Goal: Task Accomplishment & Management: Manage account settings

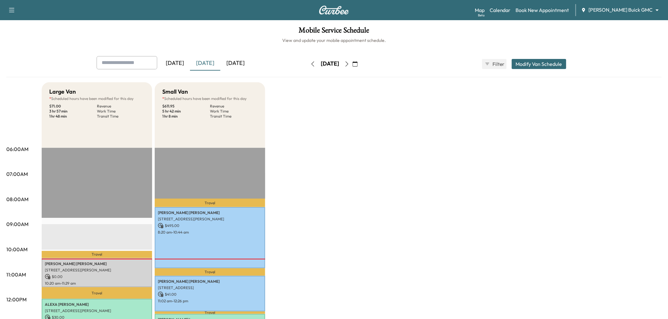
click at [210, 62] on div "[DATE]" at bounding box center [205, 63] width 30 height 15
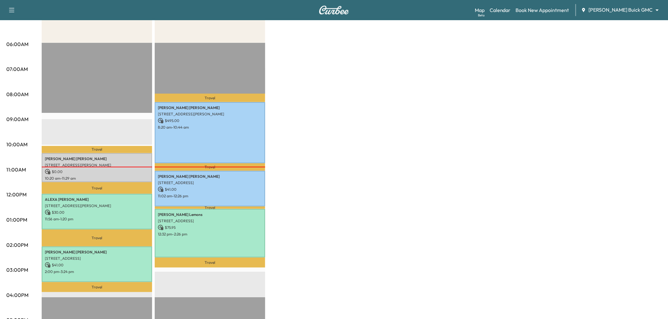
scroll to position [140, 0]
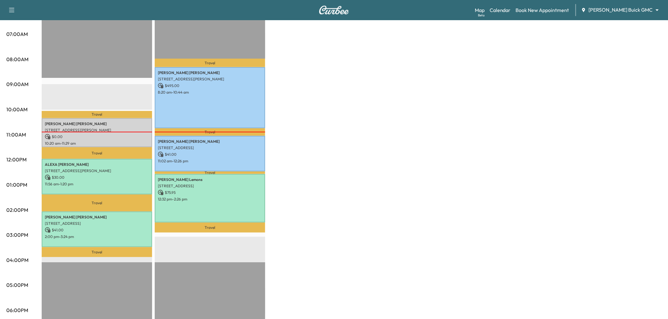
click at [296, 170] on div "Large Van * Scheduled hours have been modified for this day $ 71.00 Revenue 3 h…" at bounding box center [352, 178] width 620 height 473
click at [303, 158] on div "Large Van * Scheduled hours have been modified for this day $ 71.00 Revenue 3 h…" at bounding box center [352, 178] width 620 height 473
click at [63, 234] on p "2:00 pm - 3:24 pm" at bounding box center [97, 236] width 104 height 5
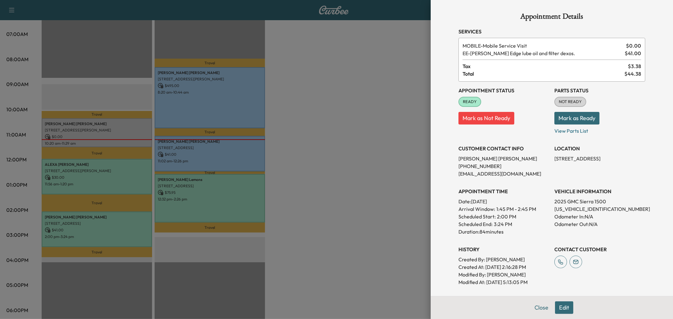
click at [201, 213] on div at bounding box center [336, 159] width 673 height 319
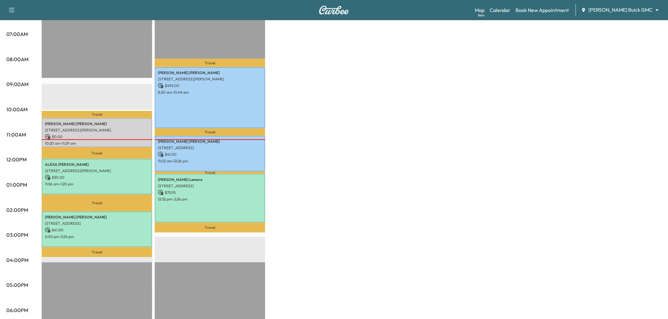
click at [297, 194] on div "Large Van * Scheduled hours have been modified for this day $ 71.00 Revenue 3 h…" at bounding box center [352, 178] width 620 height 473
click at [93, 175] on p "$ 30.00" at bounding box center [97, 178] width 104 height 6
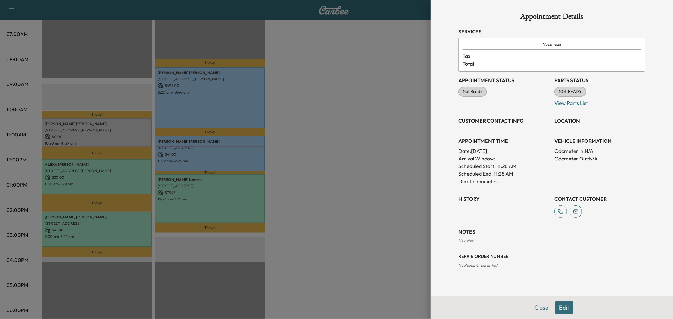
click at [88, 171] on div at bounding box center [336, 159] width 673 height 319
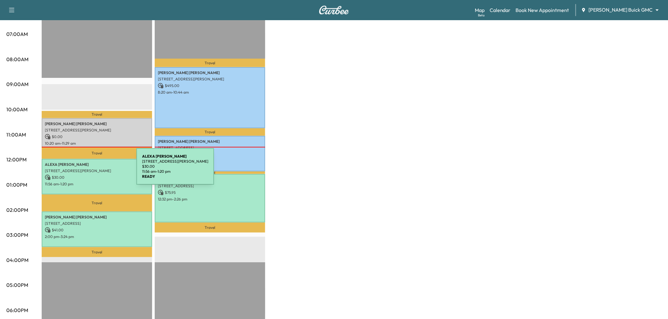
click at [90, 170] on p "4108 Caruth Blvd, Dallas, TX 75225, USA" at bounding box center [97, 170] width 104 height 5
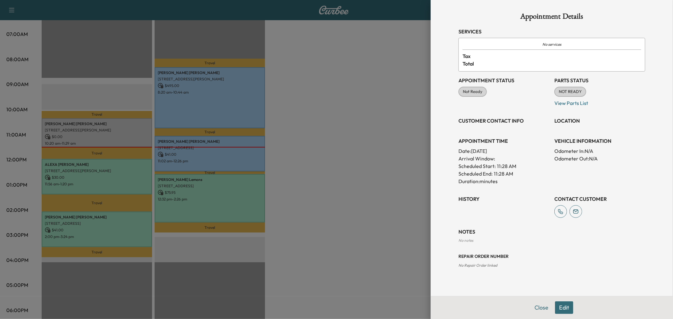
click at [367, 160] on div at bounding box center [336, 159] width 673 height 319
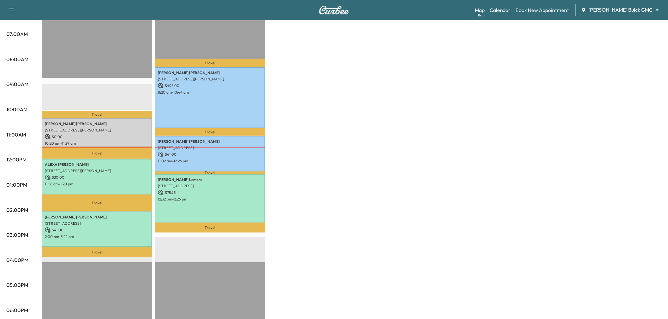
scroll to position [70, 0]
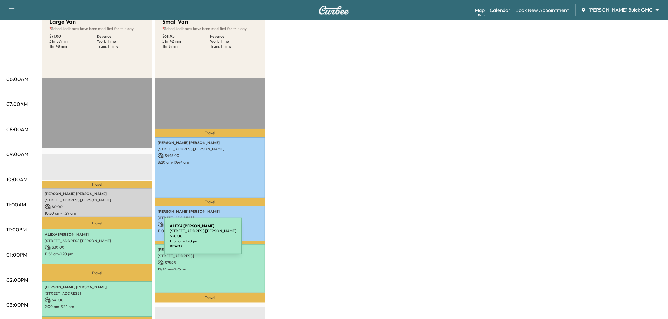
click at [117, 240] on p "4108 Caruth Blvd, Dallas, TX 75225, USA" at bounding box center [97, 240] width 104 height 5
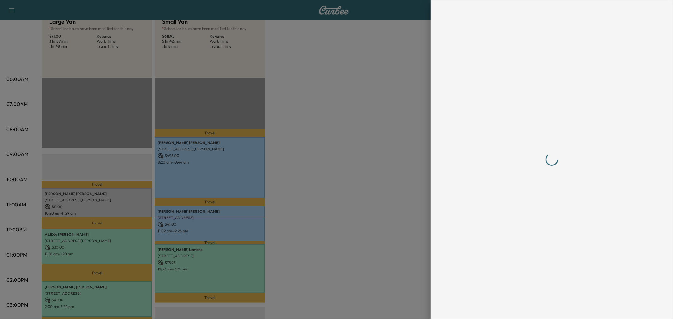
click at [339, 116] on div at bounding box center [336, 159] width 673 height 319
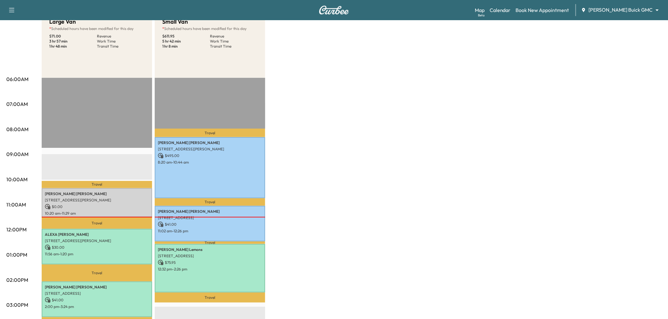
click at [322, 134] on div "Large Van * Scheduled hours have been modified for this day $ 71.00 Revenue 3 h…" at bounding box center [352, 248] width 620 height 473
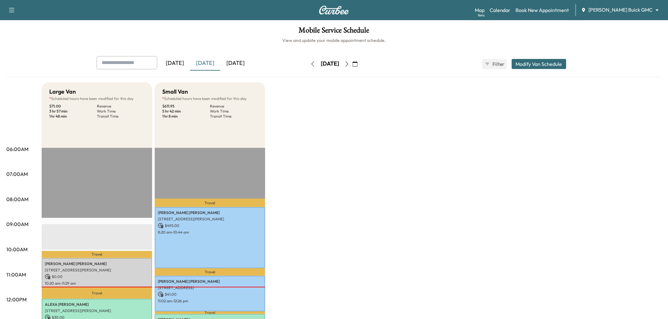
click at [357, 66] on icon "button" at bounding box center [354, 64] width 5 height 5
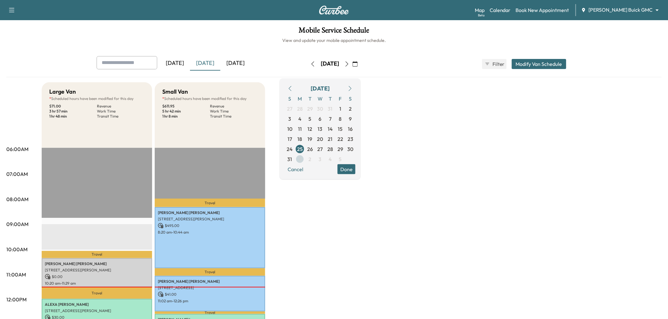
click at [305, 156] on span "1" at bounding box center [300, 159] width 10 height 10
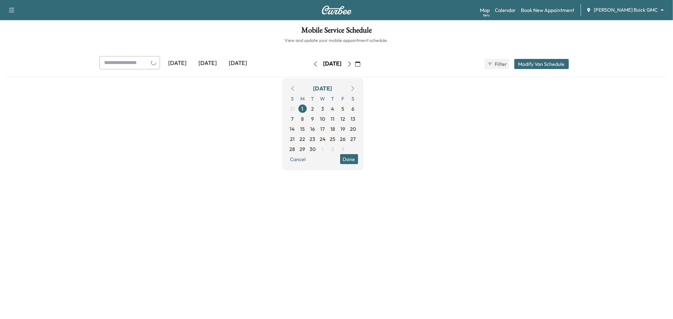
click at [358, 160] on button "Done" at bounding box center [349, 159] width 18 height 10
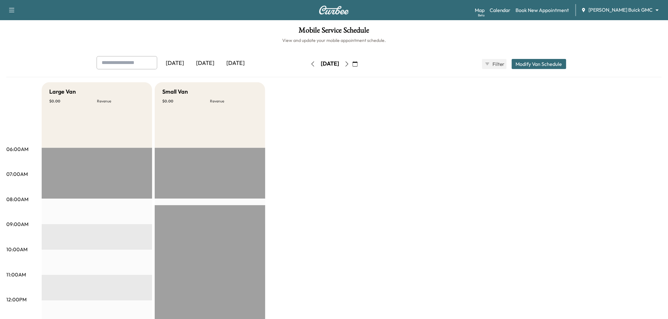
click at [357, 62] on icon "button" at bounding box center [354, 64] width 5 height 5
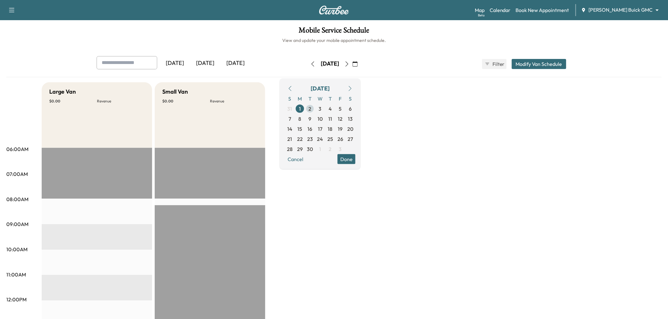
click at [315, 104] on span "2" at bounding box center [310, 108] width 10 height 10
click at [305, 108] on span "1" at bounding box center [300, 108] width 10 height 10
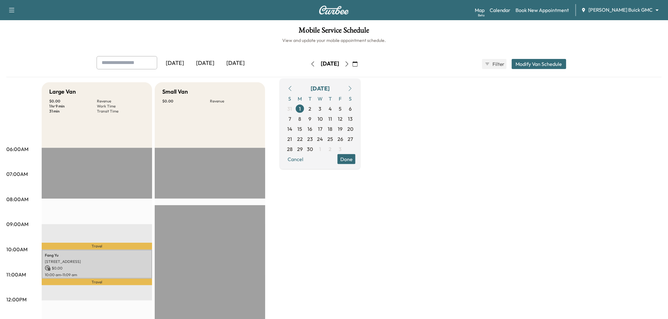
click at [350, 215] on div "Large Van $ 0.00 Revenue 1 hr 9 min Work Time 31 min Transit Time Travel Fang Y…" at bounding box center [352, 318] width 620 height 473
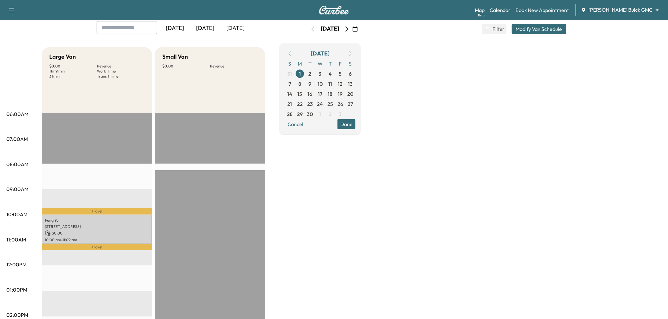
click at [302, 210] on div "Large Van $ 0.00 Revenue 1 hr 9 min Work Time 31 min Transit Time Travel Fang Y…" at bounding box center [352, 283] width 620 height 473
click at [101, 238] on p "10:00 am - 11:09 am" at bounding box center [97, 240] width 104 height 5
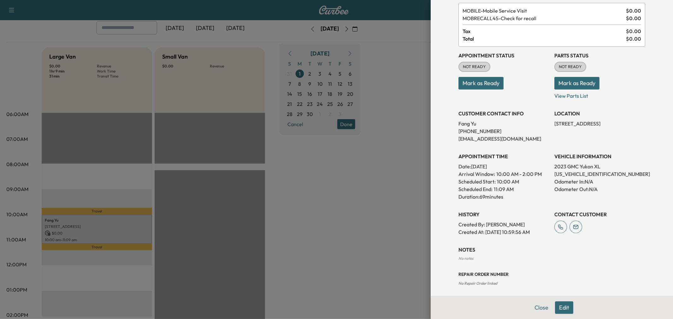
drag, startPoint x: 356, startPoint y: 172, endPoint x: 361, endPoint y: 173, distance: 5.4
click at [356, 173] on div at bounding box center [336, 159] width 673 height 319
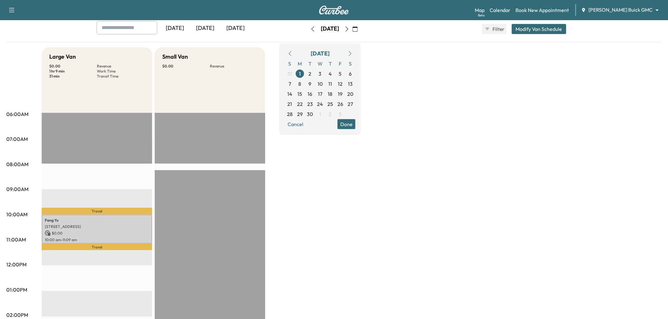
scroll to position [0, 0]
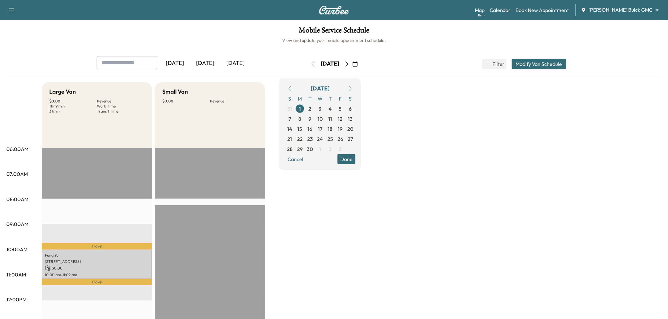
click at [639, 8] on body "Support Log Out Map Beta Calendar Book New Appointment Ewing Buick GMC ********…" at bounding box center [334, 159] width 668 height 319
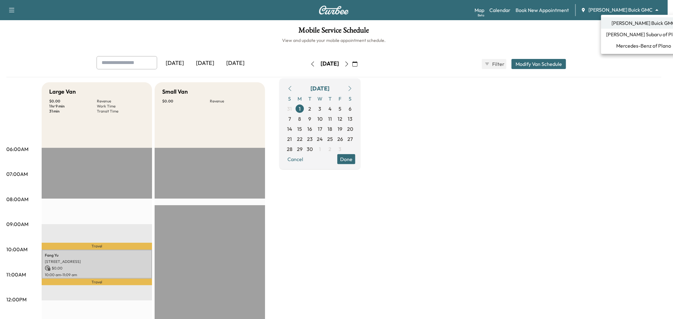
click at [634, 46] on span "Mercedes-Benz of Plano" at bounding box center [643, 46] width 55 height 8
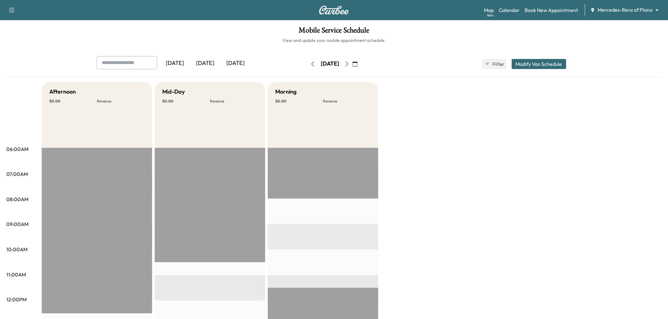
click at [538, 66] on button "Modify Van Schedule" at bounding box center [538, 64] width 55 height 10
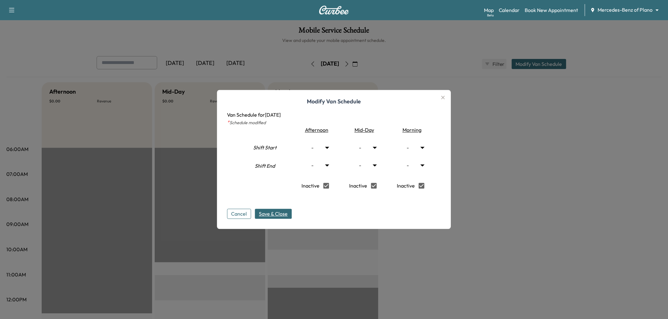
click at [281, 212] on span "Save & Close" at bounding box center [273, 214] width 29 height 8
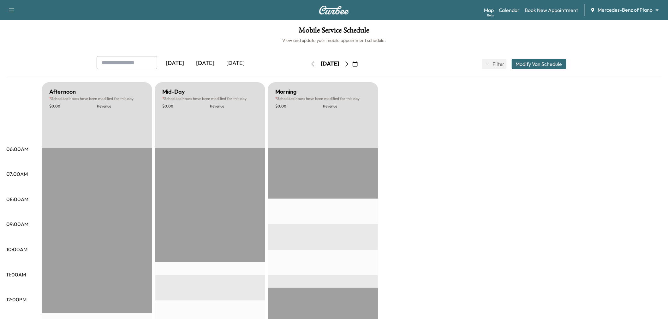
click at [608, 12] on body "Support Log Out Map Beta Calendar Book New Appointment Mercedes-Benz of Plano *…" at bounding box center [334, 159] width 668 height 319
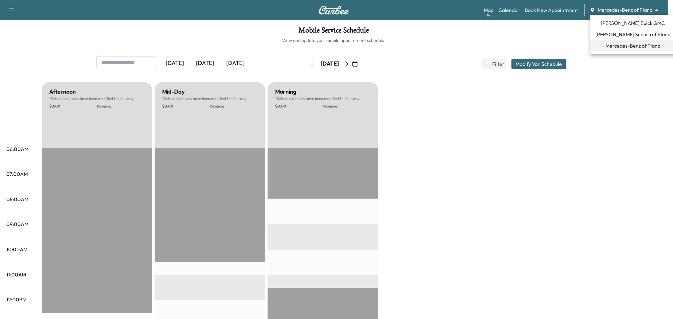
click at [615, 23] on span "[PERSON_NAME] Buick GMC" at bounding box center [633, 23] width 64 height 8
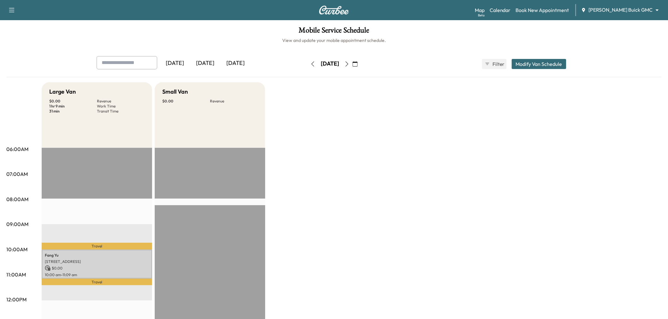
click at [333, 180] on div "Large Van $ 0.00 Revenue 1 hr 9 min Work Time 31 min Transit Time Travel Fang Y…" at bounding box center [352, 318] width 620 height 473
click at [532, 57] on div "Yesterday Today Tomorrow Monday, September 1 September 2025 S M T W T F S 31 1 …" at bounding box center [333, 64] width 485 height 16
click at [213, 60] on div "[DATE]" at bounding box center [205, 63] width 30 height 15
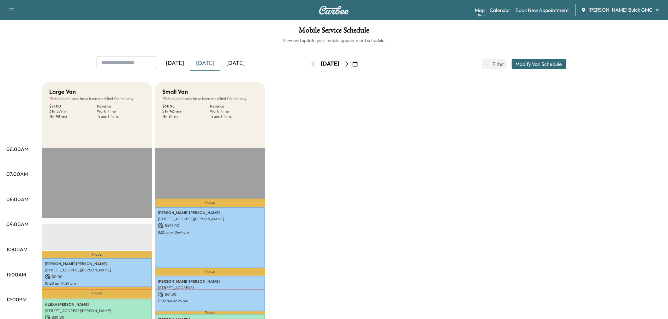
click at [240, 64] on div "[DATE]" at bounding box center [235, 63] width 30 height 15
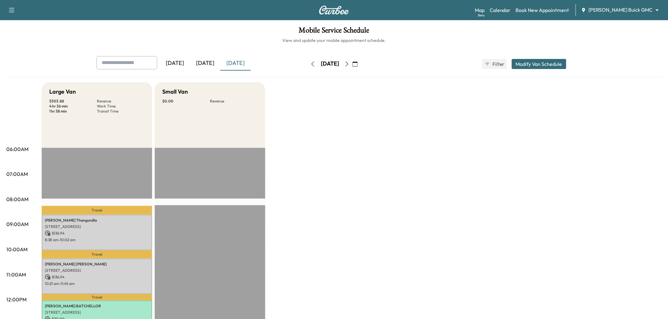
click at [349, 64] on icon "button" at bounding box center [346, 64] width 5 height 5
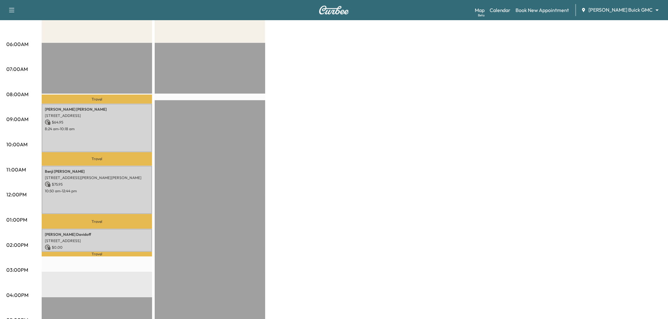
scroll to position [70, 0]
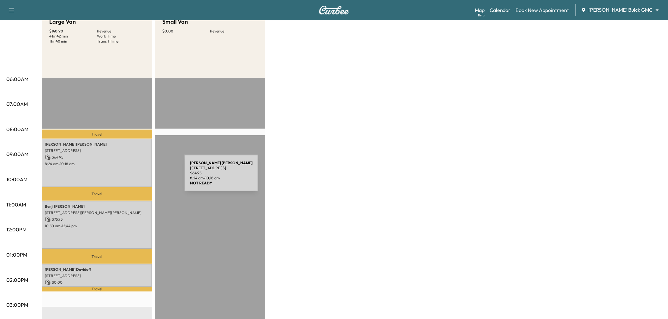
click at [136, 177] on div "Kyle Roberts 731 Industry Way, Prosper, TX 75078, USA $ 64.95 8:24 am - 10:18 am" at bounding box center [97, 163] width 110 height 48
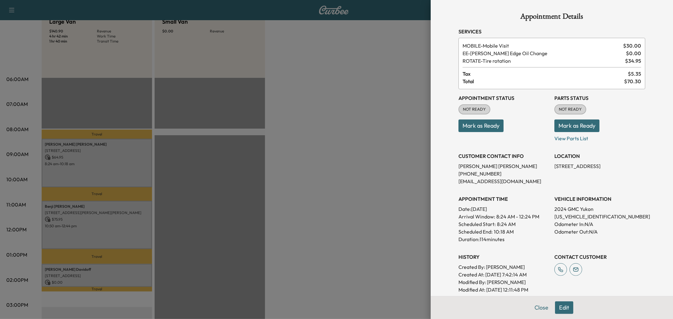
click at [123, 234] on div at bounding box center [336, 159] width 673 height 319
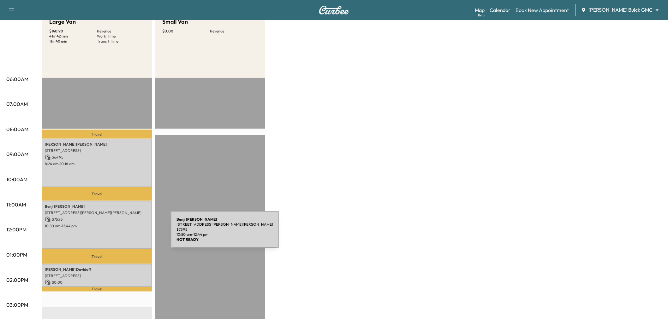
click at [123, 233] on div "Benji Williams 708 Holly Street, Anna, TX 75409, United States of America $ 75.…" at bounding box center [97, 225] width 110 height 48
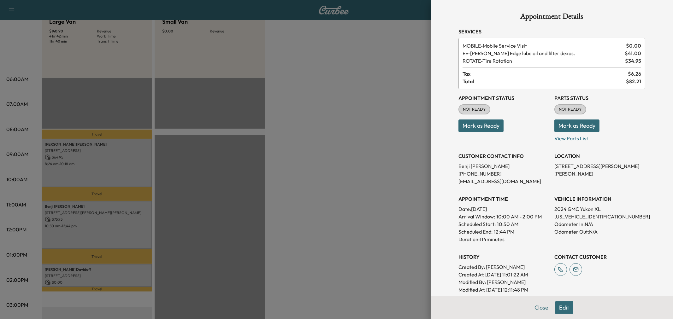
click at [119, 221] on div at bounding box center [336, 159] width 673 height 319
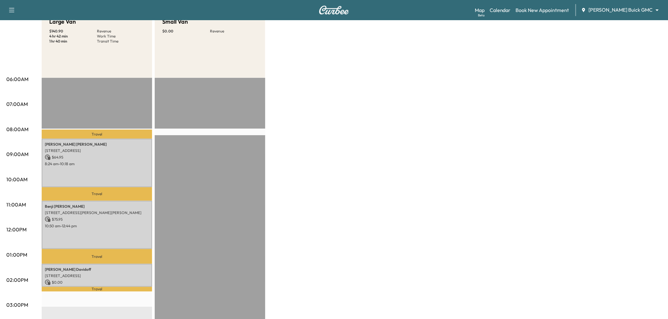
click at [108, 172] on div "Kyle Roberts 731 Industry Way, Prosper, TX 75078, USA $ 64.95 8:24 am - 10:18 am" at bounding box center [97, 163] width 110 height 48
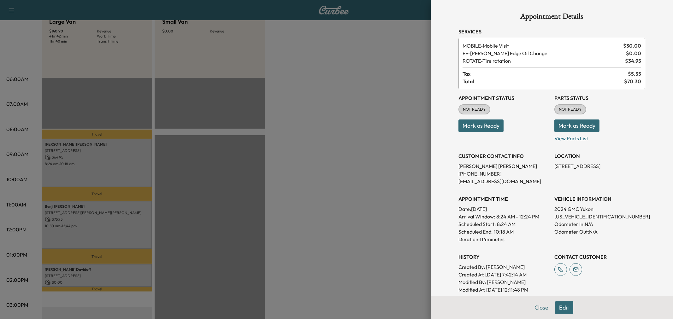
click at [108, 172] on div at bounding box center [336, 159] width 673 height 319
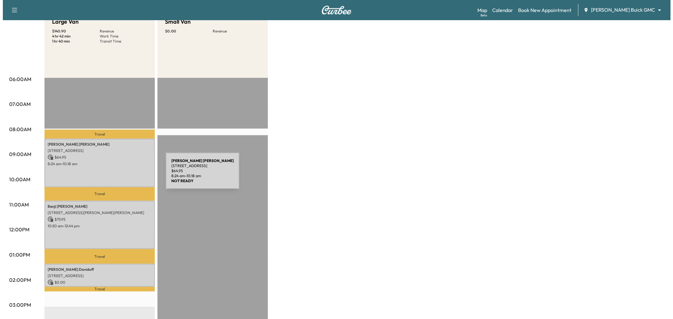
scroll to position [105, 0]
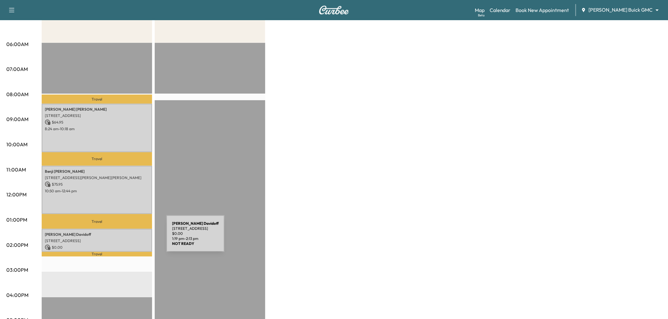
click at [119, 238] on p "5304 TENNINGTON PARK, DALLAS, TX 75287, USA" at bounding box center [97, 240] width 104 height 5
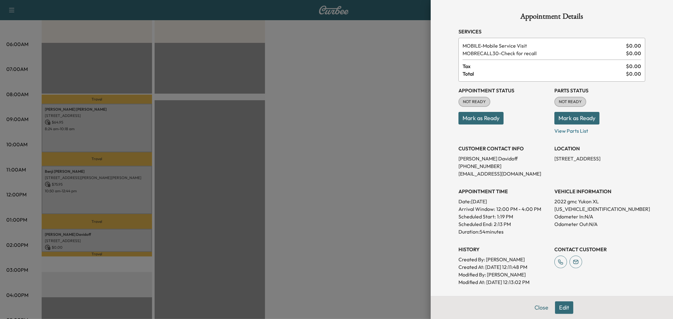
click at [119, 238] on div at bounding box center [336, 159] width 673 height 319
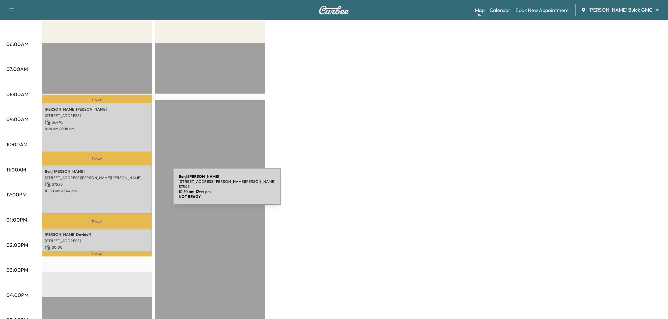
click at [126, 191] on p "10:50 am - 12:44 pm" at bounding box center [97, 191] width 104 height 5
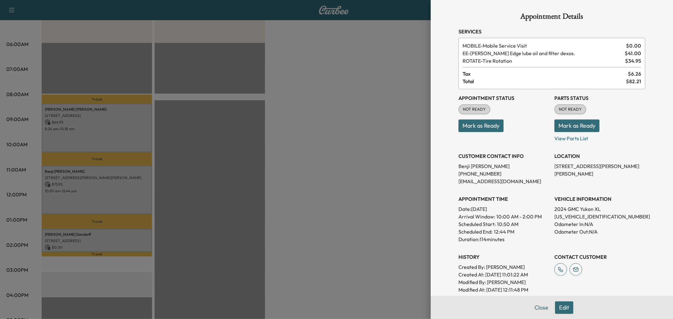
click at [140, 131] on div at bounding box center [336, 159] width 673 height 319
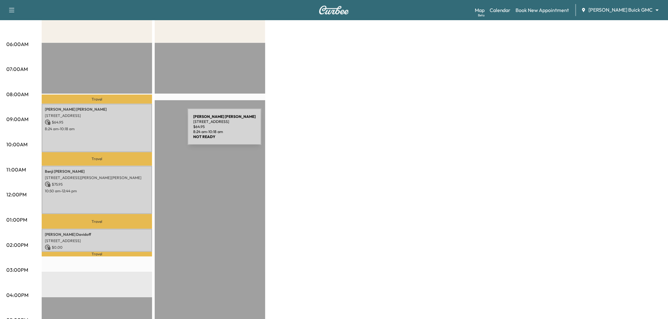
click at [140, 131] on div "Kyle Roberts 731 Industry Way, Prosper, TX 75078, USA $ 64.95 8:24 am - 10:18 am" at bounding box center [97, 128] width 110 height 48
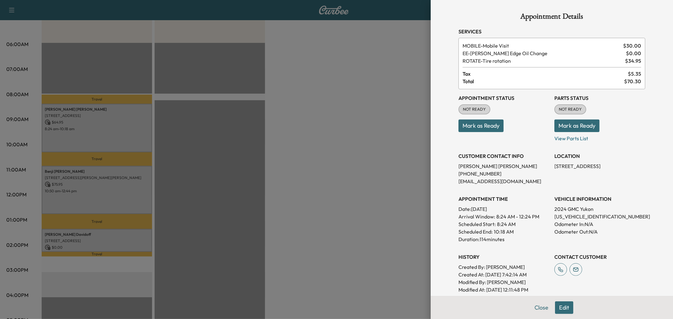
click at [562, 309] on button "Edit" at bounding box center [564, 308] width 18 height 13
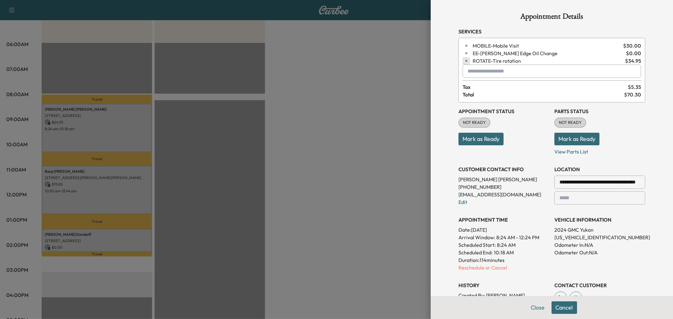
click at [464, 61] on icon "button" at bounding box center [466, 61] width 4 height 4
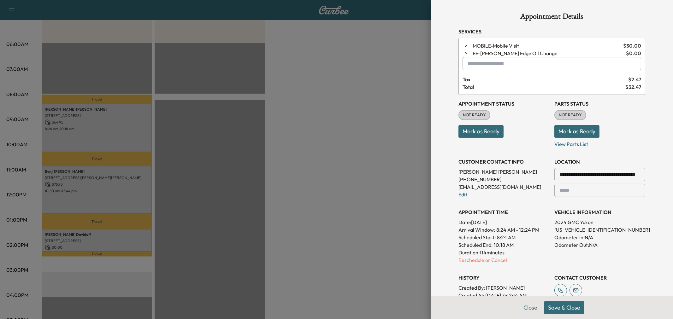
click at [491, 131] on button "Mark as Ready" at bounding box center [480, 131] width 45 height 13
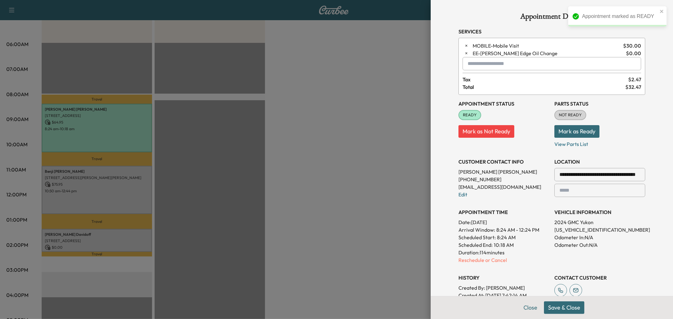
click at [558, 309] on button "Save & Close" at bounding box center [564, 308] width 40 height 13
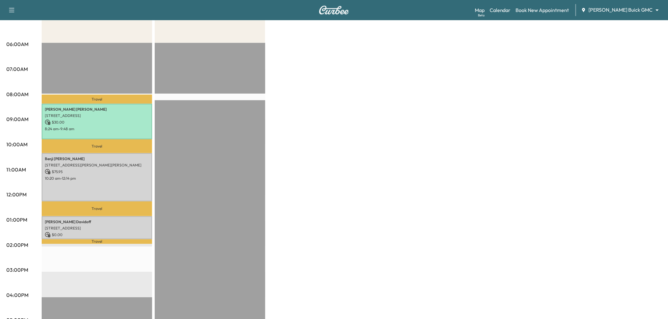
click at [105, 190] on div "Benji Williams 708 Holly Street, Anna, TX 75409, United States of America $ 75.…" at bounding box center [97, 177] width 110 height 48
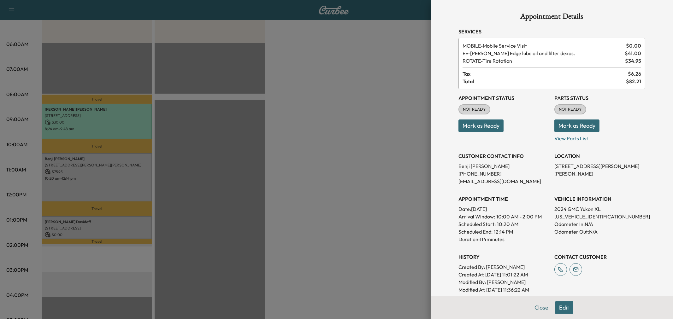
click at [558, 310] on button "Edit" at bounding box center [564, 308] width 18 height 13
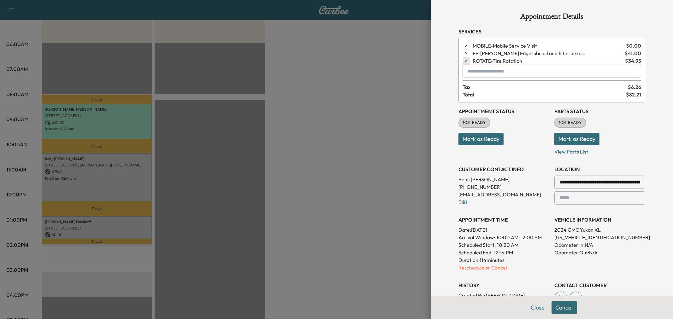
click at [464, 60] on icon "button" at bounding box center [466, 61] width 4 height 4
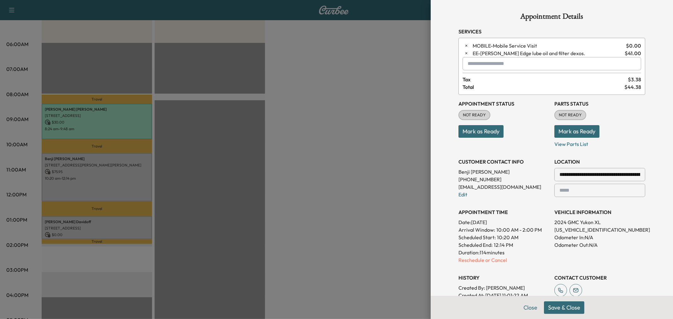
click at [548, 308] on button "Save & Close" at bounding box center [564, 308] width 40 height 13
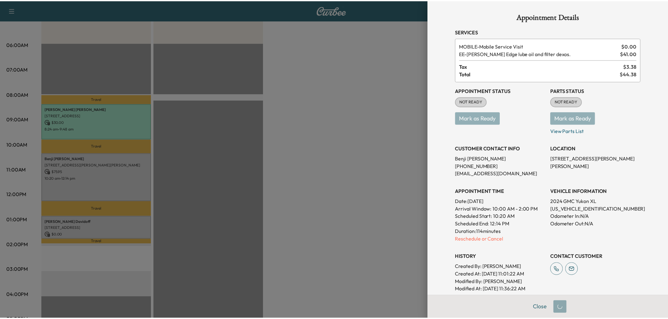
scroll to position [123, 0]
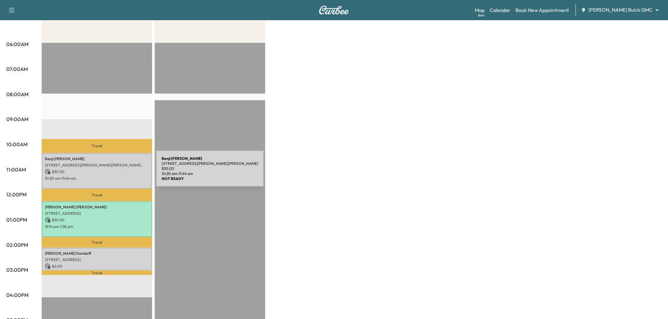
click at [109, 174] on div "Benji Williams 708 Holly Street, Anna, TX 75409, United States of America $ 30.…" at bounding box center [97, 171] width 110 height 36
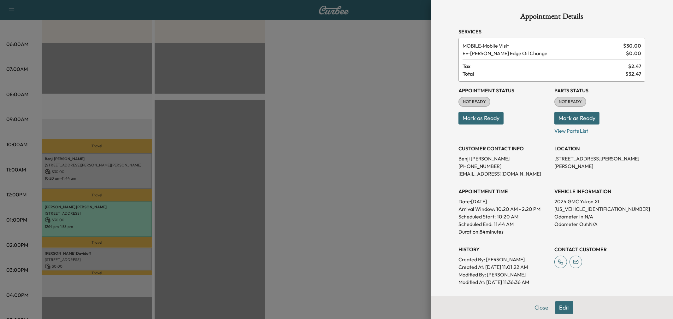
click at [128, 215] on div at bounding box center [336, 159] width 673 height 319
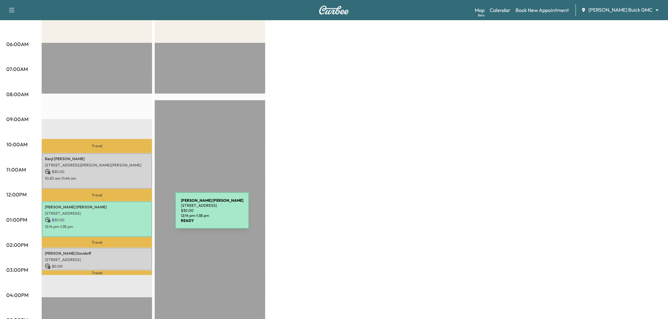
click at [128, 215] on div "Kyle Roberts 731 Industry Way, Prosper, TX 75078, USA $ 30.00 12:14 pm - 1:38 pm" at bounding box center [97, 220] width 110 height 36
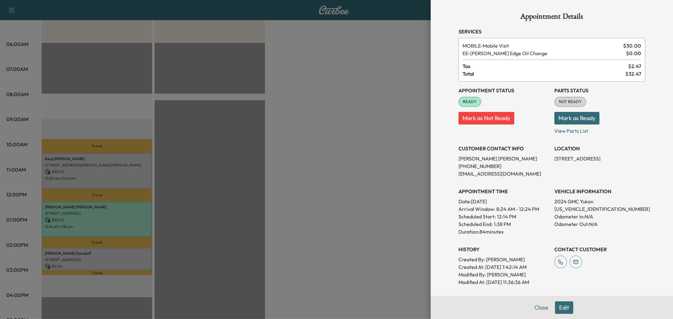
click at [481, 119] on button "Mark as Not Ready" at bounding box center [486, 118] width 56 height 13
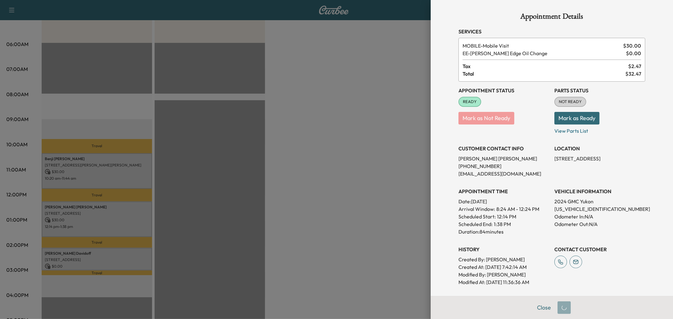
click at [338, 197] on div at bounding box center [336, 159] width 673 height 319
click at [353, 181] on div at bounding box center [336, 159] width 673 height 319
click at [292, 129] on div at bounding box center [336, 159] width 673 height 319
click at [538, 308] on button "Close" at bounding box center [541, 308] width 22 height 13
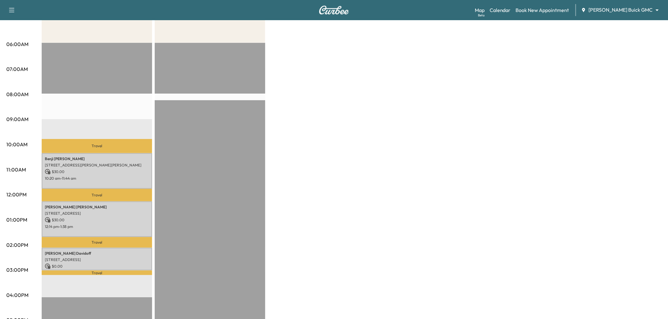
click at [273, 212] on div "Large Van $ 60.00 Revenue 3 hr 42 min Work Time 1 hr 39 min Transit Time Travel…" at bounding box center [352, 213] width 620 height 473
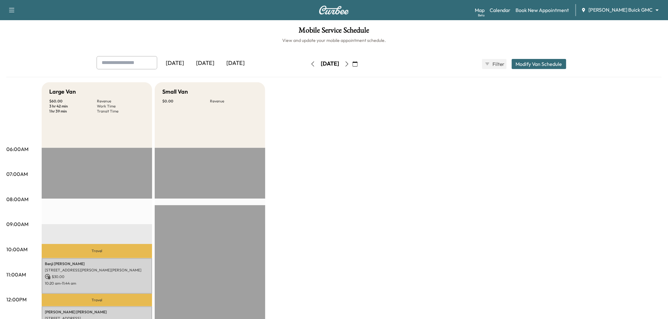
click at [307, 61] on button "button" at bounding box center [312, 64] width 11 height 10
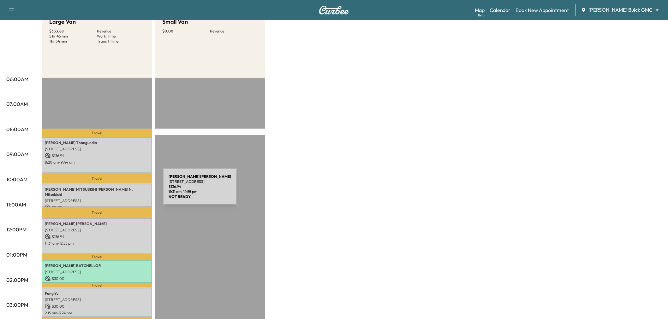
scroll to position [105, 0]
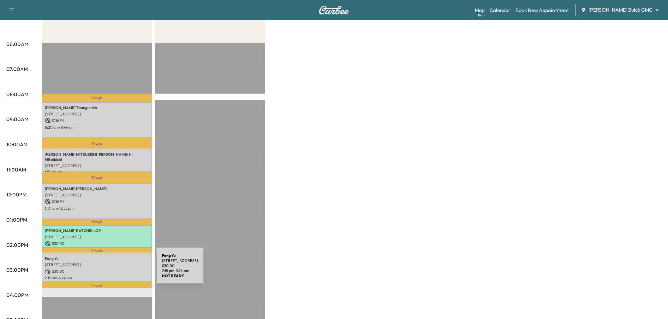
click at [109, 270] on p "$ 30.00" at bounding box center [97, 272] width 104 height 6
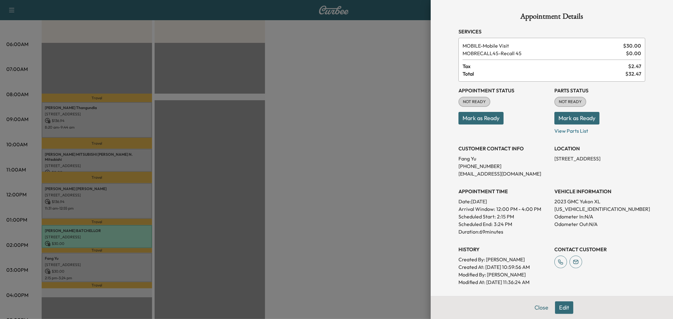
click at [108, 270] on div at bounding box center [336, 159] width 673 height 319
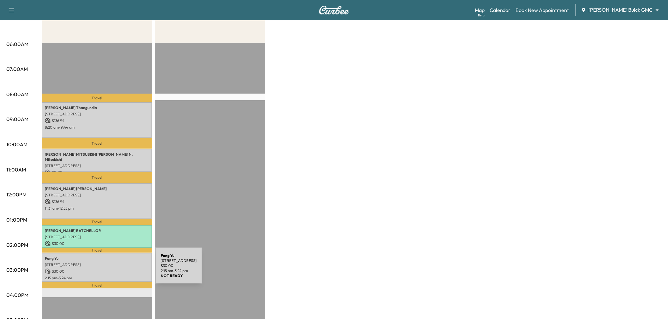
click at [108, 270] on p "$ 30.00" at bounding box center [97, 272] width 104 height 6
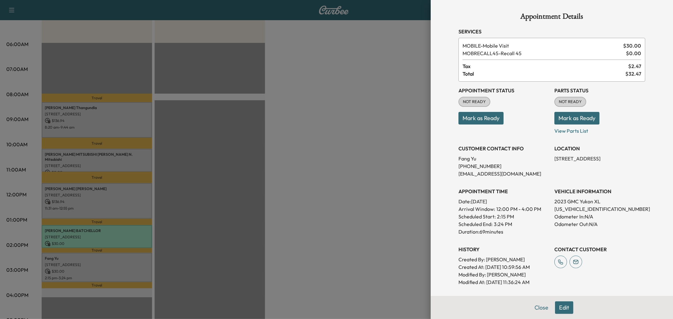
click at [108, 270] on div at bounding box center [336, 159] width 673 height 319
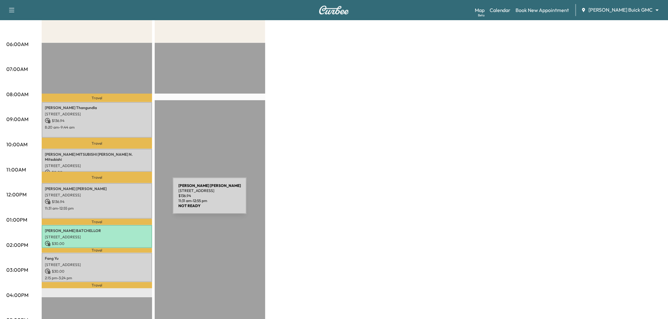
click at [125, 200] on p "$ 136.94" at bounding box center [97, 202] width 104 height 6
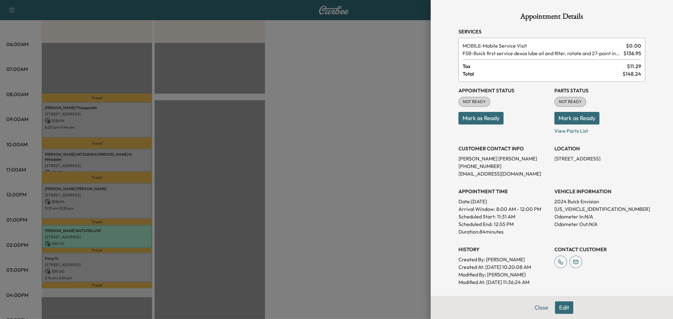
click at [125, 200] on div at bounding box center [336, 159] width 673 height 319
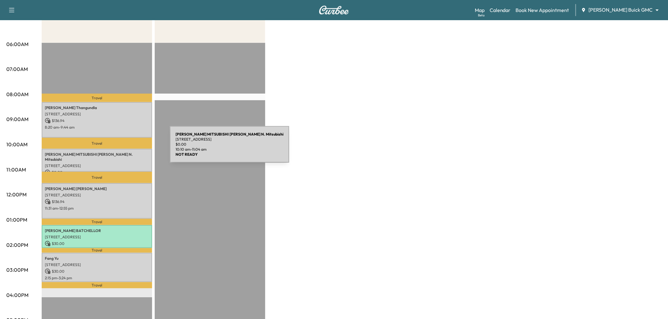
click at [122, 146] on p "Travel" at bounding box center [97, 143] width 110 height 11
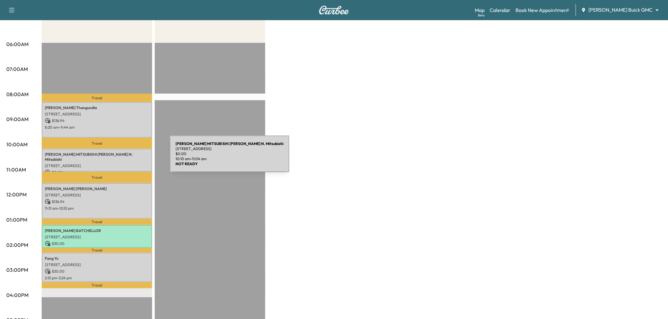
click at [125, 163] on p "4225 W PLANO PKWY, PLANO, TX 75093, USA" at bounding box center [97, 165] width 104 height 5
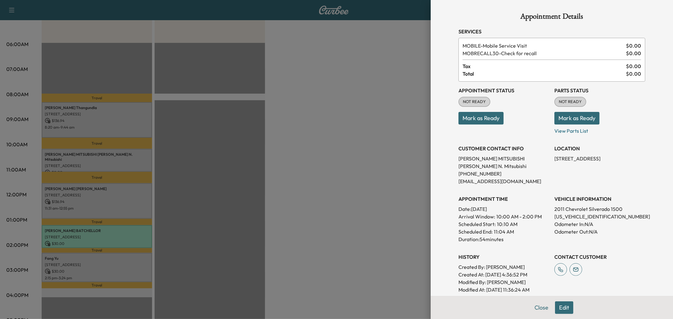
click at [134, 158] on div at bounding box center [336, 159] width 673 height 319
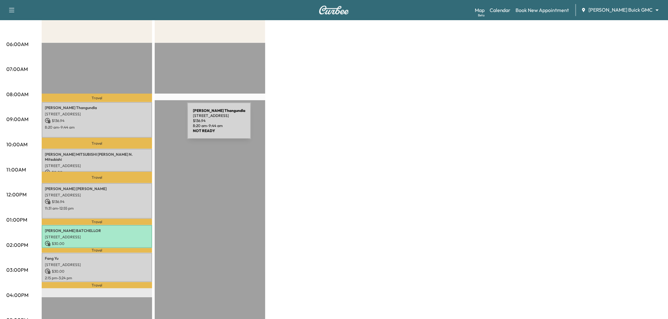
click at [140, 125] on p "8:20 am - 9:44 am" at bounding box center [97, 127] width 104 height 5
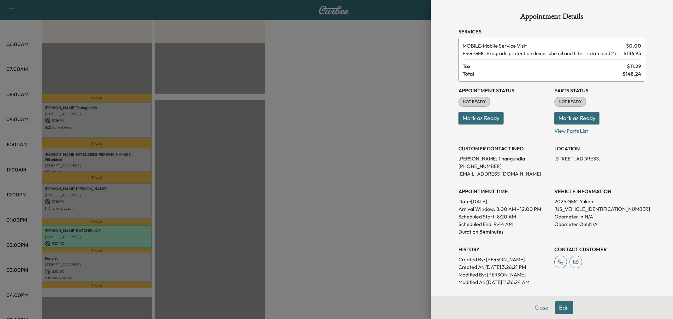
click at [129, 155] on div at bounding box center [336, 159] width 673 height 319
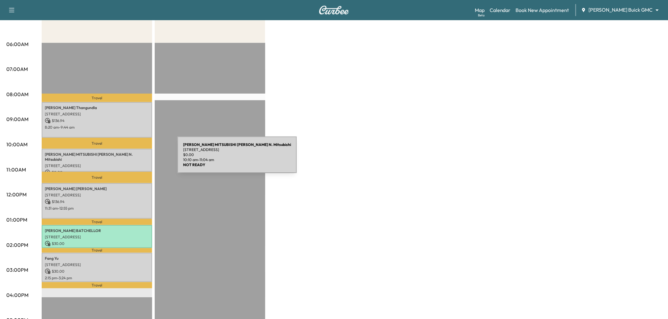
click at [130, 163] on p "4225 W PLANO PKWY, PLANO, TX 75093, USA" at bounding box center [97, 165] width 104 height 5
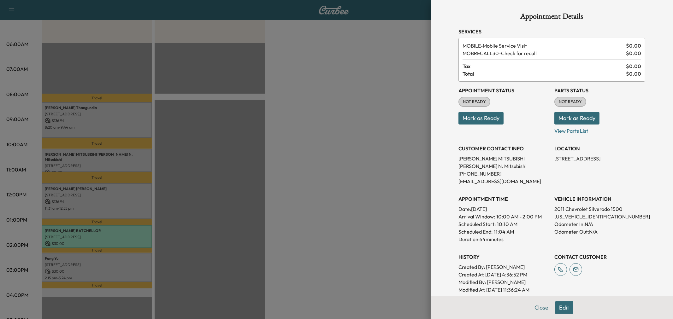
click at [130, 159] on div at bounding box center [336, 159] width 673 height 319
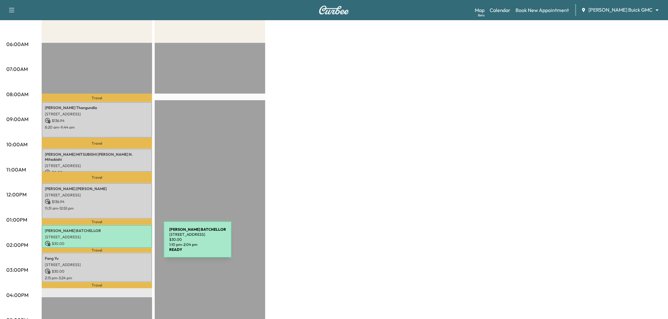
click at [116, 244] on p "$ 30.00" at bounding box center [97, 244] width 104 height 6
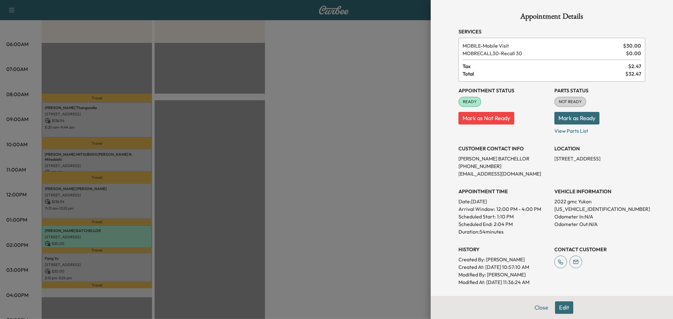
click at [118, 240] on div at bounding box center [336, 159] width 673 height 319
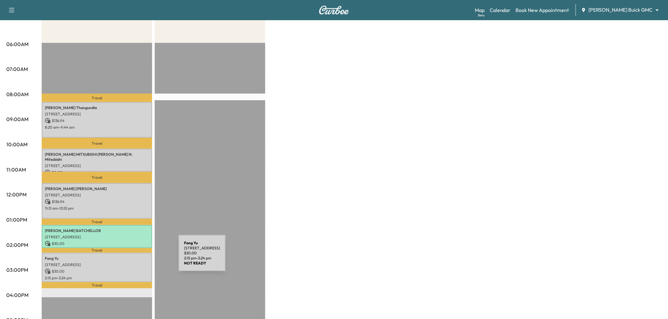
click at [131, 257] on p "Fang Yu" at bounding box center [97, 258] width 104 height 5
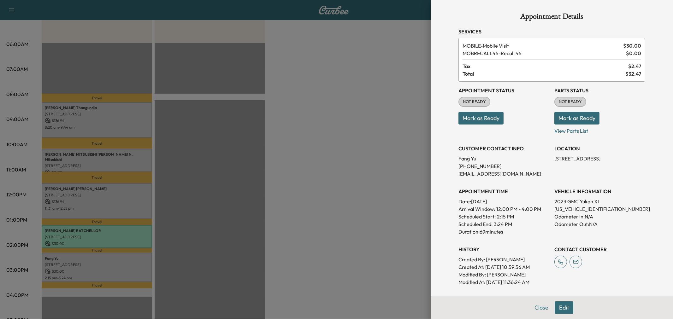
click at [131, 257] on div at bounding box center [336, 159] width 673 height 319
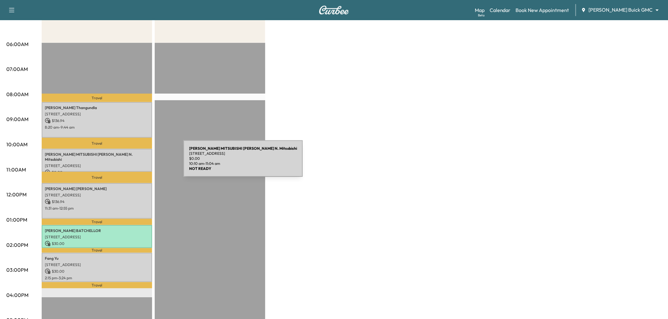
click at [136, 162] on div "DON HERRING N. MITSUBISHI Don Herring N. Mitsubishi 4225 W PLANO PKWY, PLANO, T…" at bounding box center [97, 160] width 110 height 23
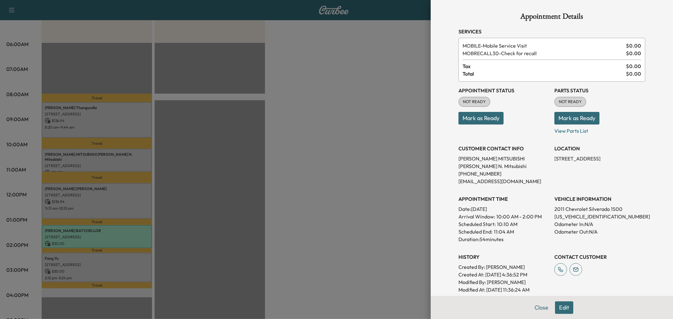
click at [135, 162] on div at bounding box center [336, 159] width 673 height 319
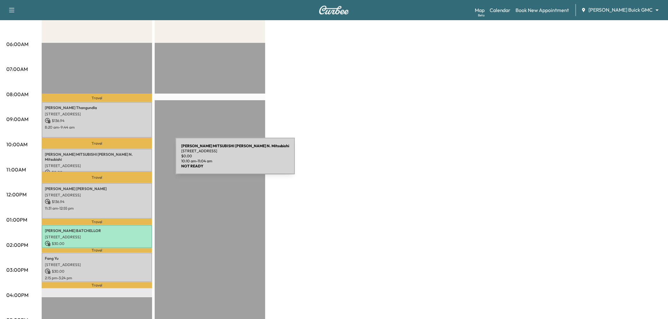
click at [128, 163] on p "4225 W PLANO PKWY, PLANO, TX 75093, USA" at bounding box center [97, 165] width 104 height 5
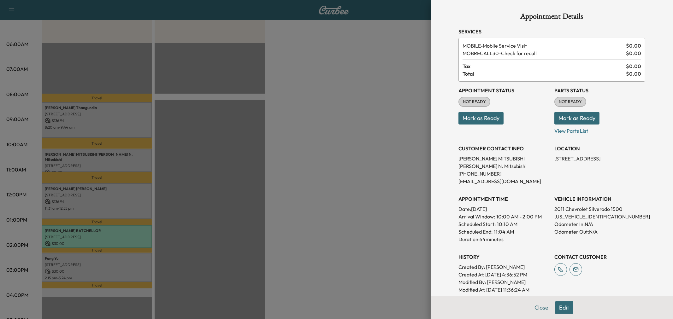
click at [128, 160] on div at bounding box center [336, 159] width 673 height 319
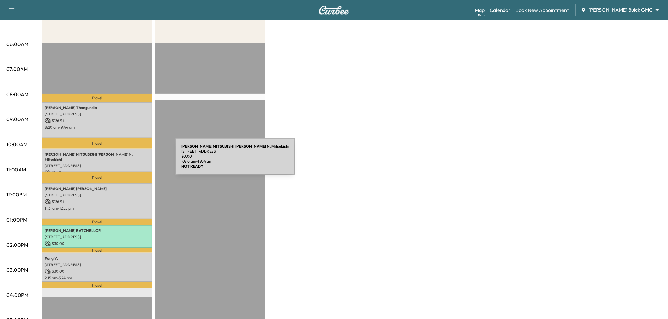
click at [128, 163] on p "4225 W PLANO PKWY, PLANO, TX 75093, USA" at bounding box center [97, 165] width 104 height 5
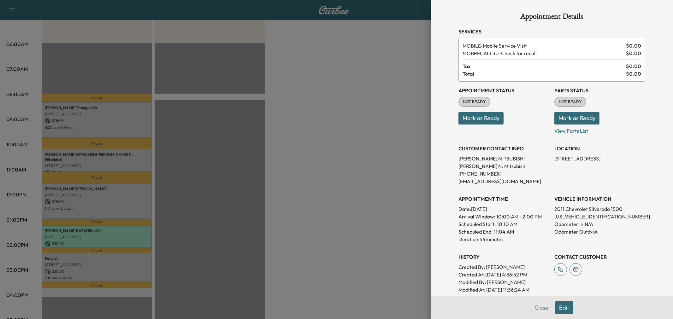
click at [128, 160] on div at bounding box center [336, 159] width 673 height 319
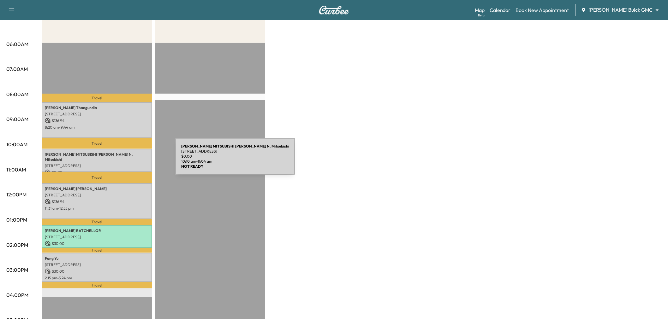
scroll to position [0, 0]
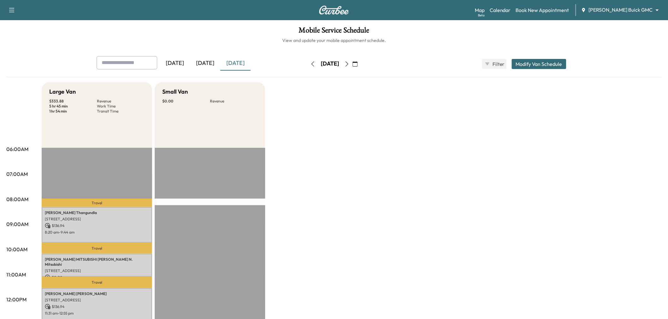
click at [212, 65] on div "[DATE]" at bounding box center [205, 63] width 30 height 15
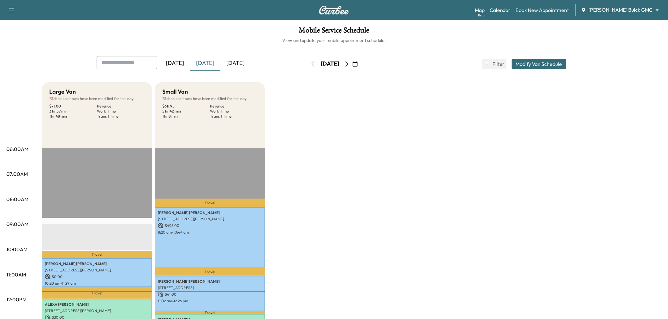
click at [239, 57] on div "[DATE]" at bounding box center [235, 63] width 30 height 15
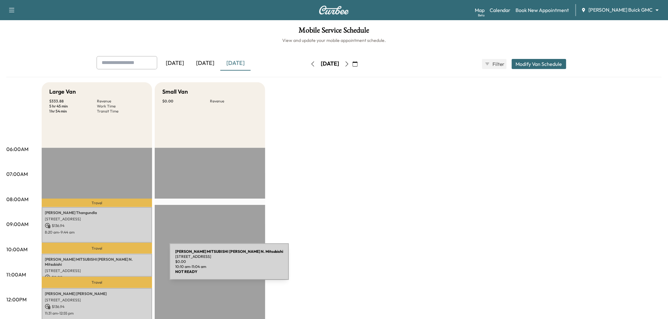
click at [122, 268] on p "4225 W PLANO PKWY, PLANO, TX 75093, USA" at bounding box center [97, 270] width 104 height 5
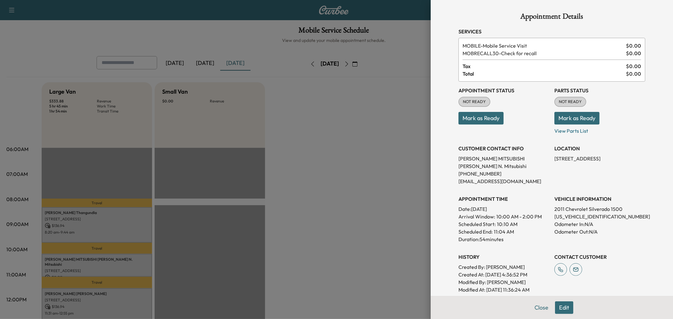
click at [556, 311] on button "Edit" at bounding box center [564, 308] width 18 height 13
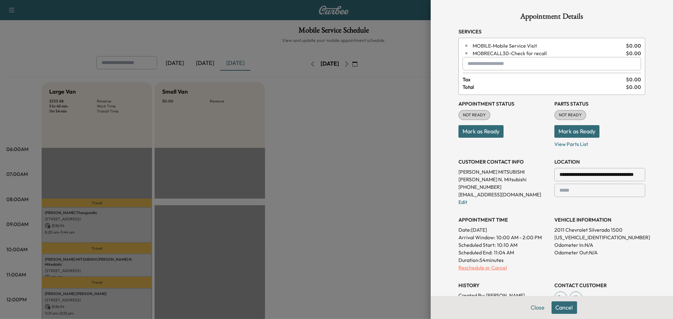
click at [484, 268] on p "Reschedule or Cancel" at bounding box center [503, 268] width 91 height 8
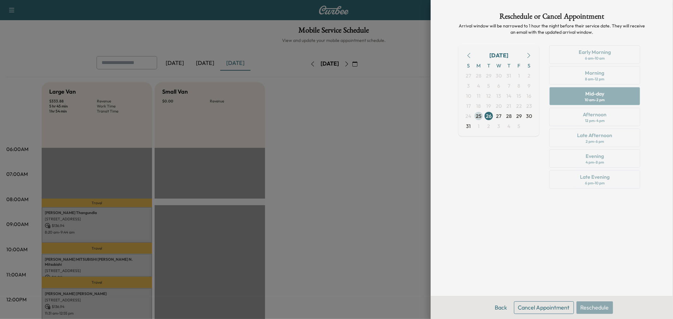
click at [481, 116] on span "25" at bounding box center [479, 116] width 6 height 8
click at [515, 152] on div "August 2025 S M T W T F S 27 28 29 30 31 1 2 3 4 5 6 7 8 9 10 11 12 13 14 15 16…" at bounding box center [498, 118] width 81 height 146
click at [500, 303] on button "Back" at bounding box center [501, 308] width 21 height 13
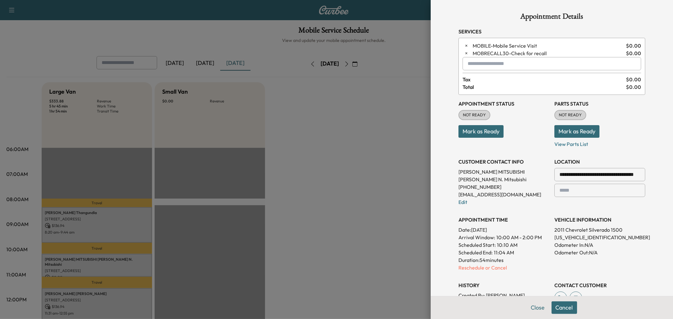
click at [383, 251] on div at bounding box center [336, 159] width 673 height 319
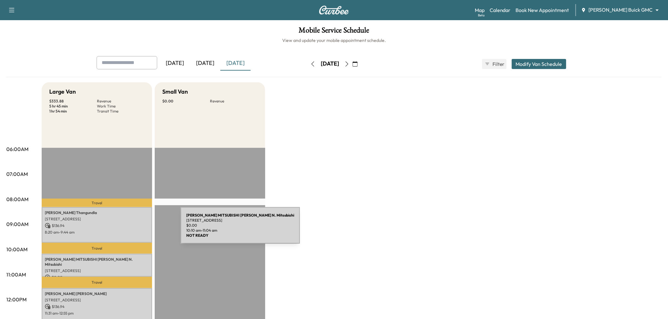
scroll to position [70, 0]
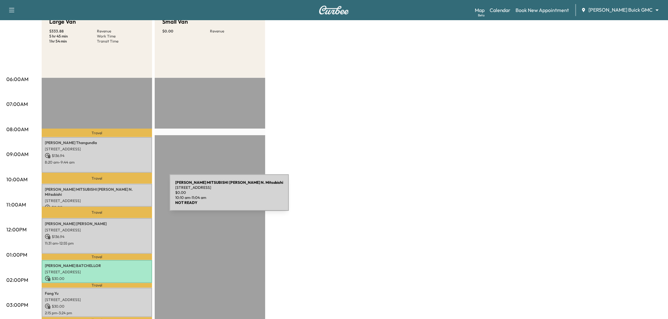
click at [122, 198] on p "4225 W PLANO PKWY, PLANO, TX 75093, USA" at bounding box center [97, 200] width 104 height 5
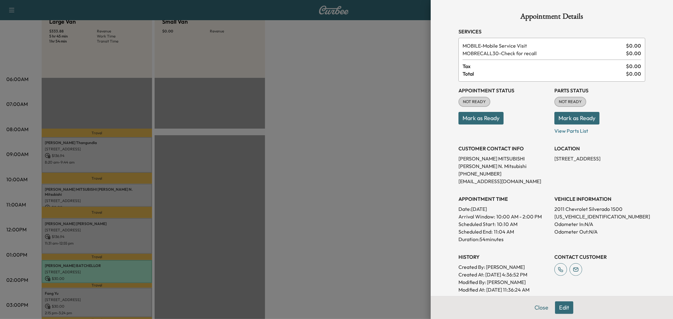
click at [368, 171] on div at bounding box center [336, 159] width 673 height 319
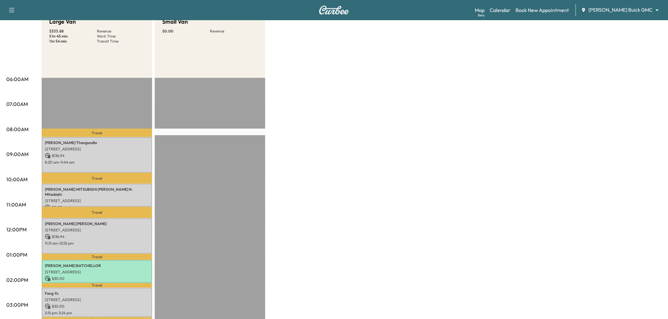
scroll to position [0, 0]
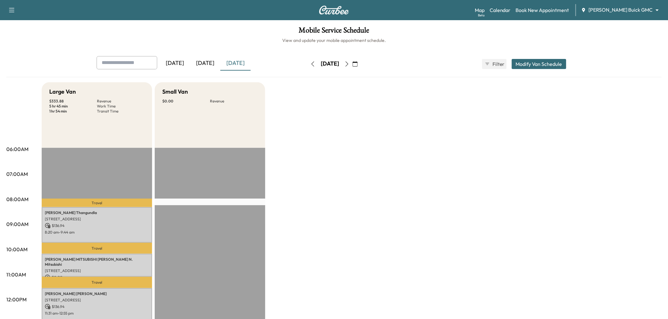
click at [200, 62] on div "[DATE]" at bounding box center [205, 63] width 30 height 15
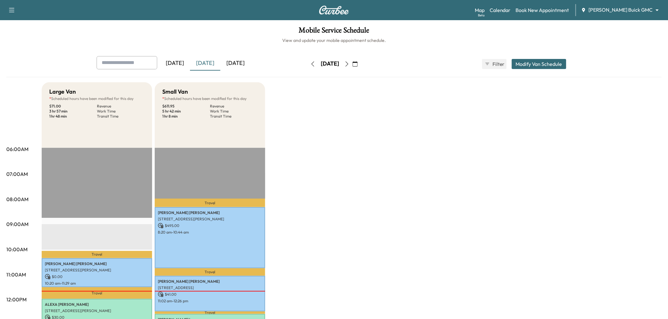
click at [535, 64] on button "Modify Van Schedule" at bounding box center [538, 64] width 55 height 10
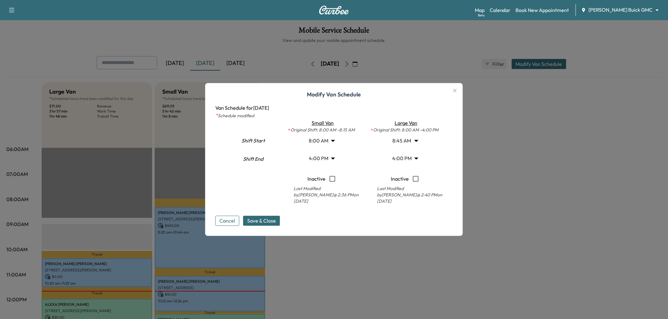
click at [327, 160] on body "Support Log Out Map Beta Calendar Book New Appointment Ewing Buick GMC ********…" at bounding box center [334, 159] width 668 height 319
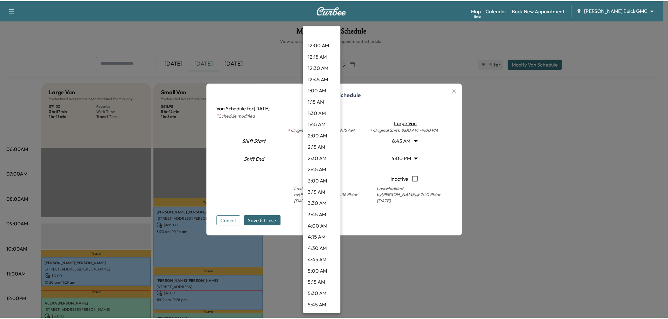
scroll to position [601, 0]
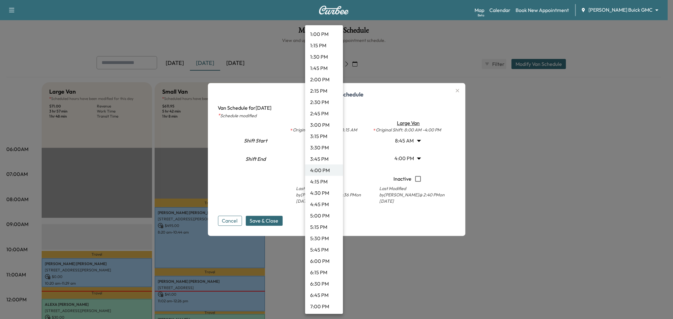
click at [323, 193] on li "4:30 PM" at bounding box center [324, 192] width 38 height 11
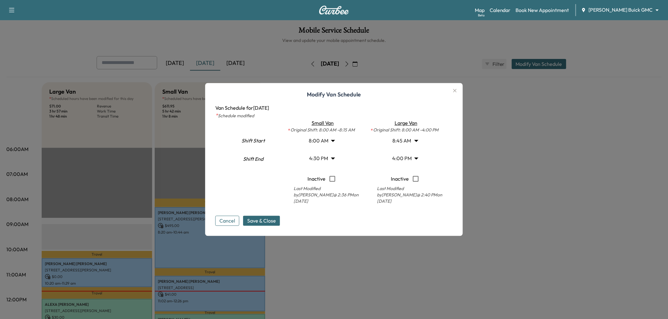
click at [274, 219] on span "Save & Close" at bounding box center [261, 221] width 29 height 8
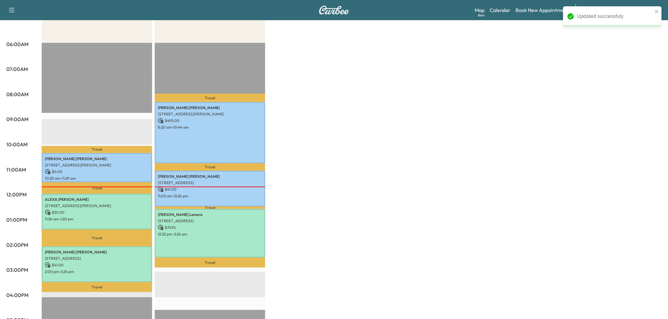
scroll to position [0, 0]
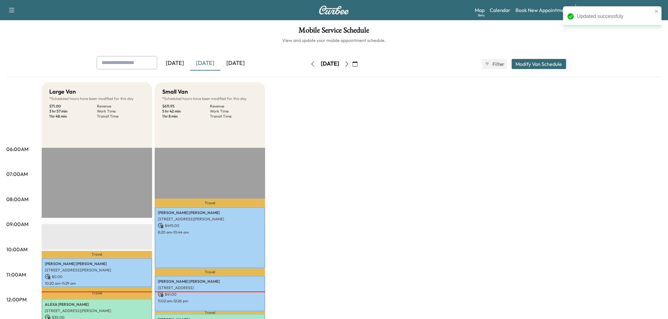
click at [349, 65] on icon "button" at bounding box center [346, 64] width 5 height 5
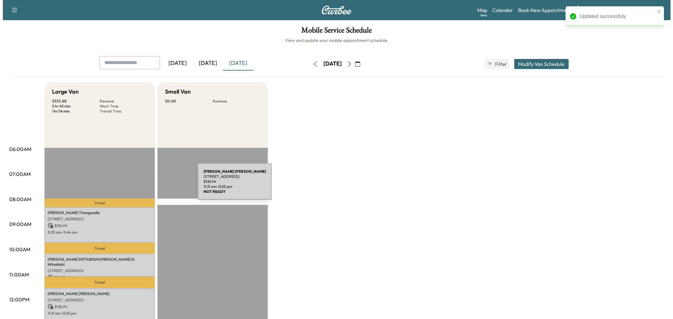
scroll to position [140, 0]
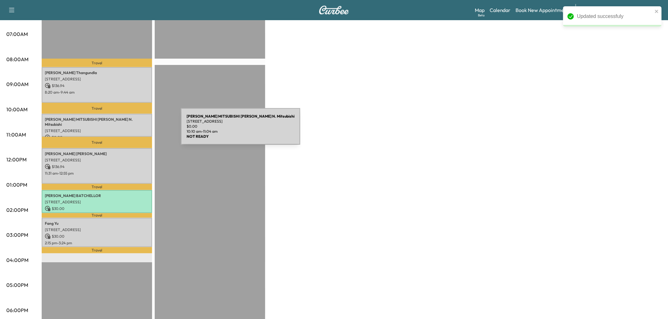
click at [133, 135] on p "$ 0.00" at bounding box center [97, 138] width 104 height 6
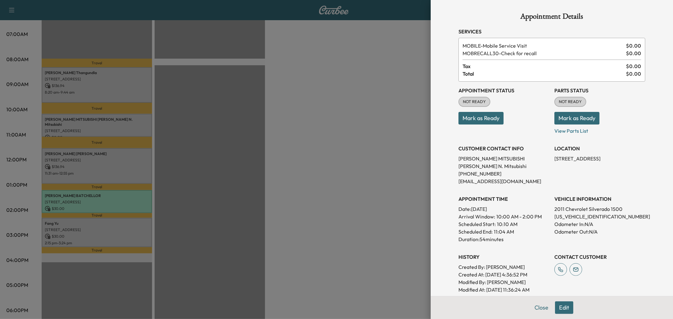
click at [559, 306] on button "Edit" at bounding box center [564, 308] width 18 height 13
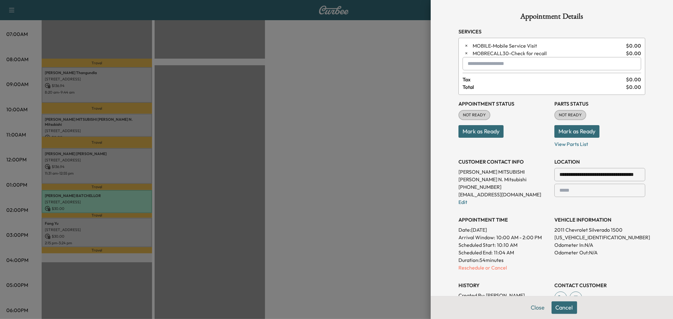
scroll to position [35, 0]
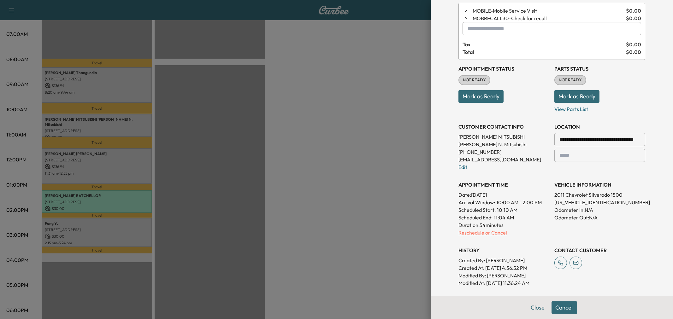
click at [491, 229] on p "Reschedule or Cancel" at bounding box center [503, 233] width 91 height 8
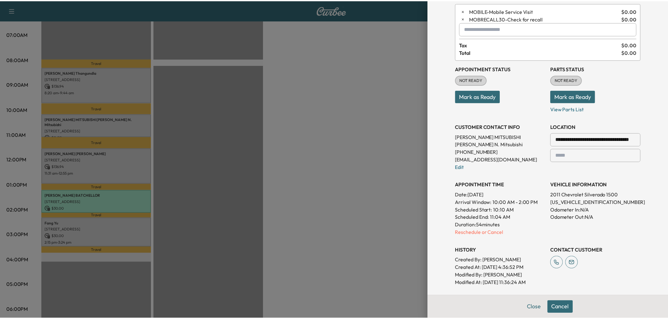
scroll to position [0, 0]
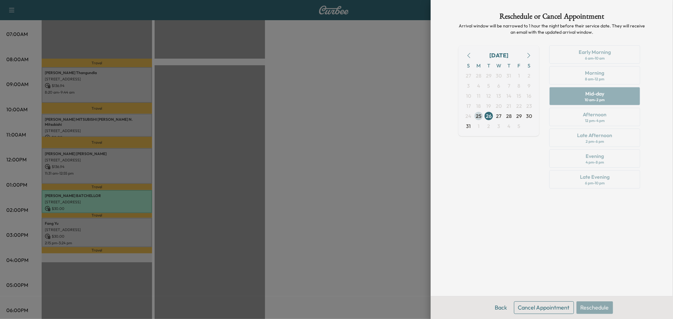
click at [475, 114] on span "25" at bounding box center [479, 116] width 10 height 10
click at [507, 172] on div "August 2025 S M T W T F S 27 28 29 30 31 1 2 3 4 5 6 7 8 9 10 11 12 13 14 15 16…" at bounding box center [498, 118] width 81 height 146
click at [498, 115] on span "27" at bounding box center [498, 116] width 5 height 8
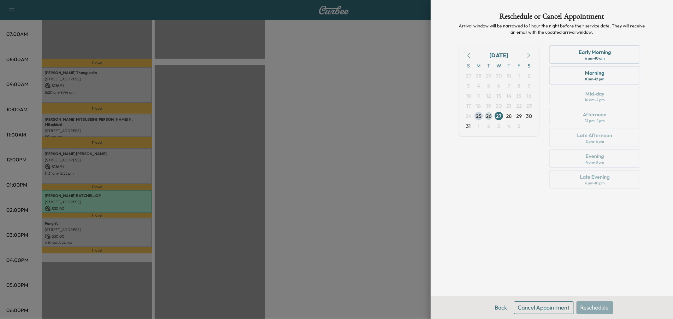
click at [490, 115] on span "26" at bounding box center [489, 116] width 6 height 8
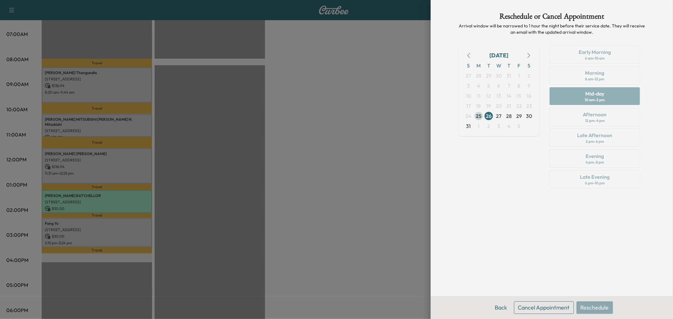
click at [480, 115] on span "25" at bounding box center [479, 116] width 6 height 8
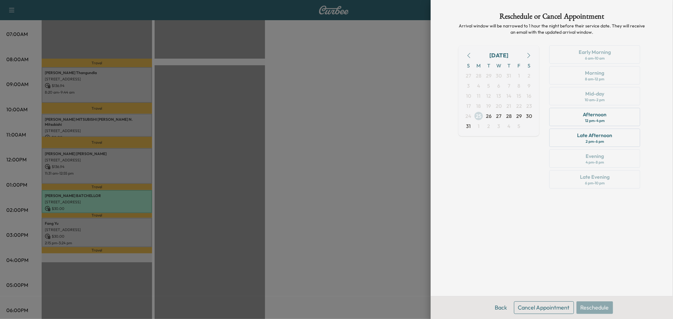
click at [480, 115] on span "25" at bounding box center [479, 116] width 6 height 8
click at [597, 121] on div "12 pm - 4 pm" at bounding box center [595, 120] width 20 height 5
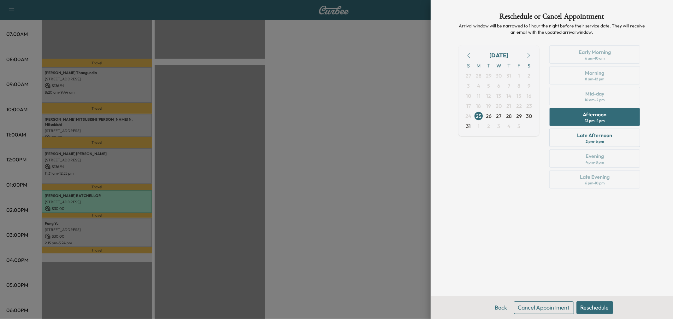
click at [595, 311] on button "Reschedule" at bounding box center [594, 308] width 37 height 13
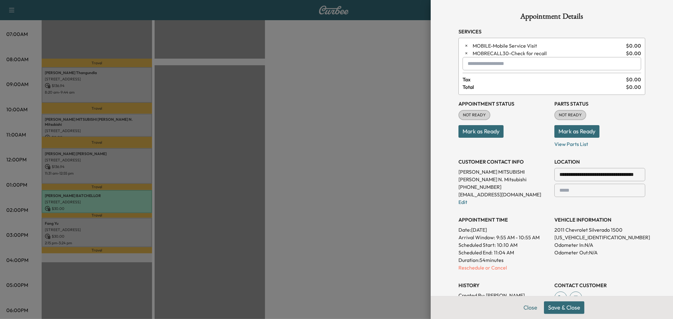
click at [565, 308] on button "Save & Close" at bounding box center [564, 308] width 40 height 13
click at [533, 306] on button "Close" at bounding box center [538, 308] width 22 height 13
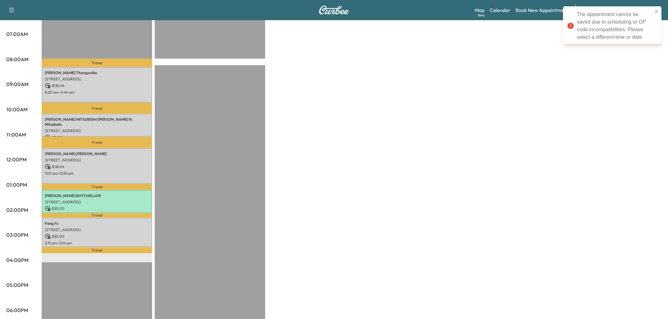
drag, startPoint x: 309, startPoint y: 203, endPoint x: 312, endPoint y: 200, distance: 4.0
click at [309, 201] on div "Large Van $ 333.88 Revenue 5 hr 45 min Work Time 1 hr 54 min Transit Time Trave…" at bounding box center [352, 178] width 620 height 473
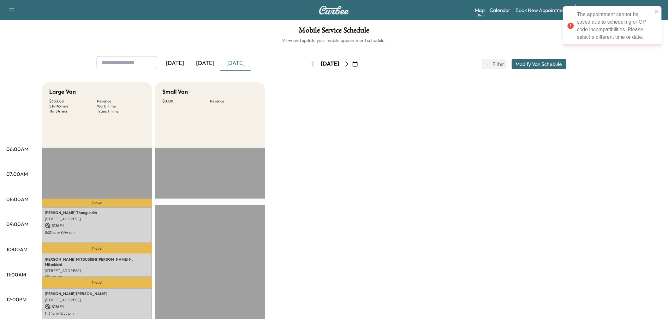
click at [307, 68] on button "button" at bounding box center [312, 64] width 11 height 10
type input "****"
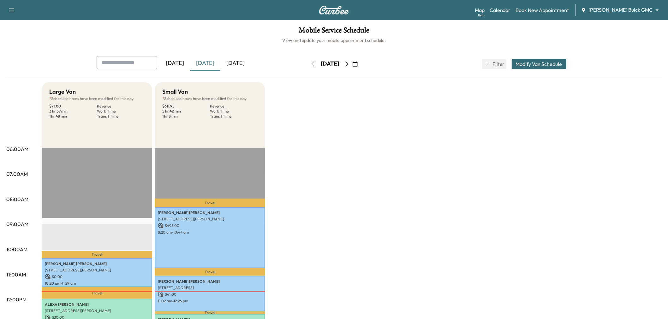
click at [530, 69] on div "Yesterday Today Tomorrow Monday, August 25 August 2025 S M T W T F S 27 28 29 3…" at bounding box center [333, 64] width 485 height 16
click at [532, 61] on button "Modify Van Schedule" at bounding box center [538, 64] width 55 height 10
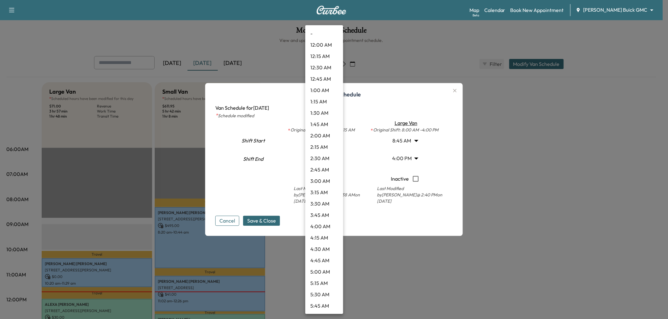
click at [333, 158] on body "Support Log Out Map Beta Calendar Book New Appointment Ewing Buick GMC ********…" at bounding box center [334, 159] width 668 height 319
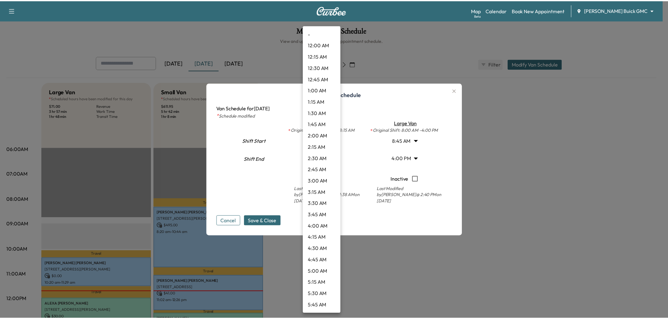
scroll to position [624, 0]
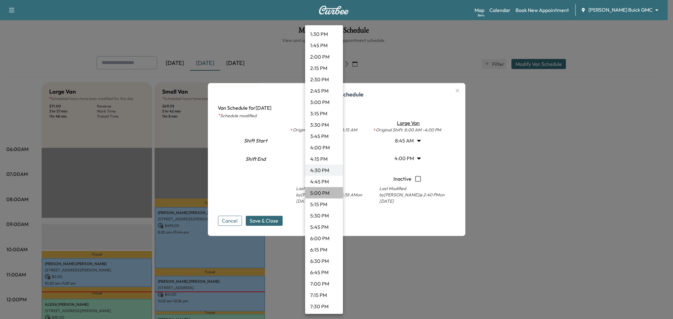
click at [327, 188] on li "5:00 PM" at bounding box center [324, 192] width 38 height 11
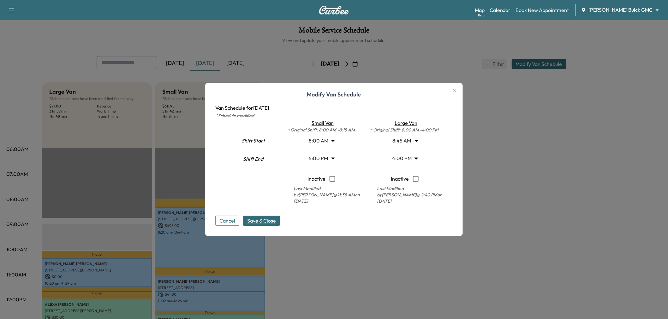
click at [258, 222] on span "Save & Close" at bounding box center [261, 221] width 29 height 8
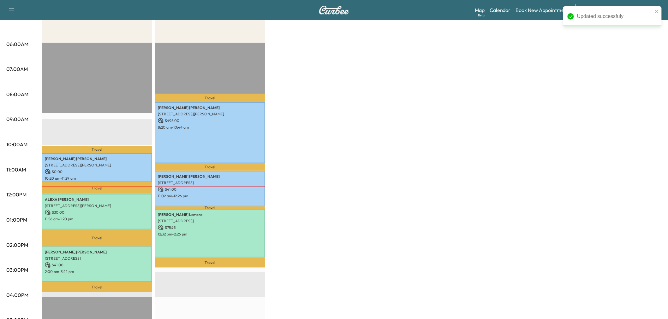
scroll to position [0, 0]
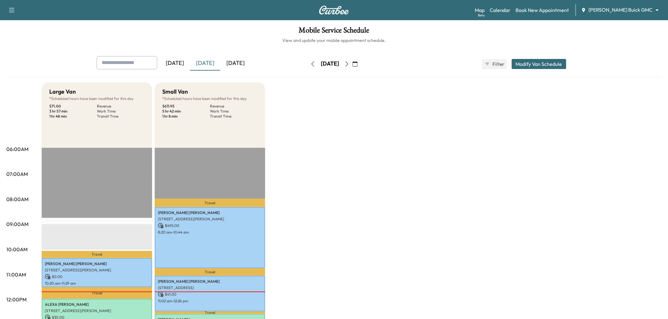
click at [349, 64] on icon "button" at bounding box center [346, 64] width 5 height 5
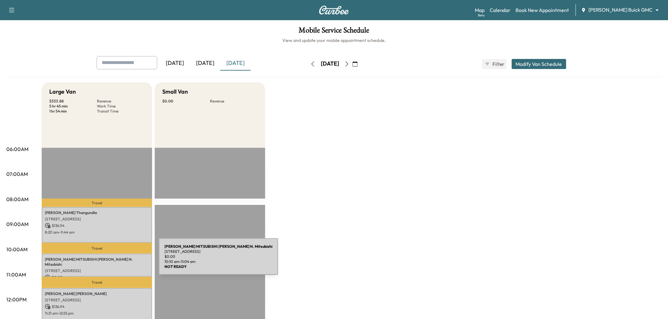
click at [111, 261] on div "DON HERRING N. MITSUBISHI Don Herring N. Mitsubishi 4225 W PLANO PKWY, PLANO, T…" at bounding box center [97, 265] width 110 height 23
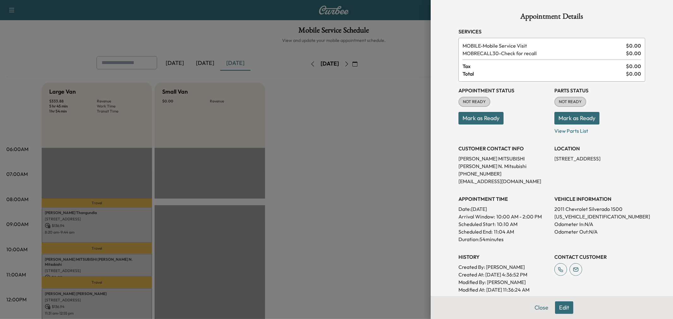
click at [555, 310] on button "Edit" at bounding box center [564, 308] width 18 height 13
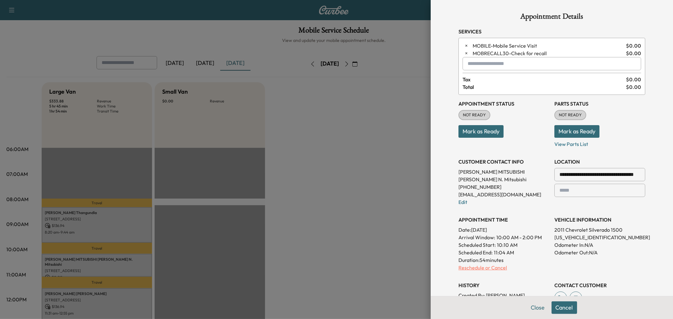
click at [473, 268] on p "Reschedule or Cancel" at bounding box center [503, 268] width 91 height 8
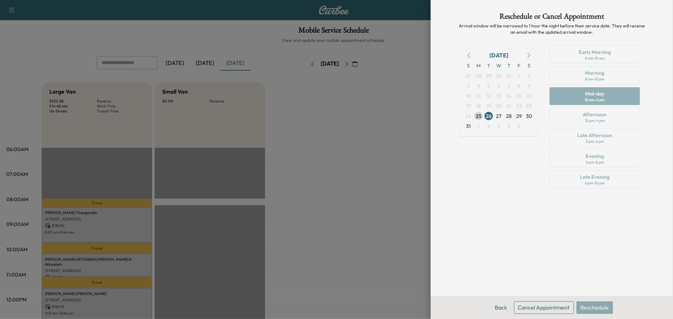
click at [477, 114] on span "25" at bounding box center [479, 116] width 6 height 8
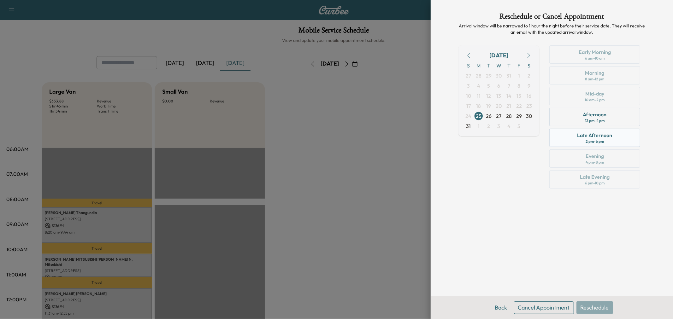
click at [588, 144] on div "2 pm - 6 pm" at bounding box center [595, 141] width 18 height 5
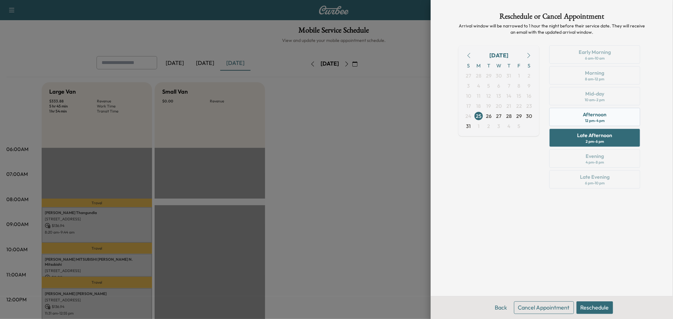
click at [590, 121] on div "12 pm - 4 pm" at bounding box center [595, 120] width 20 height 5
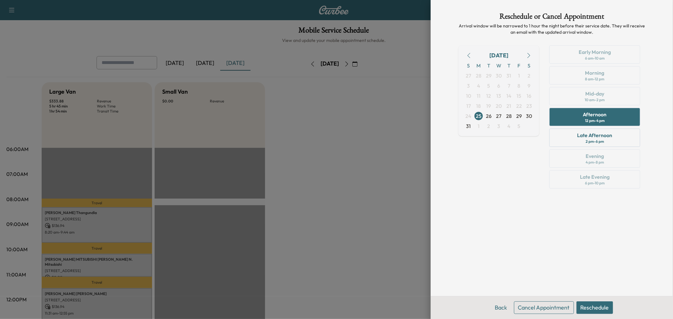
click at [597, 306] on button "Reschedule" at bounding box center [594, 308] width 37 height 13
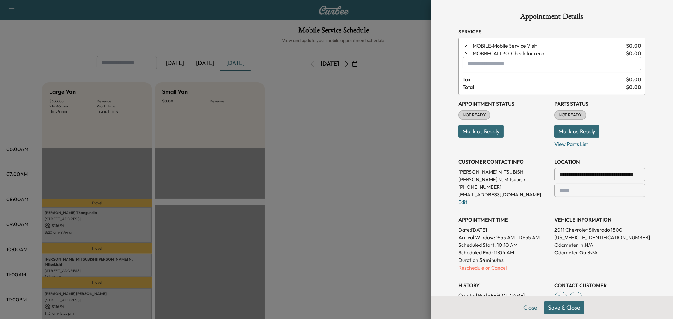
click at [390, 244] on div at bounding box center [336, 159] width 673 height 319
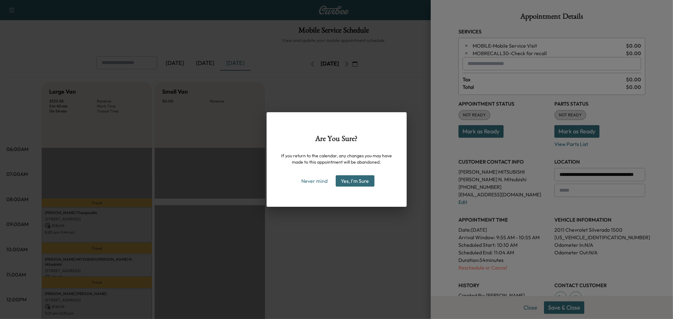
click at [381, 193] on div "Are You Sure? If you return to the calendar, any changes you may have made to t…" at bounding box center [337, 159] width 140 height 95
click at [302, 180] on button "Never mind" at bounding box center [315, 181] width 32 height 10
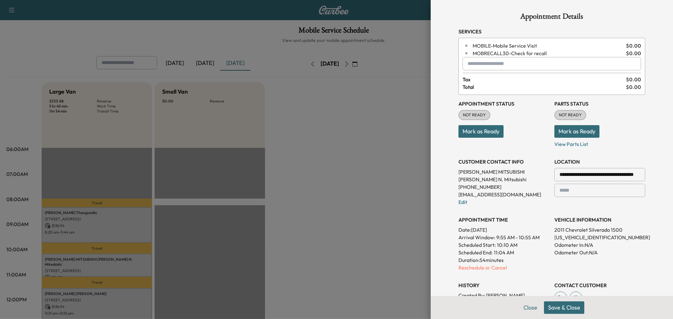
click at [549, 309] on button "Save & Close" at bounding box center [564, 308] width 40 height 13
click at [531, 305] on button "Close" at bounding box center [538, 308] width 22 height 13
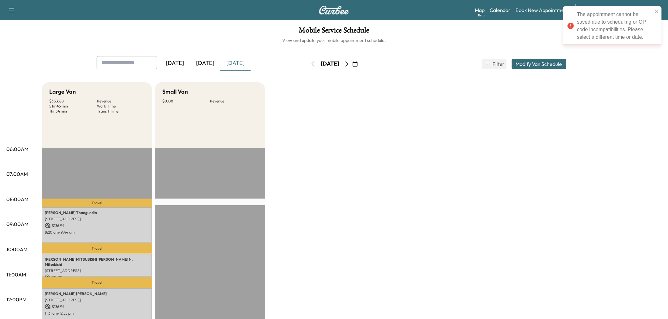
click at [494, 213] on div "Large Van $ 333.88 Revenue 5 hr 45 min Work Time 1 hr 54 min Transit Time Trave…" at bounding box center [352, 318] width 620 height 473
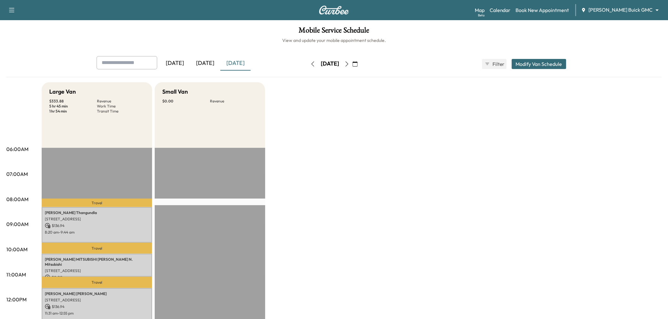
click at [533, 63] on button "Modify Van Schedule" at bounding box center [538, 64] width 55 height 10
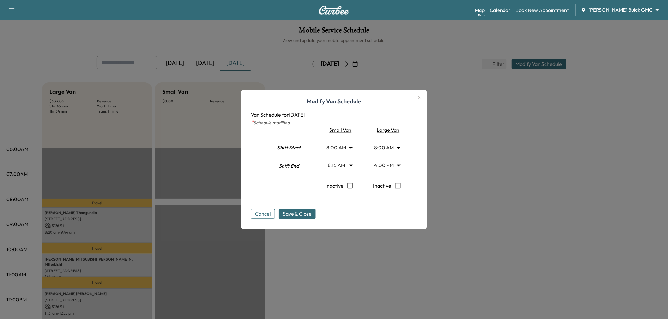
click at [442, 174] on div at bounding box center [334, 159] width 668 height 319
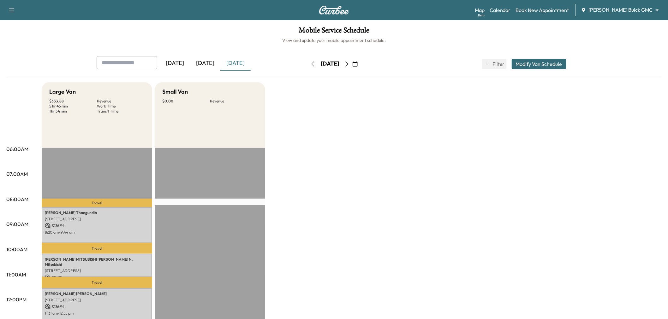
click at [310, 65] on icon "button" at bounding box center [312, 64] width 5 height 5
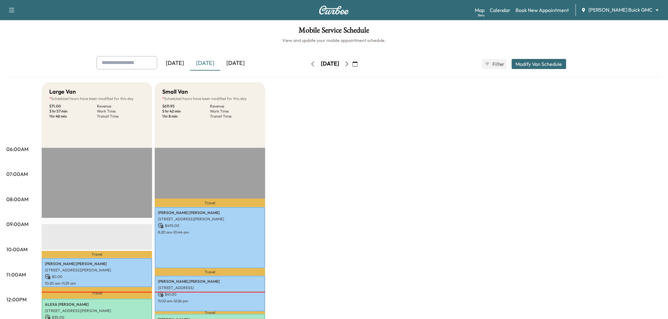
click at [524, 65] on button "Modify Van Schedule" at bounding box center [538, 64] width 55 height 10
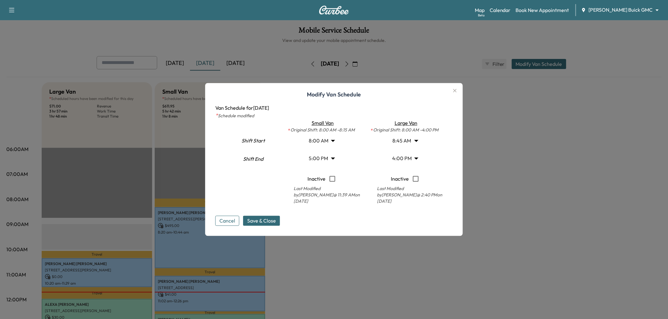
click at [333, 155] on body "Support Log Out Map Beta Calendar Book New Appointment Ewing Buick GMC ********…" at bounding box center [334, 159] width 668 height 319
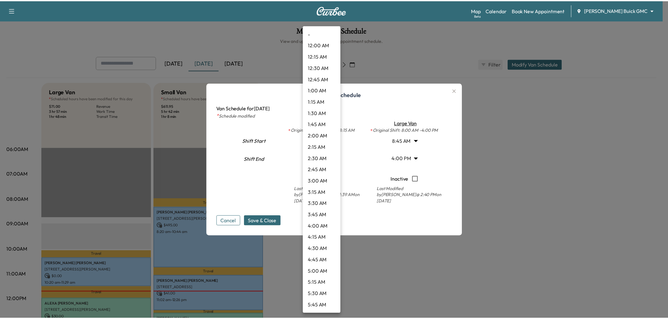
scroll to position [647, 0]
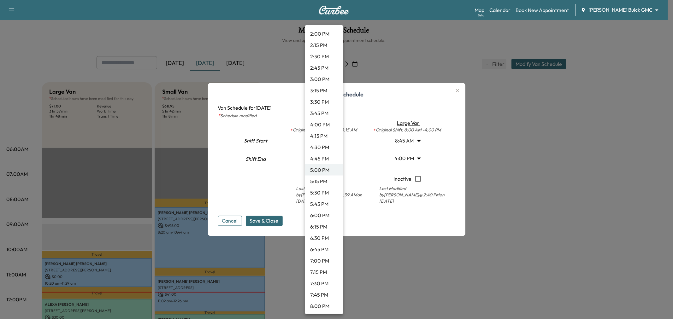
click at [324, 191] on li "5:30 PM" at bounding box center [324, 192] width 38 height 11
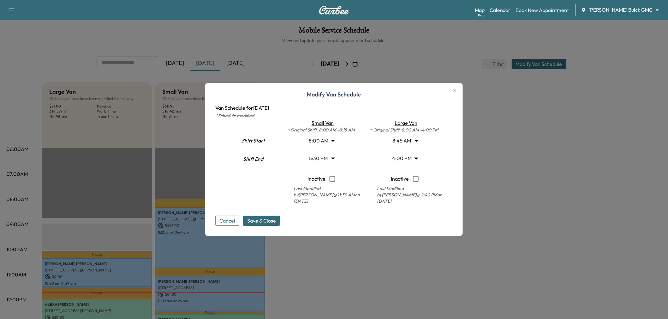
click at [274, 214] on div "Cancel Save & Close" at bounding box center [333, 216] width 237 height 20
click at [273, 219] on span "Save & Close" at bounding box center [261, 221] width 29 height 8
click at [374, 255] on div at bounding box center [334, 159] width 668 height 319
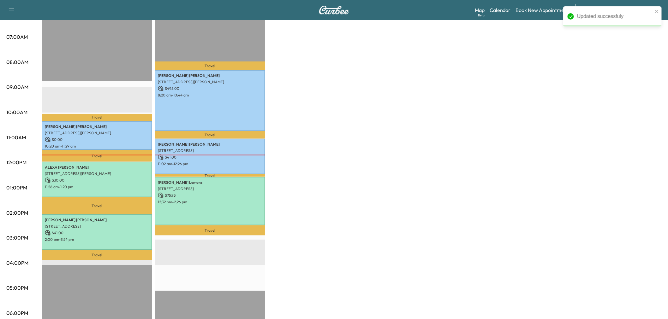
scroll to position [0, 0]
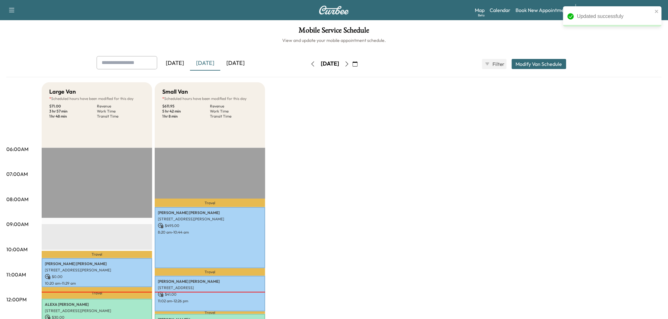
click at [349, 65] on icon "button" at bounding box center [346, 64] width 5 height 5
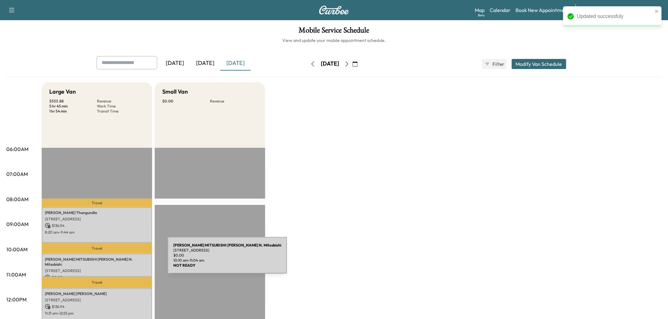
click at [120, 259] on p "DON HERRING N. MITSUBISHI Don Herring N. Mitsubishi" at bounding box center [97, 262] width 104 height 10
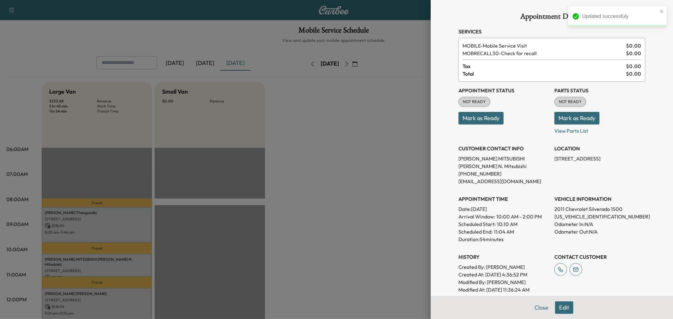
click at [555, 306] on button "Edit" at bounding box center [564, 308] width 18 height 13
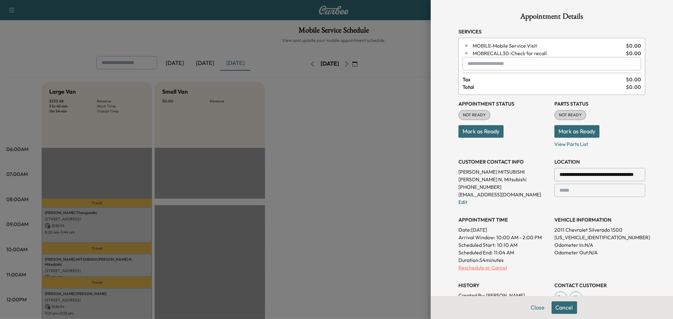
drag, startPoint x: 467, startPoint y: 263, endPoint x: 467, endPoint y: 269, distance: 5.4
click at [467, 264] on div "APPOINTMENT TIME Date: Tuesday Aug. 26, 2025 Arrival Window: 10:00 AM - 2:00 PM…" at bounding box center [503, 241] width 91 height 61
click at [467, 269] on p "Reschedule or Cancel" at bounding box center [503, 268] width 91 height 8
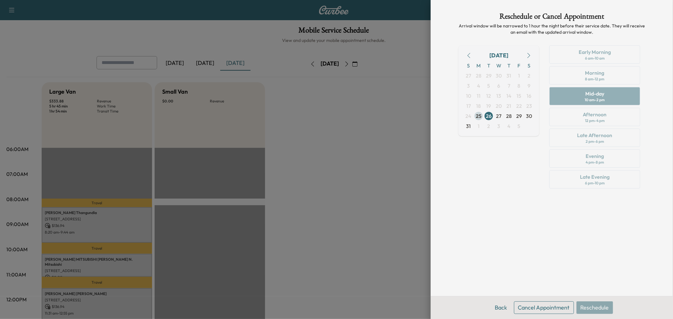
click at [482, 113] on span "25" at bounding box center [479, 116] width 10 height 10
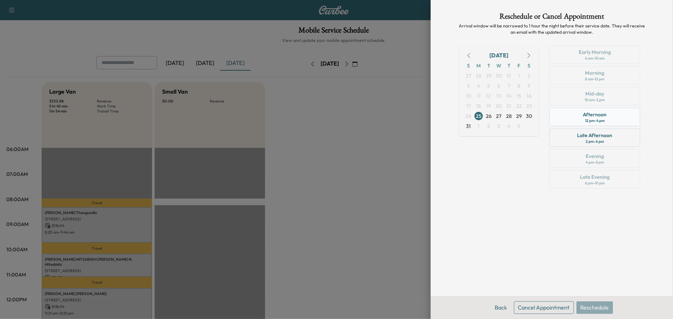
click at [592, 118] on div "Afternoon" at bounding box center [595, 115] width 24 height 8
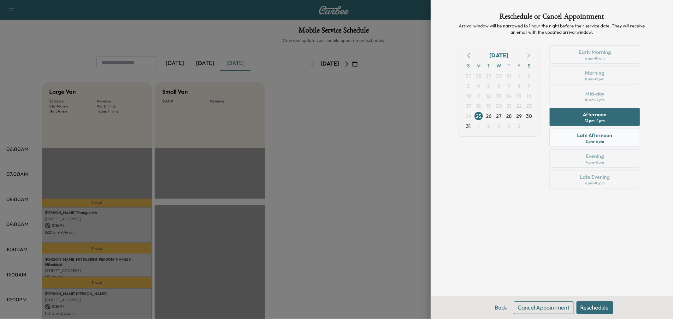
click at [592, 135] on div "Late Afternoon" at bounding box center [594, 136] width 35 height 8
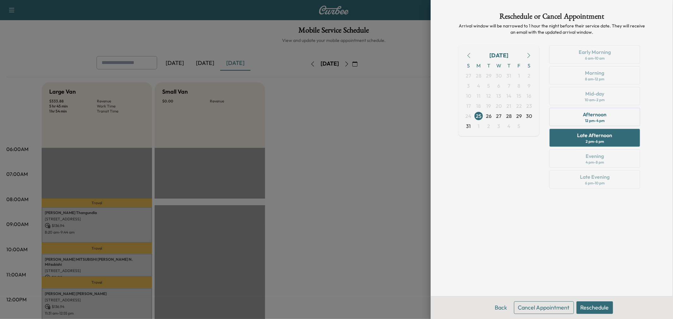
click at [598, 305] on button "Reschedule" at bounding box center [594, 308] width 37 height 13
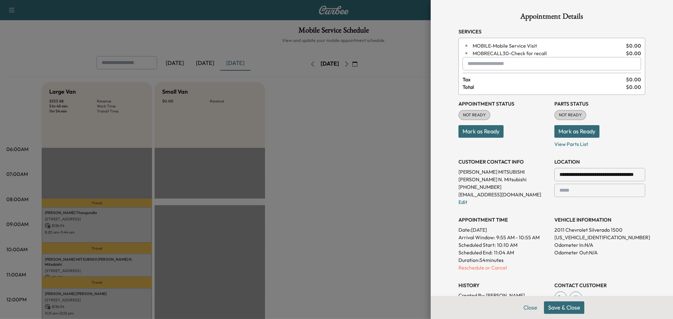
click at [560, 307] on button "Save & Close" at bounding box center [564, 308] width 40 height 13
click at [531, 308] on button "Close" at bounding box center [538, 308] width 22 height 13
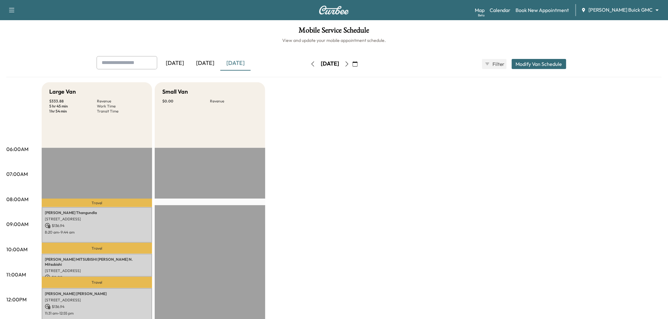
click at [331, 225] on div "Large Van $ 333.88 Revenue 5 hr 45 min Work Time 1 hr 54 min Transit Time Trave…" at bounding box center [352, 318] width 620 height 473
click at [208, 68] on div "[DATE]" at bounding box center [205, 63] width 30 height 15
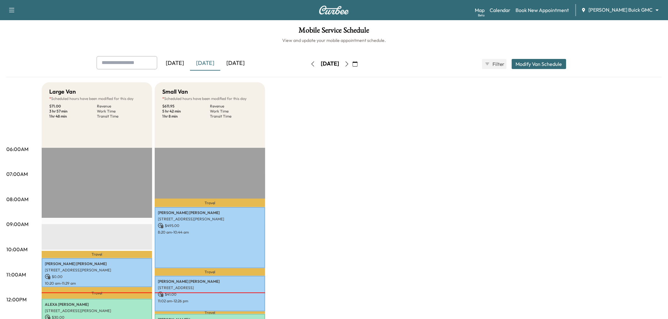
click at [349, 62] on icon "button" at bounding box center [346, 64] width 5 height 5
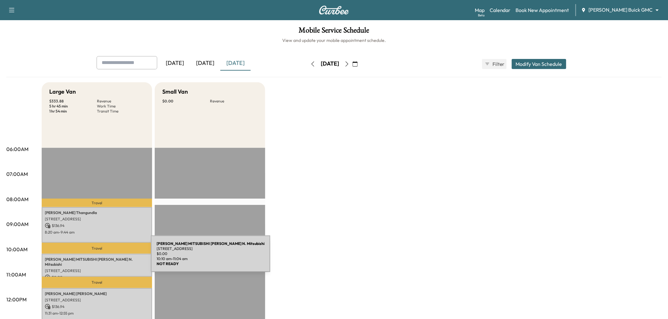
click at [103, 258] on p "DON HERRING N. MITSUBISHI Don Herring N. Mitsubishi" at bounding box center [97, 262] width 104 height 10
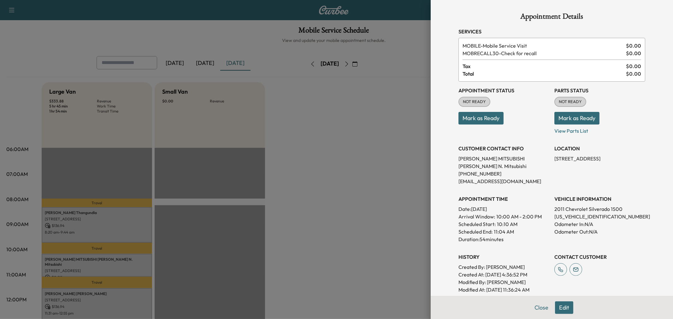
click at [563, 308] on button "Edit" at bounding box center [564, 308] width 18 height 13
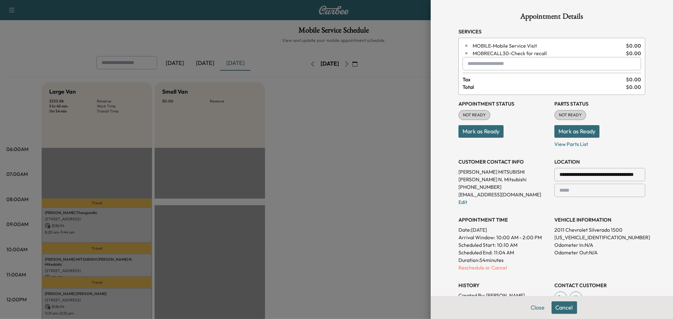
scroll to position [105, 0]
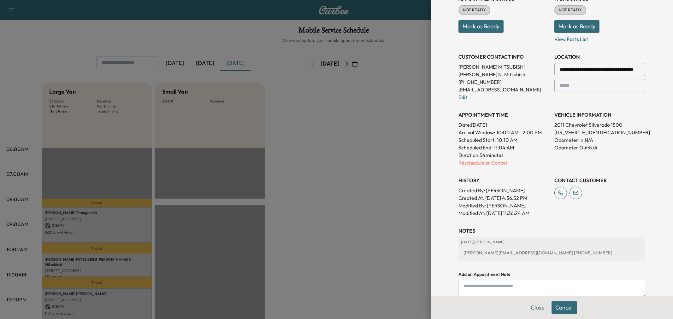
click at [479, 162] on p "Reschedule or Cancel" at bounding box center [503, 163] width 91 height 8
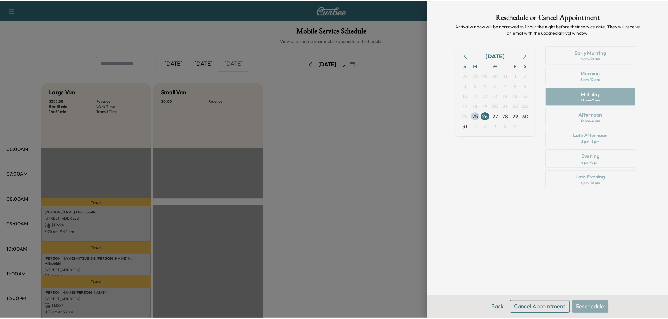
scroll to position [0, 0]
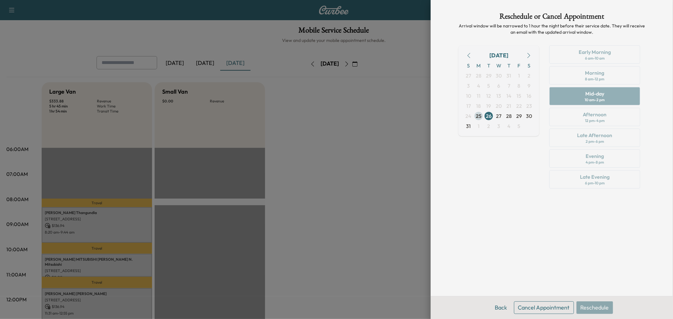
click at [478, 115] on span "25" at bounding box center [479, 116] width 6 height 8
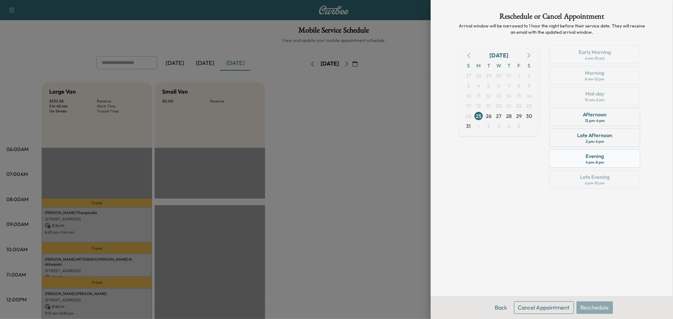
click at [593, 159] on div "Evening" at bounding box center [595, 156] width 18 height 8
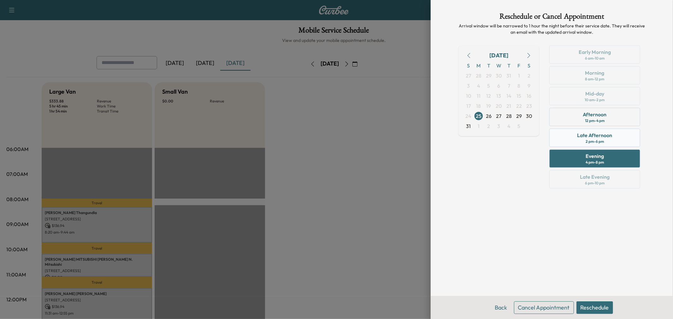
click at [604, 143] on div "2 pm - 6 pm" at bounding box center [595, 141] width 18 height 5
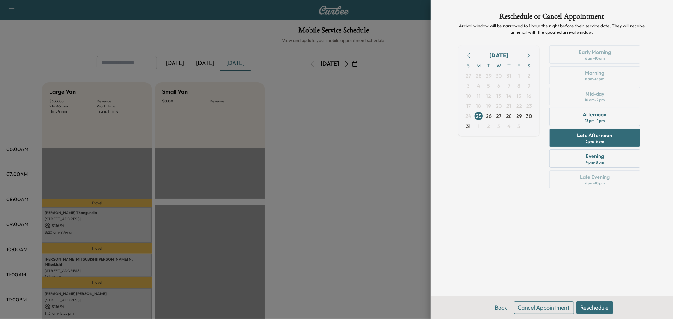
click at [599, 308] on button "Reschedule" at bounding box center [594, 308] width 37 height 13
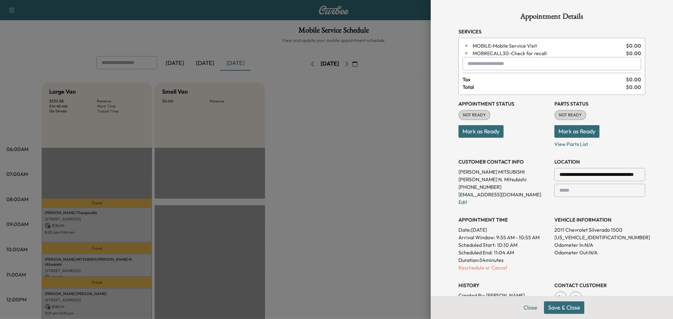
click at [569, 310] on button "Save & Close" at bounding box center [564, 308] width 40 height 13
click at [536, 308] on button "Close" at bounding box center [538, 308] width 22 height 13
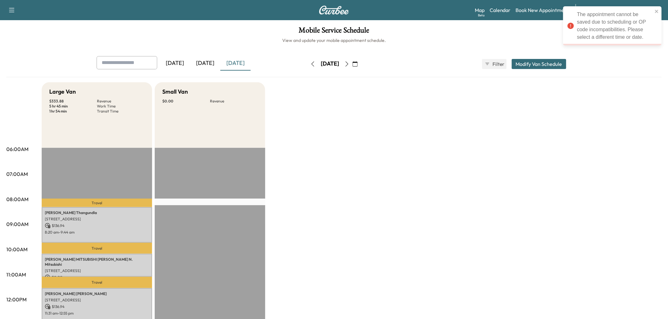
click at [397, 268] on div "Large Van $ 333.88 Revenue 5 hr 45 min Work Time 1 hr 54 min Transit Time Trave…" at bounding box center [352, 318] width 620 height 473
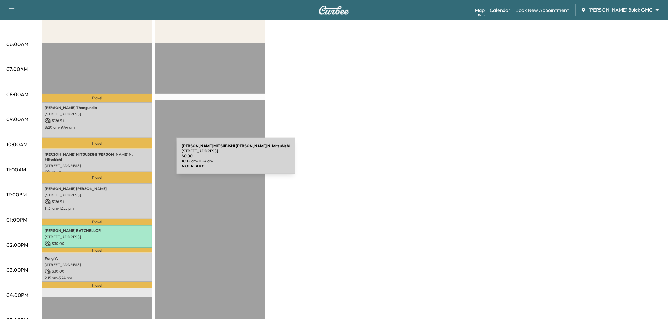
click at [129, 163] on p "4225 W PLANO PKWY, PLANO, TX 75093, USA" at bounding box center [97, 165] width 104 height 5
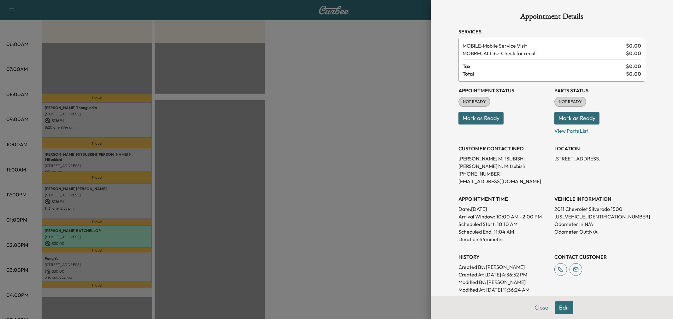
click at [560, 305] on button "Edit" at bounding box center [564, 308] width 18 height 13
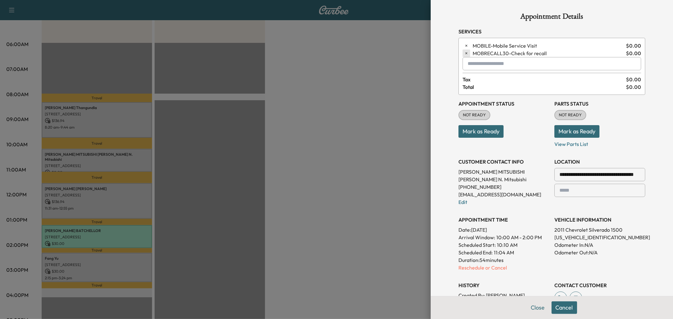
click at [464, 52] on button "button" at bounding box center [466, 54] width 8 height 8
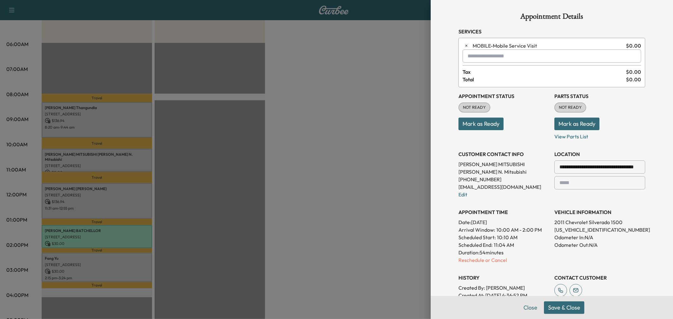
click at [559, 308] on button "Save & Close" at bounding box center [564, 308] width 40 height 13
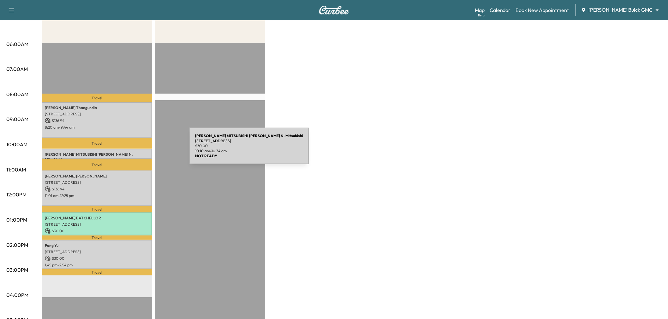
click at [139, 150] on div "DON HERRING N. MITSUBISHI Don Herring N. Mitsubishi 4225 W PLANO PKWY, PLANO, T…" at bounding box center [97, 154] width 110 height 10
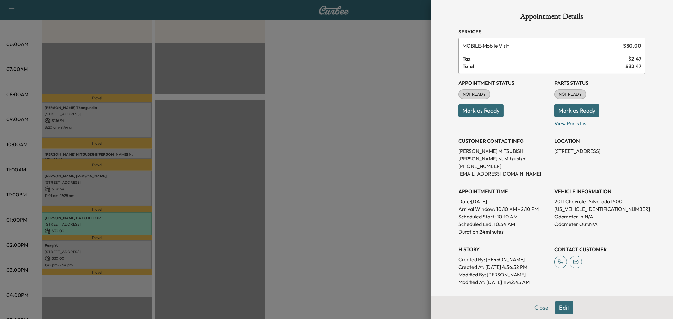
click at [559, 310] on button "Edit" at bounding box center [564, 308] width 18 height 13
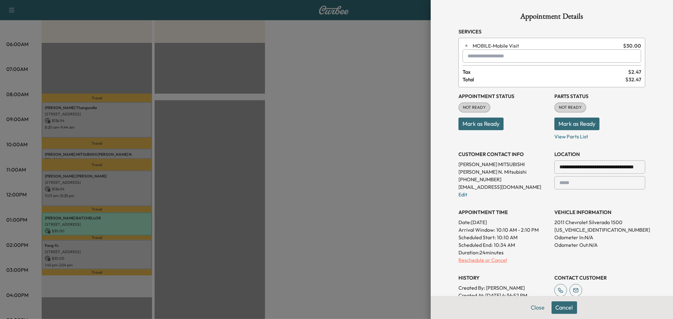
click at [490, 262] on p "Reschedule or Cancel" at bounding box center [503, 260] width 91 height 8
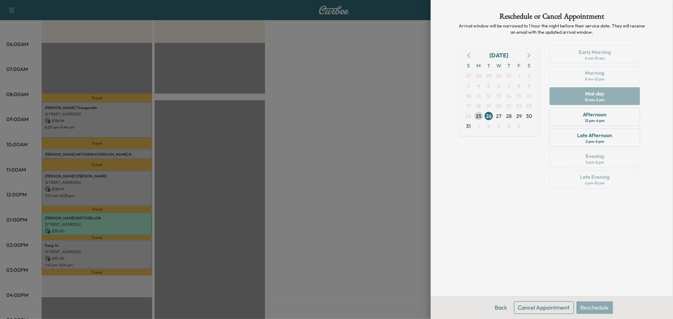
click at [478, 115] on span "25" at bounding box center [479, 116] width 6 height 8
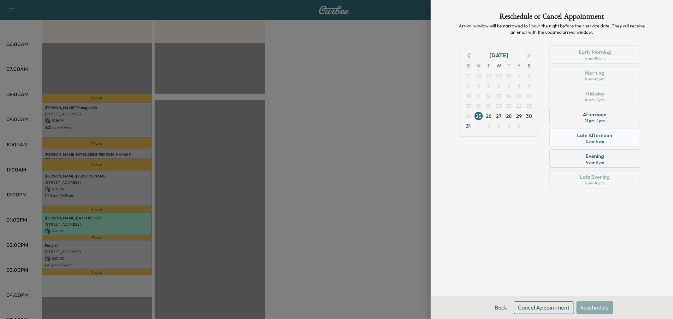
click at [601, 139] on div "2 pm - 6 pm" at bounding box center [595, 141] width 18 height 5
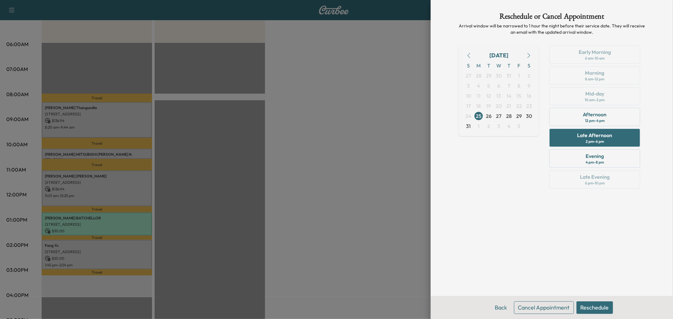
click at [585, 309] on button "Reschedule" at bounding box center [594, 308] width 37 height 13
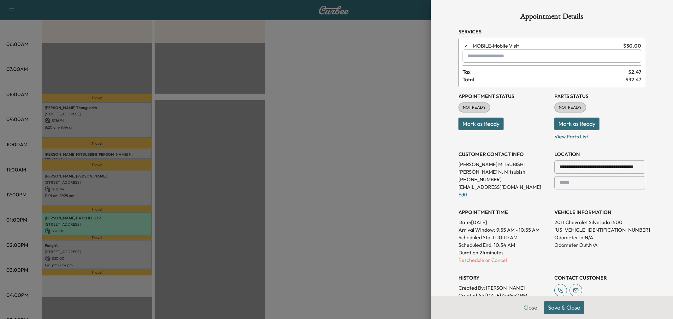
click at [567, 310] on button "Save & Close" at bounding box center [564, 308] width 40 height 13
click at [556, 307] on button "Cancel" at bounding box center [564, 308] width 26 height 13
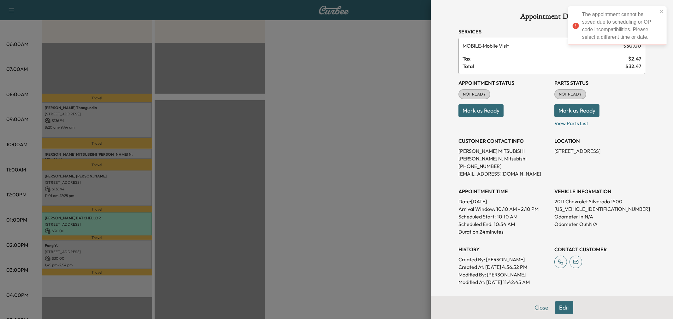
click at [530, 313] on button "Close" at bounding box center [541, 308] width 22 height 13
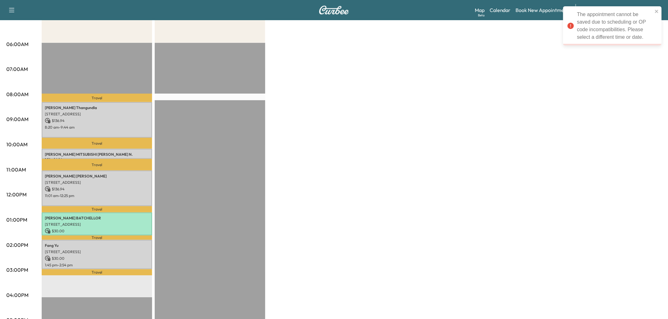
click at [312, 238] on div "Large Van $ 363.88 Revenue 5 hr 15 min Work Time 1 hr 54 min Transit Time Trave…" at bounding box center [352, 213] width 620 height 473
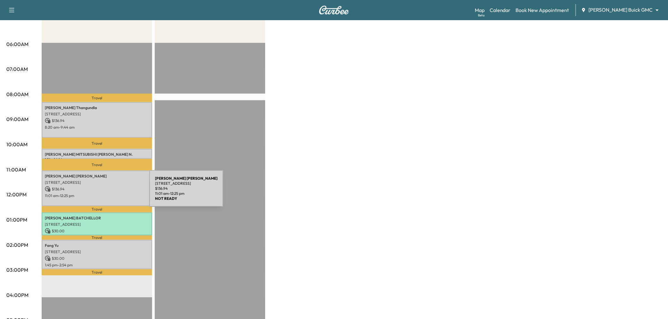
click at [102, 193] on p "11:01 am - 12:25 pm" at bounding box center [97, 195] width 104 height 5
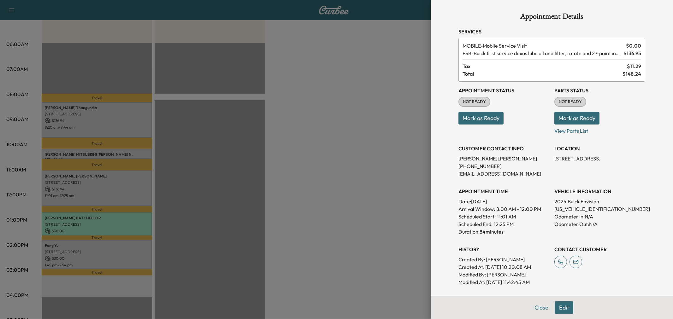
click at [84, 127] on div at bounding box center [336, 159] width 673 height 319
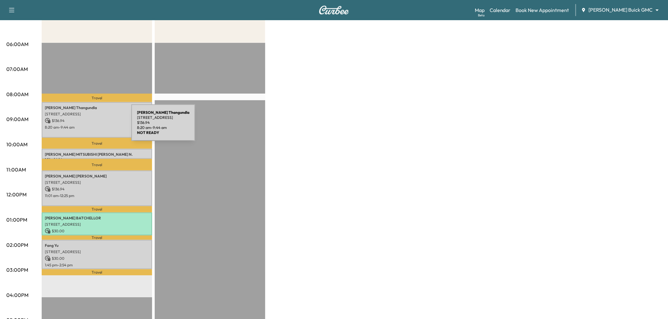
click at [84, 127] on p "8:20 am - 9:44 am" at bounding box center [97, 127] width 104 height 5
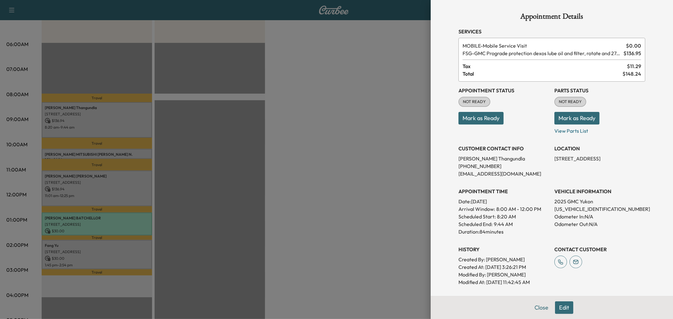
click at [79, 149] on div at bounding box center [336, 159] width 673 height 319
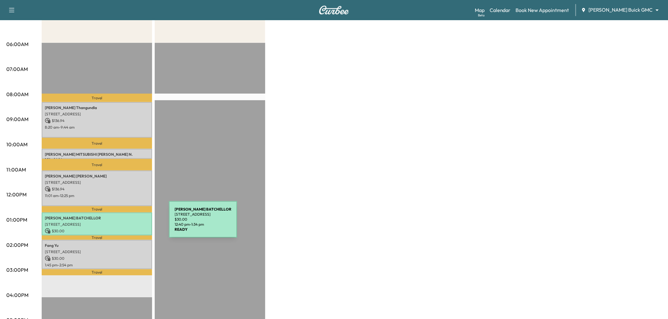
click at [121, 223] on p "3716 Birmington, The Colony, TX 75056, USA" at bounding box center [97, 224] width 104 height 5
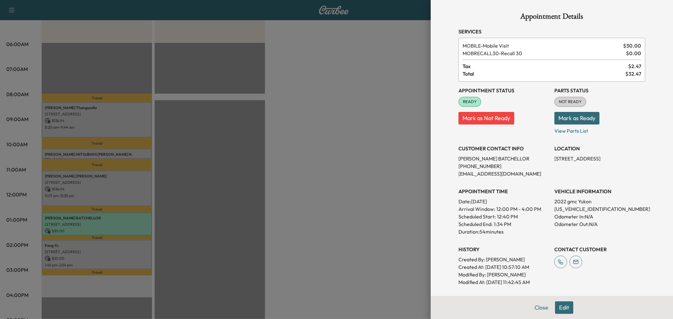
click at [121, 223] on div at bounding box center [336, 159] width 673 height 319
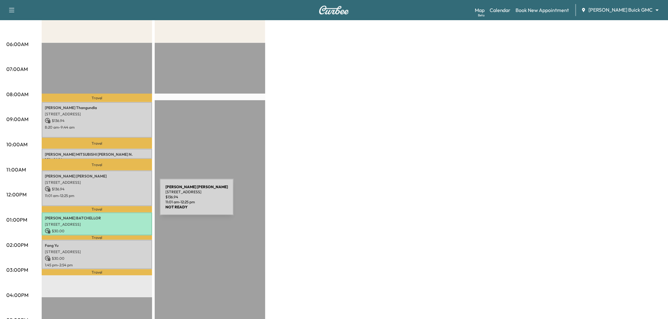
click at [112, 194] on p "11:01 am - 12:25 pm" at bounding box center [97, 195] width 104 height 5
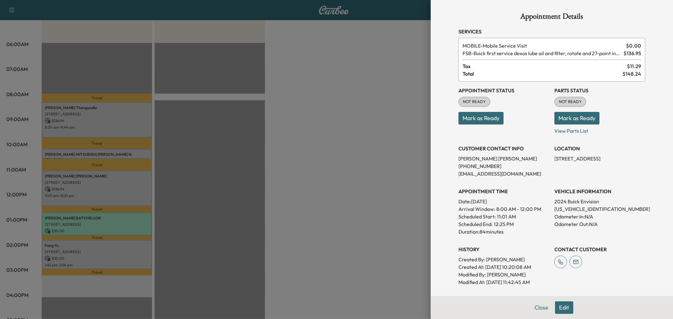
click at [112, 194] on div at bounding box center [336, 159] width 673 height 319
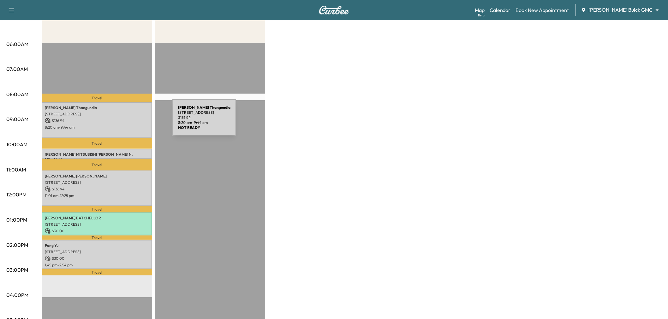
click at [125, 118] on p "$ 136.94" at bounding box center [97, 121] width 104 height 6
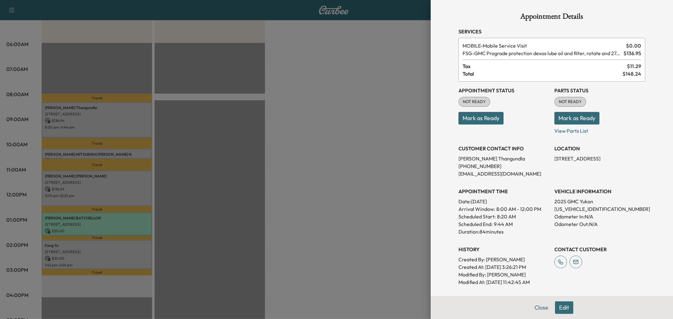
click at [109, 125] on div at bounding box center [336, 159] width 673 height 319
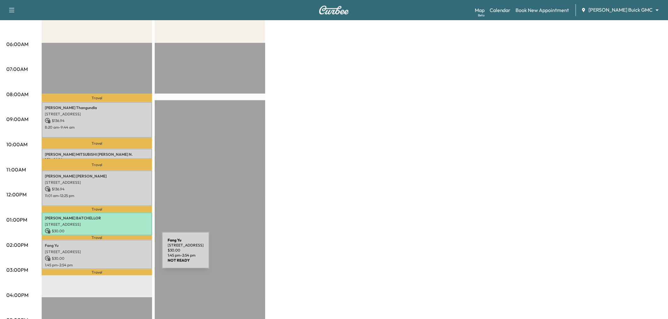
click at [115, 256] on p "$ 30.00" at bounding box center [97, 259] width 104 height 6
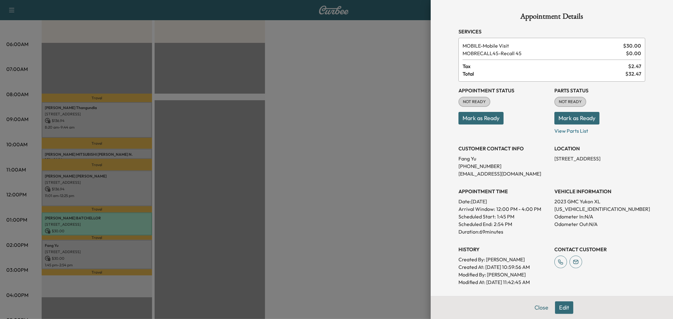
click at [114, 150] on div at bounding box center [336, 159] width 673 height 319
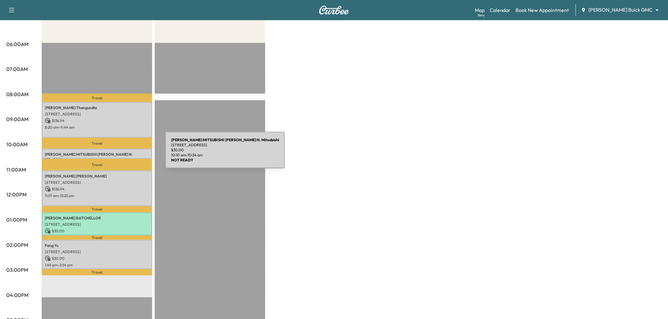
click at [118, 154] on p "DON HERRING N. MITSUBISHI Don Herring N. Mitsubishi" at bounding box center [97, 157] width 104 height 10
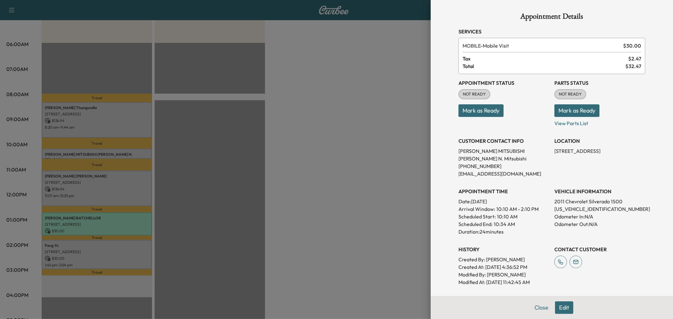
click at [338, 182] on div at bounding box center [336, 159] width 673 height 319
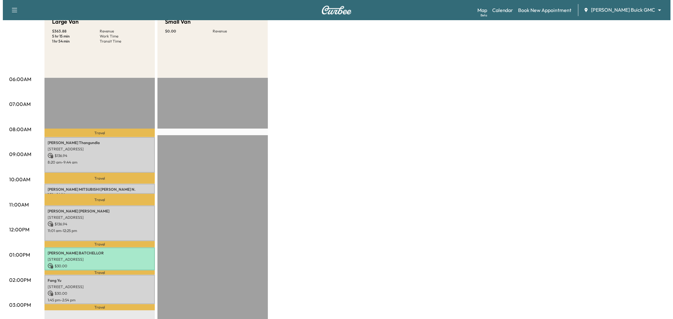
scroll to position [0, 0]
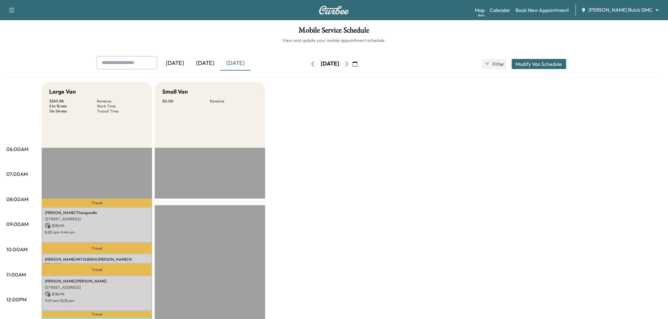
click at [533, 65] on button "Modify Van Schedule" at bounding box center [538, 64] width 55 height 10
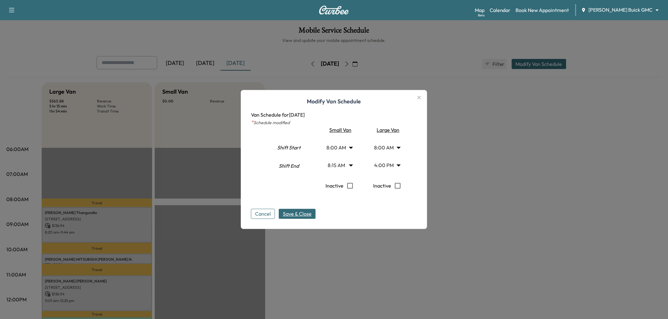
click at [345, 165] on body "Support Log Out Map Beta Calendar Book New Appointment Ewing Buick GMC ********…" at bounding box center [334, 159] width 668 height 319
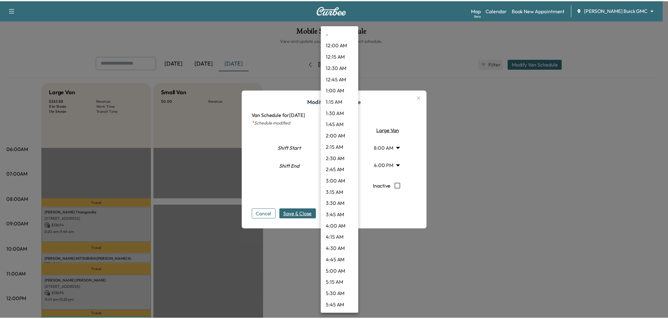
scroll to position [250, 0]
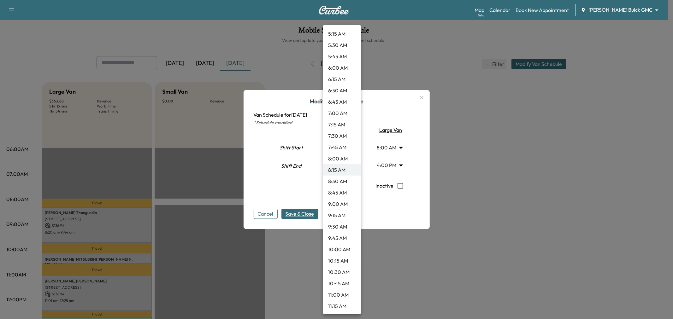
click at [340, 248] on li "10:00 AM" at bounding box center [342, 249] width 38 height 11
type input "**"
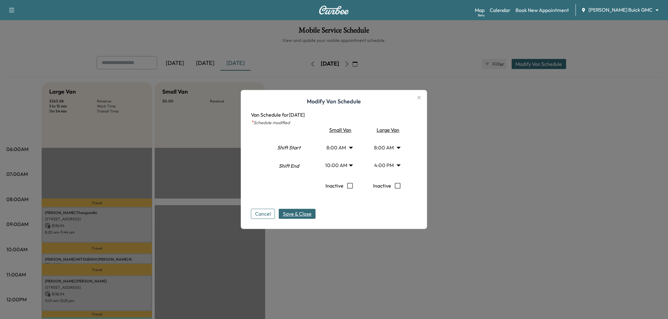
click at [299, 210] on span "Save & Close" at bounding box center [297, 214] width 29 height 8
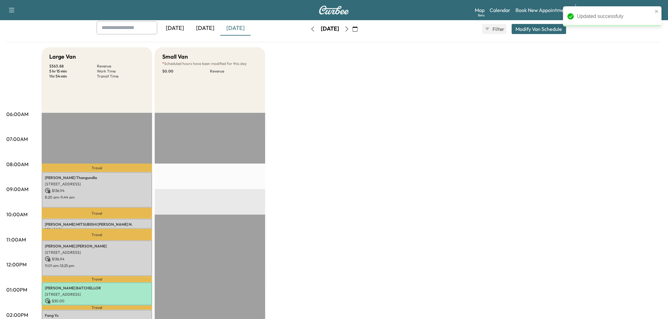
scroll to position [70, 0]
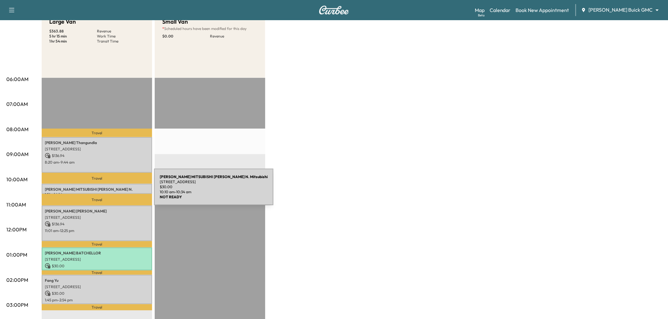
click at [111, 187] on p "DON HERRING N. MITSUBISHI Don Herring N. Mitsubishi" at bounding box center [97, 192] width 104 height 10
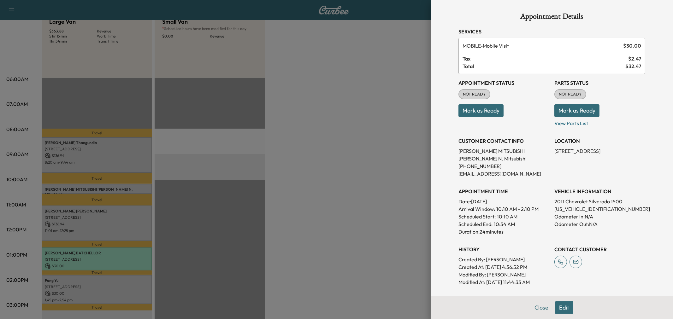
click at [330, 162] on div at bounding box center [336, 159] width 673 height 319
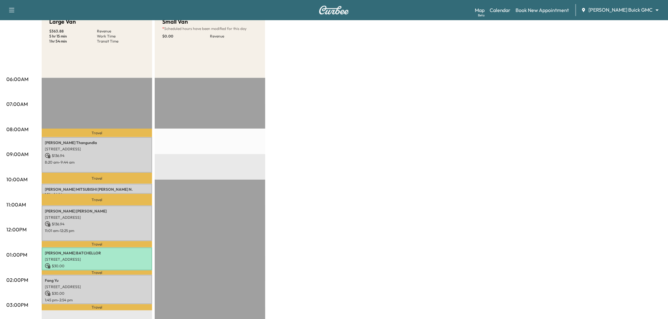
click at [408, 124] on div "Large Van $ 363.88 Revenue 5 hr 15 min Work Time 1 hr 54 min Transit Time Trave…" at bounding box center [352, 248] width 620 height 473
click at [328, 150] on div "Large Van $ 363.88 Revenue 5 hr 15 min Work Time 1 hr 54 min Transit Time Trave…" at bounding box center [352, 248] width 620 height 473
click at [529, 136] on div "Large Van $ 363.88 Revenue 5 hr 15 min Work Time 1 hr 54 min Transit Time Trave…" at bounding box center [352, 248] width 620 height 473
click at [406, 155] on div "Large Van $ 363.88 Revenue 5 hr 15 min Work Time 1 hr 54 min Transit Time Trave…" at bounding box center [352, 248] width 620 height 473
click at [115, 228] on p "11:01 am - 12:25 pm" at bounding box center [97, 230] width 104 height 5
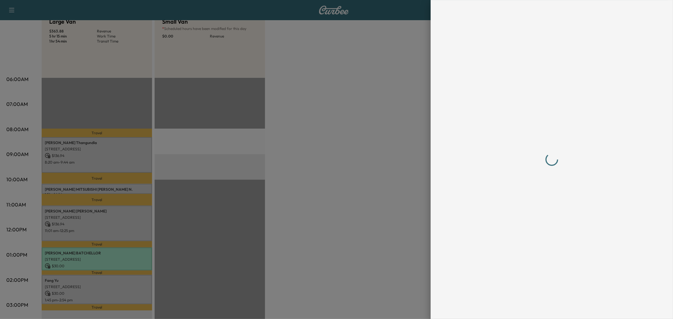
click at [132, 298] on div at bounding box center [336, 159] width 673 height 319
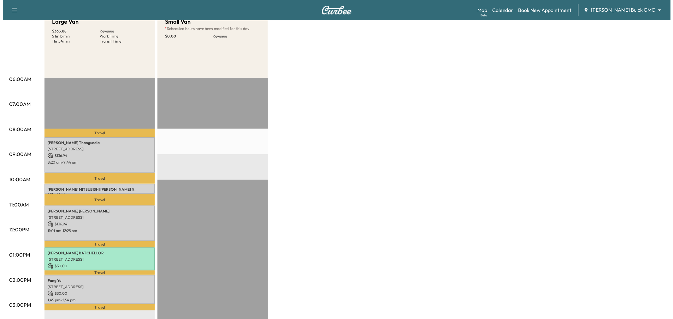
scroll to position [0, 0]
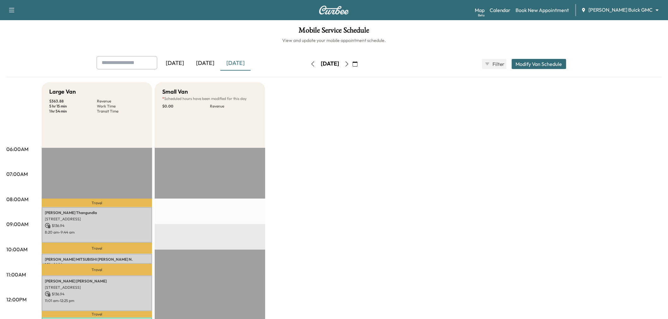
click at [550, 58] on div "Yesterday Today Tomorrow Tuesday, August 26 August 2025 S M T W T F S 27 28 29 …" at bounding box center [333, 64] width 485 height 16
click at [548, 62] on button "Modify Van Schedule" at bounding box center [538, 64] width 55 height 10
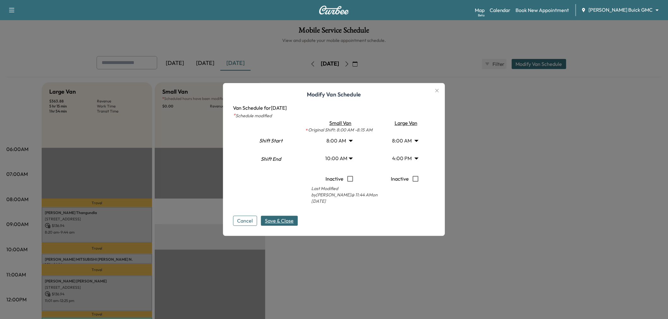
click at [405, 158] on body "Support Log Out Map Beta Calendar Book New Appointment Ewing Buick GMC ********…" at bounding box center [334, 159] width 668 height 319
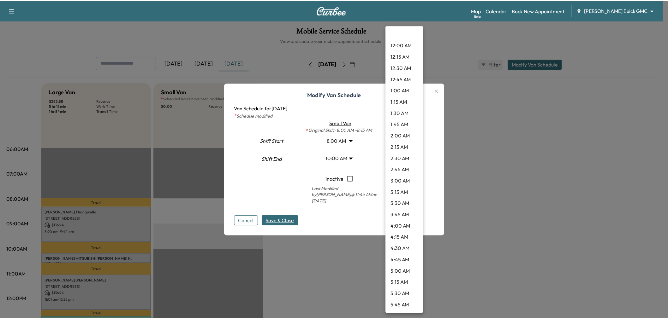
scroll to position [601, 0]
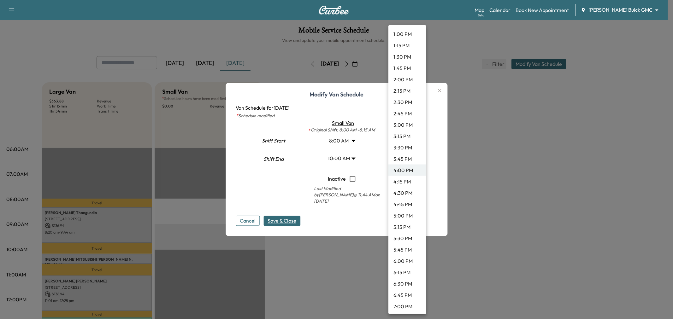
click at [405, 123] on li "3:00 PM" at bounding box center [407, 124] width 38 height 11
type input "**"
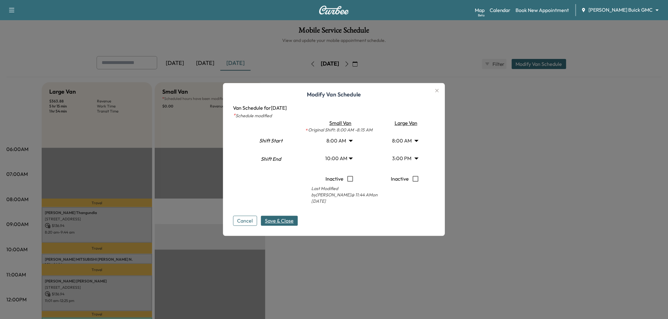
click at [291, 220] on span "Save & Close" at bounding box center [279, 221] width 29 height 8
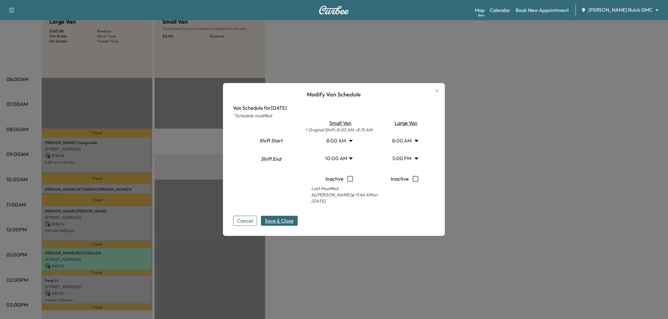
click at [368, 267] on div at bounding box center [334, 159] width 668 height 319
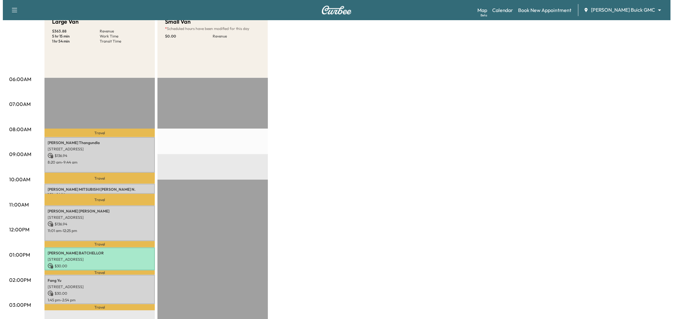
scroll to position [0, 0]
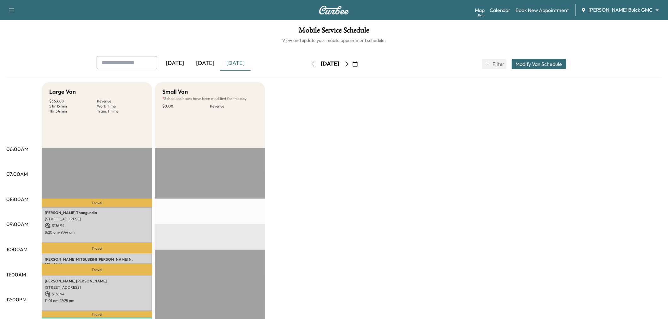
click at [528, 60] on button "Modify Van Schedule" at bounding box center [538, 64] width 55 height 10
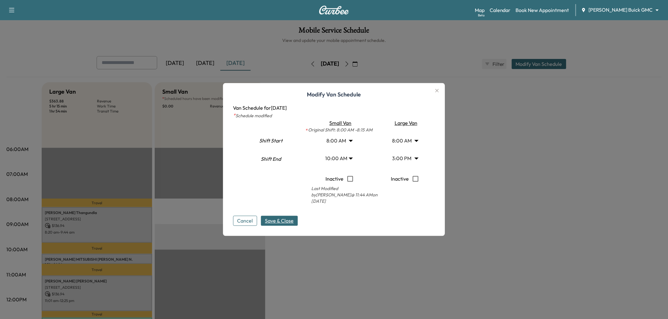
click at [350, 158] on body "Support Log Out Map Beta Calendar Book New Appointment Ewing Buick GMC ********…" at bounding box center [334, 159] width 668 height 319
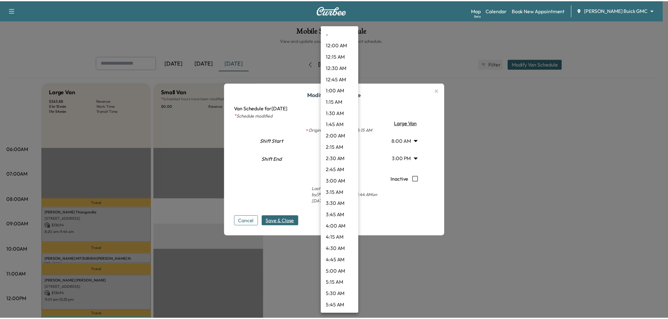
scroll to position [329, 0]
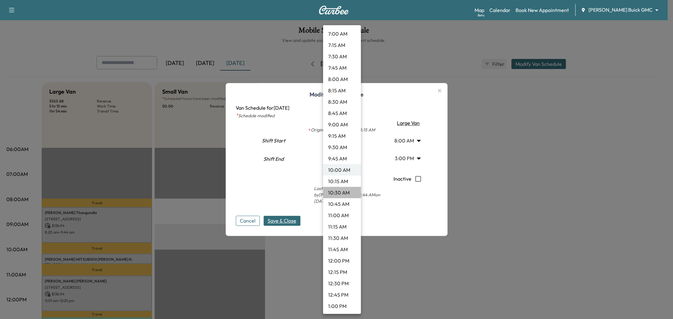
click at [342, 192] on li "10:30 AM" at bounding box center [342, 192] width 38 height 11
type input "****"
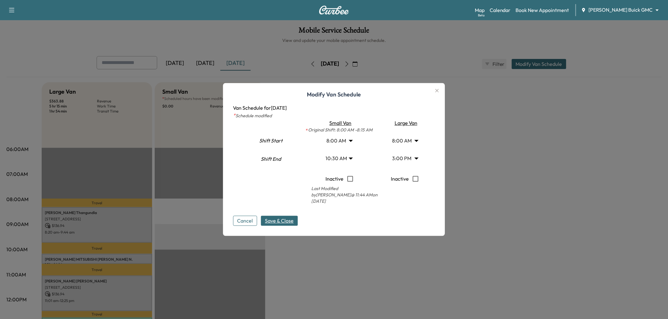
click at [379, 217] on div "Cancel Save & Close" at bounding box center [334, 216] width 202 height 20
click at [282, 220] on span "Save & Close" at bounding box center [279, 221] width 29 height 8
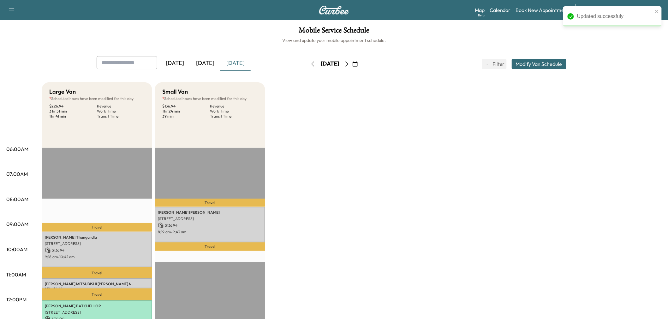
click at [381, 215] on div "Large Van * Scheduled hours have been modified for this day $ 226.94 Revenue 3 …" at bounding box center [352, 318] width 620 height 473
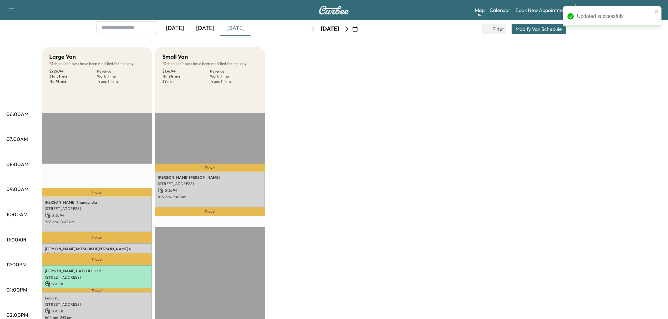
scroll to position [70, 0]
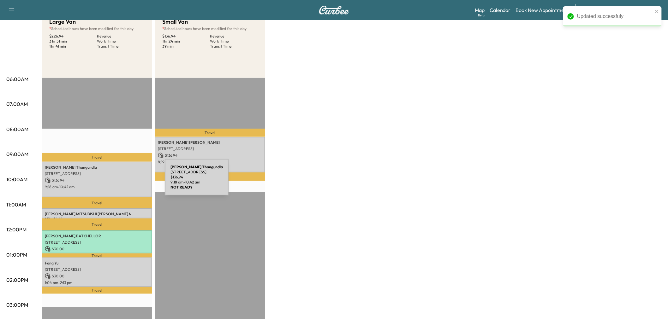
click at [117, 181] on p "$ 136.94" at bounding box center [97, 181] width 104 height 6
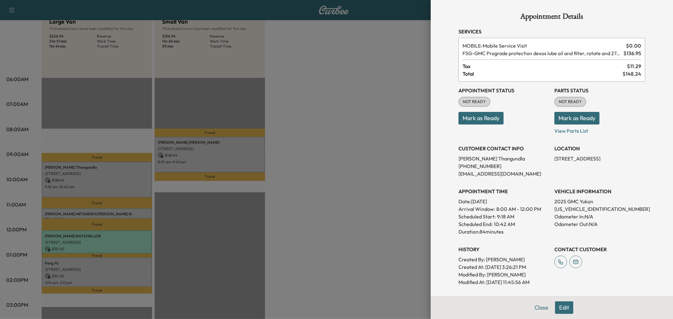
click at [353, 170] on div at bounding box center [336, 159] width 673 height 319
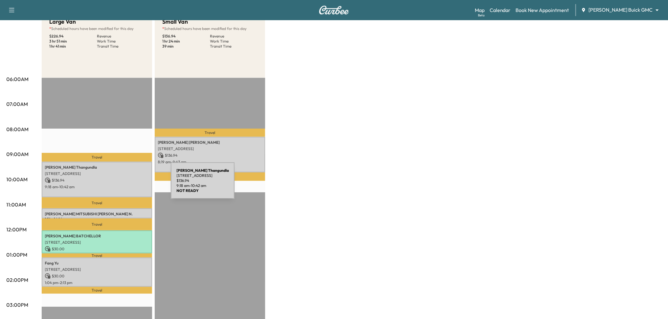
click at [123, 185] on p "9:18 am - 10:42 am" at bounding box center [97, 187] width 104 height 5
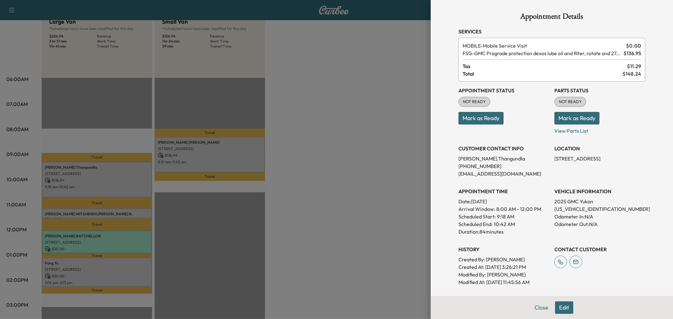
click at [123, 185] on div at bounding box center [336, 159] width 673 height 319
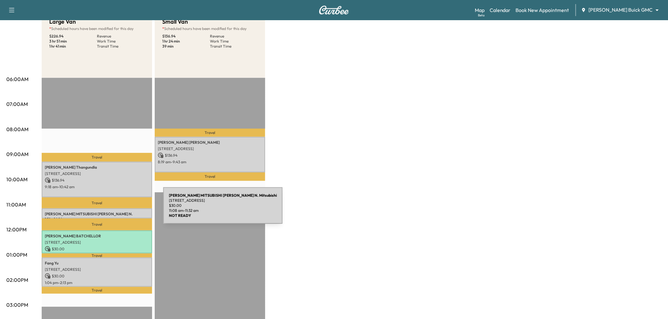
click at [116, 212] on p "DON HERRING N. MITSUBISHI Don Herring N. Mitsubishi" at bounding box center [97, 217] width 104 height 10
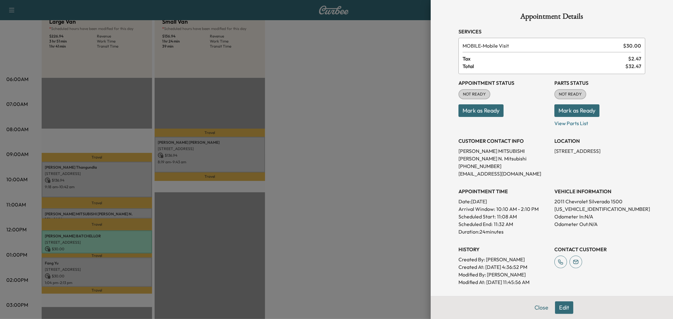
click at [116, 209] on div at bounding box center [336, 159] width 673 height 319
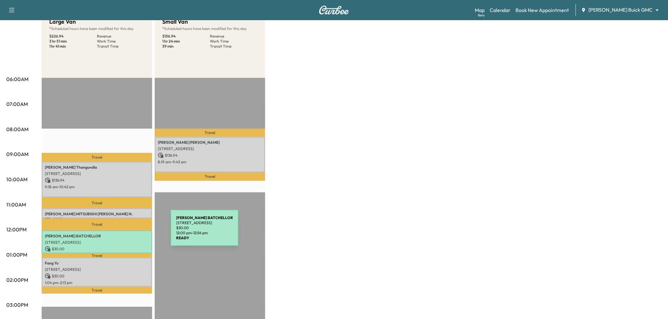
click at [123, 234] on p "MICHAEL BATCHELLOR" at bounding box center [97, 236] width 104 height 5
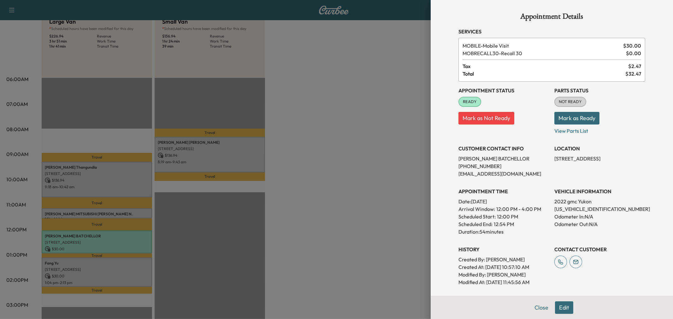
click at [123, 232] on div at bounding box center [336, 159] width 673 height 319
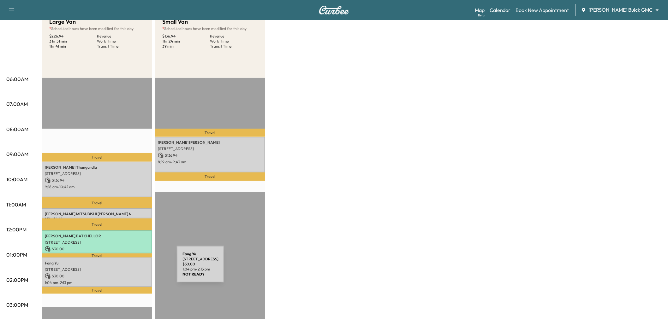
click at [129, 268] on p "1968 COURTLAND DR, FRISCO, TX 75034, USA" at bounding box center [97, 269] width 104 height 5
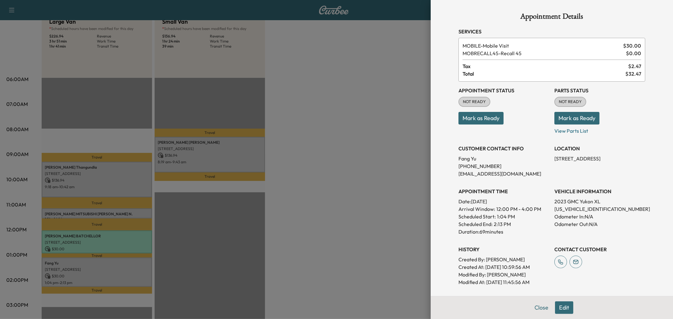
click at [129, 268] on div at bounding box center [336, 159] width 673 height 319
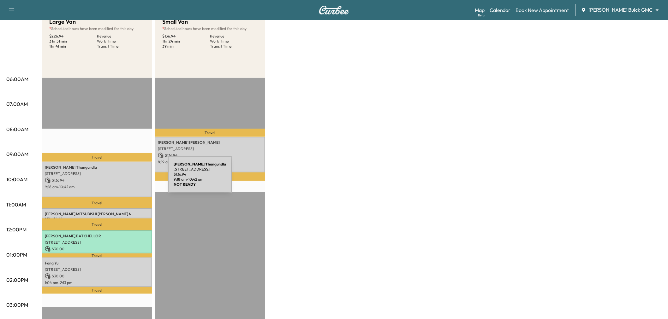
click at [121, 178] on p "$ 136.94" at bounding box center [97, 181] width 104 height 6
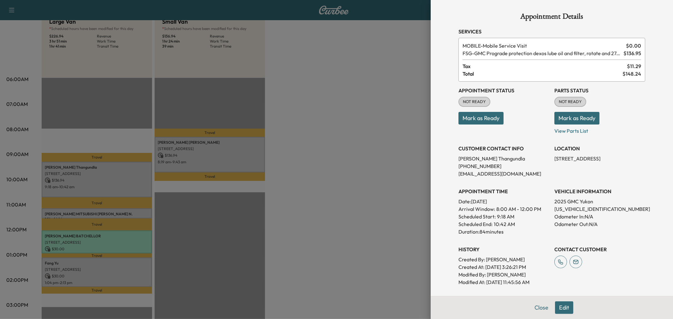
click at [211, 163] on div at bounding box center [336, 159] width 673 height 319
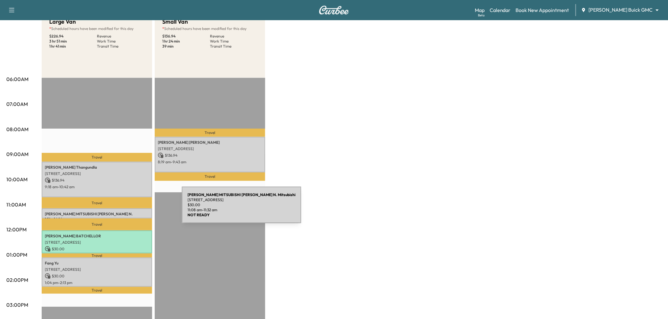
click at [134, 209] on div "DON HERRING N. MITSUBISHI Don Herring N. Mitsubishi 4225 W PLANO PKWY, PLANO, T…" at bounding box center [97, 214] width 110 height 10
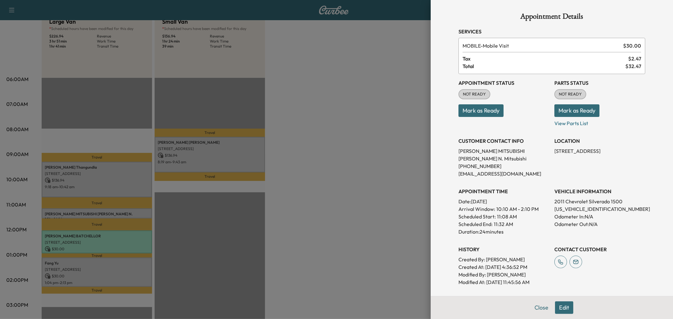
click at [303, 174] on div at bounding box center [336, 159] width 673 height 319
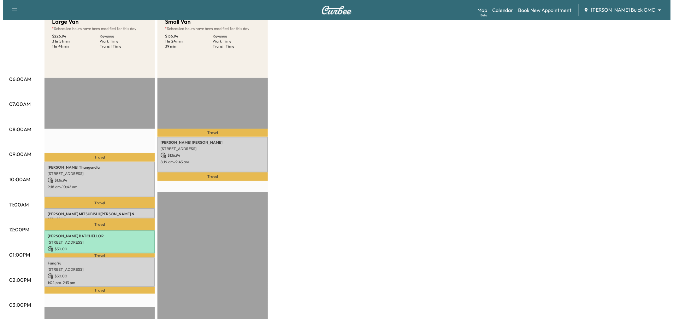
scroll to position [0, 0]
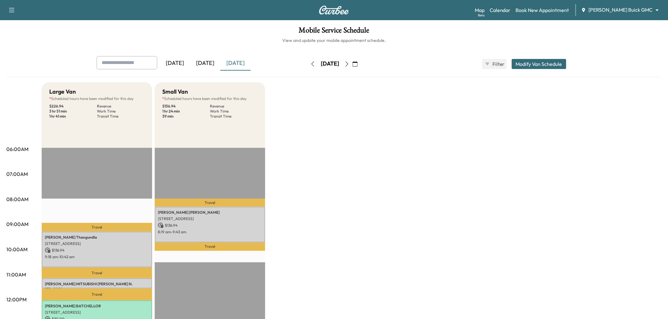
click at [537, 61] on button "Modify Van Schedule" at bounding box center [538, 64] width 55 height 10
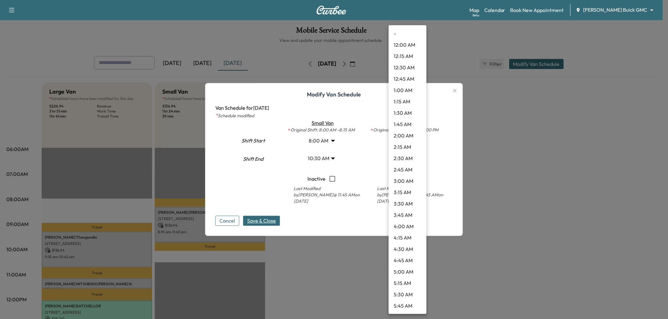
click at [406, 158] on body "Support Log Out Map Beta Calendar Book New Appointment Ewing Buick GMC ********…" at bounding box center [334, 159] width 668 height 319
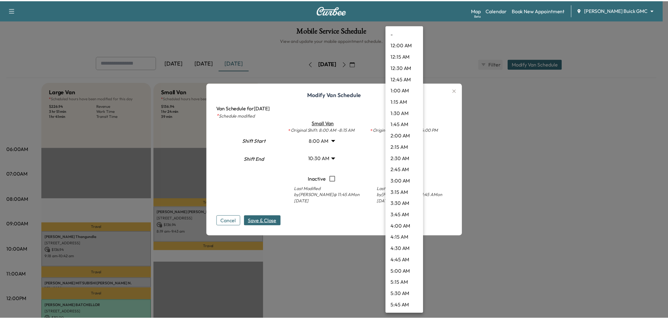
scroll to position [556, 0]
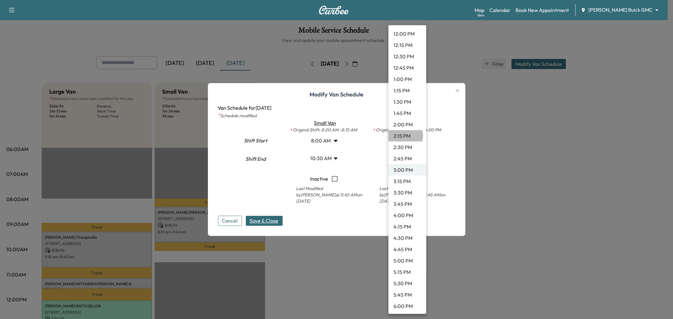
click at [405, 136] on li "2:15 PM" at bounding box center [407, 135] width 38 height 11
type input "*****"
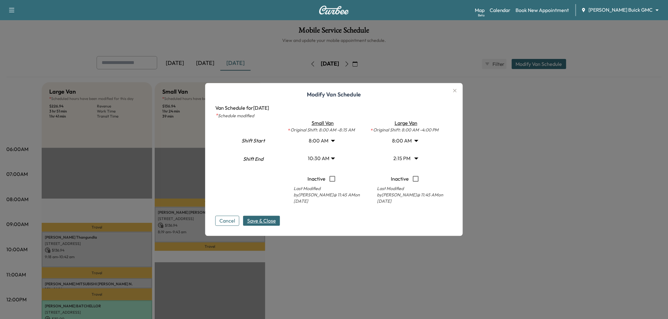
click at [262, 224] on span "Save & Close" at bounding box center [261, 221] width 29 height 8
click at [341, 260] on div at bounding box center [334, 159] width 668 height 319
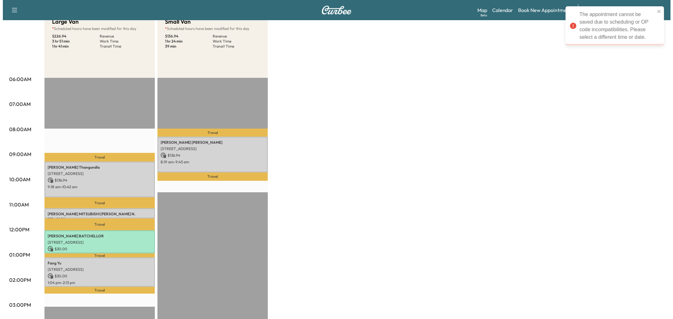
scroll to position [0, 0]
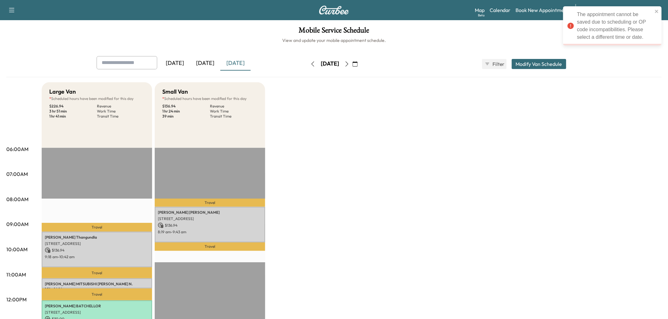
click at [535, 64] on button "Modify Van Schedule" at bounding box center [538, 64] width 55 height 10
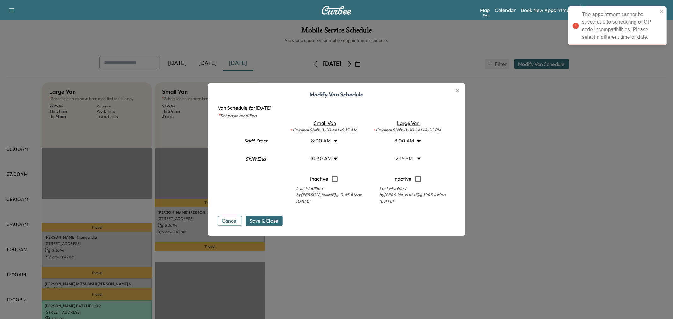
click at [322, 162] on body "The appointment cannot be saved due to scheduling or OP code incompatibilities.…" at bounding box center [336, 159] width 673 height 319
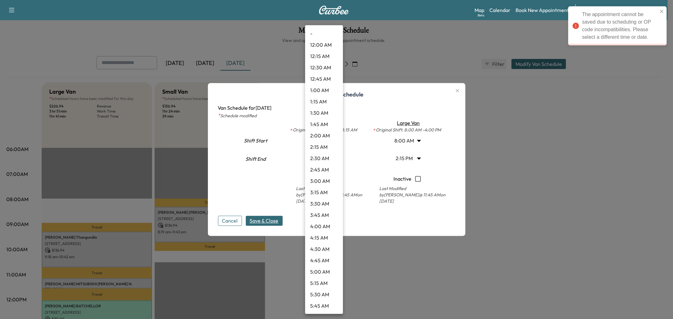
scroll to position [352, 0]
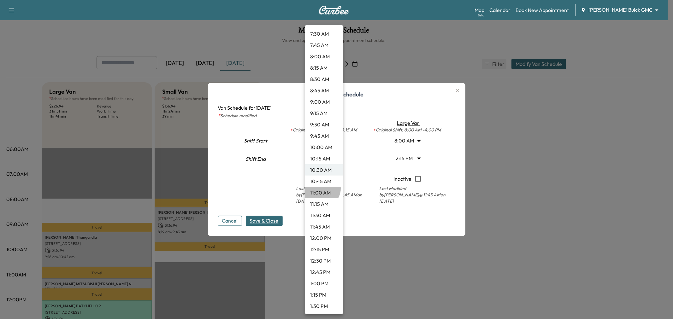
click at [321, 188] on li "11:00 AM" at bounding box center [324, 192] width 38 height 11
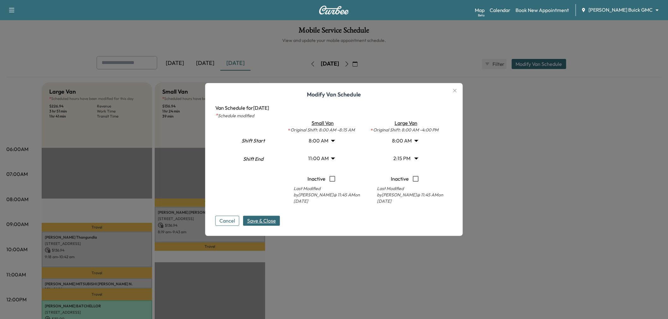
click at [258, 221] on span "Save & Close" at bounding box center [261, 221] width 29 height 8
click at [326, 156] on body "Support Log Out Map Beta Calendar Book New Appointment Ewing Buick GMC ********…" at bounding box center [334, 159] width 668 height 319
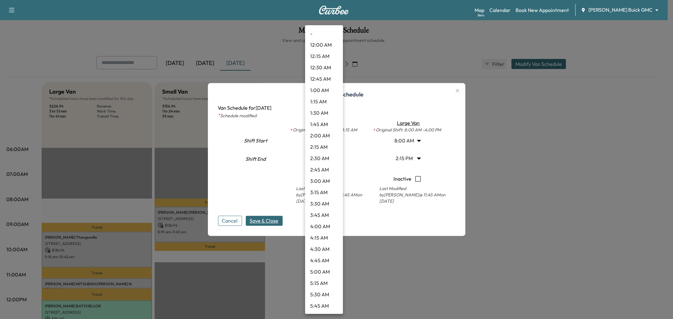
scroll to position [374, 0]
click at [323, 143] on li "10:30 AM" at bounding box center [324, 147] width 38 height 11
type input "****"
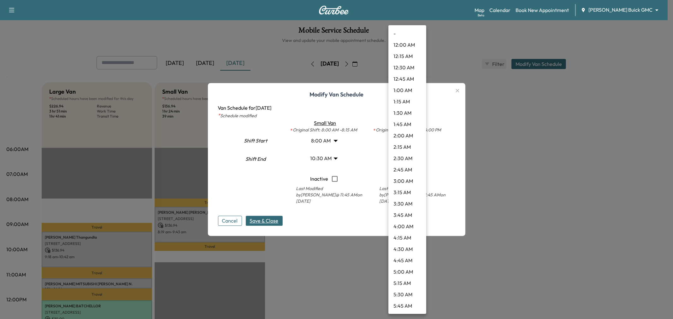
click at [406, 160] on body "Support Log Out Map Beta Calendar Book New Appointment Ewing Buick GMC ********…" at bounding box center [336, 159] width 673 height 319
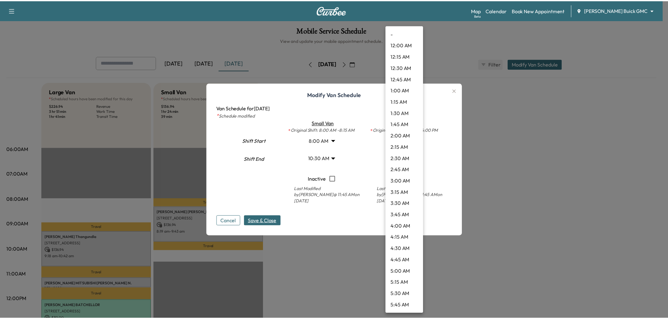
scroll to position [522, 0]
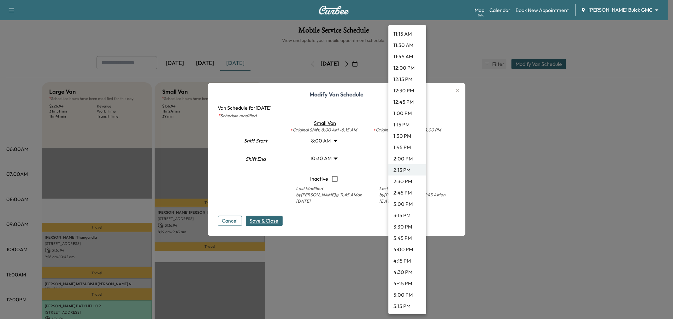
click at [407, 204] on li "3:00 PM" at bounding box center [407, 203] width 38 height 11
type input "**"
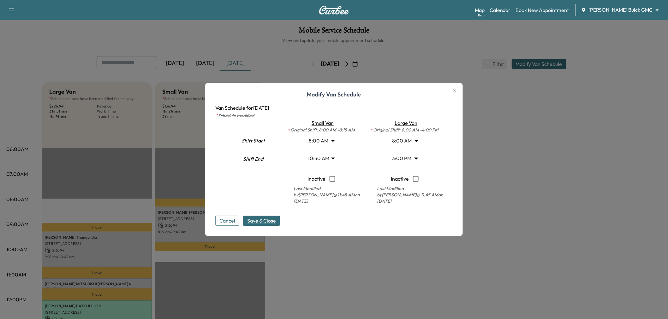
click at [357, 217] on div "Cancel Save & Close" at bounding box center [333, 216] width 237 height 20
click at [267, 222] on span "Save & Close" at bounding box center [261, 221] width 29 height 8
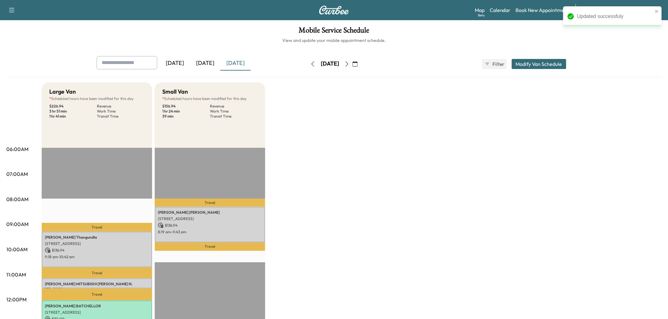
click at [477, 233] on div "Large Van * Scheduled hours have been modified for this day $ 226.94 Revenue 3 …" at bounding box center [352, 318] width 620 height 473
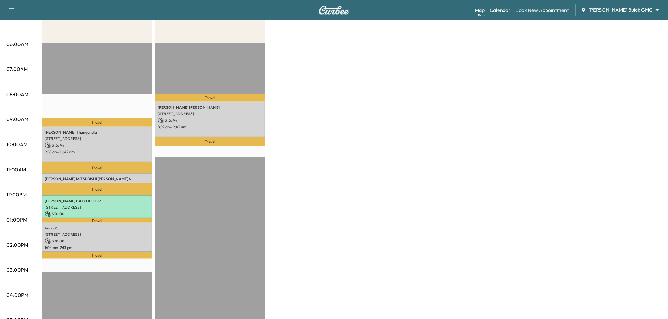
click at [343, 220] on div "Large Van * Scheduled hours have been modified for this day $ 226.94 Revenue 3 …" at bounding box center [352, 213] width 620 height 473
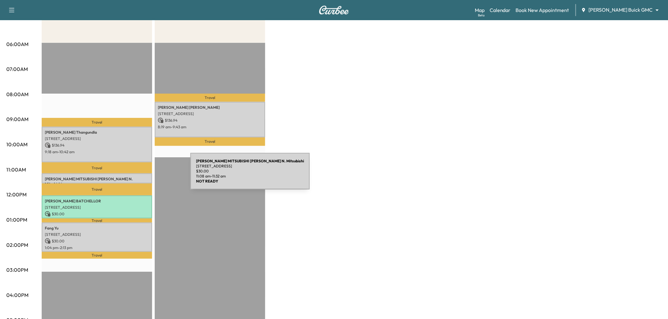
click at [143, 177] on p "DON HERRING N. MITSUBISHI Don Herring N. Mitsubishi" at bounding box center [97, 182] width 104 height 10
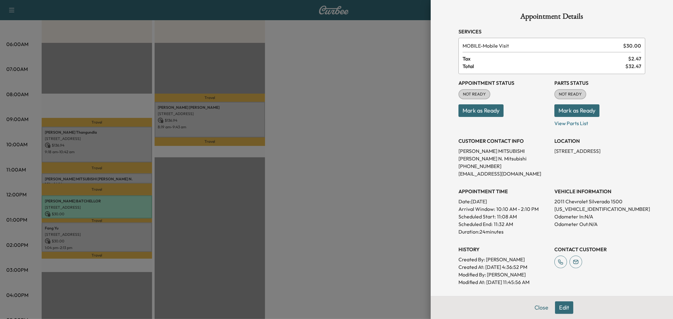
click at [337, 153] on div at bounding box center [336, 159] width 673 height 319
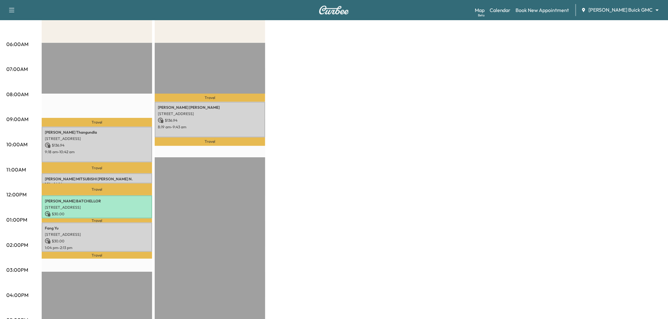
click at [420, 84] on div "Large Van * Scheduled hours have been modified for this day $ 226.94 Revenue 3 …" at bounding box center [352, 213] width 620 height 473
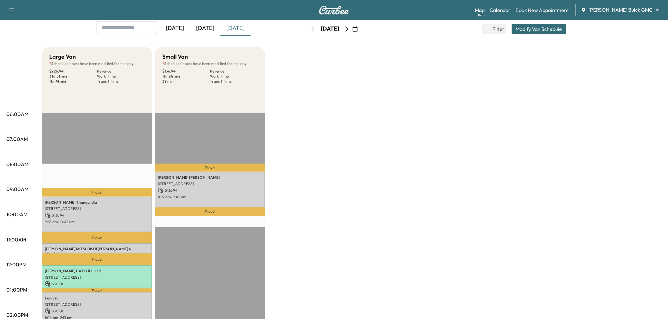
scroll to position [70, 0]
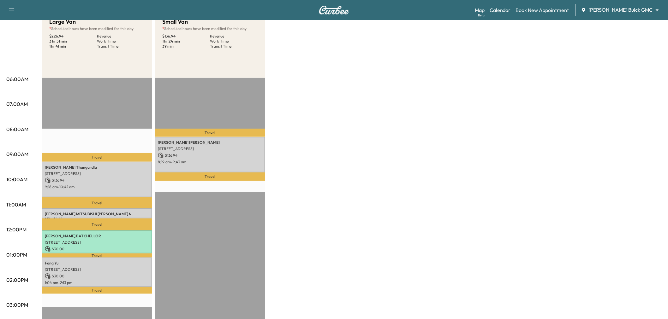
click at [307, 159] on div "Large Van * Scheduled hours have been modified for this day $ 226.94 Revenue 3 …" at bounding box center [352, 248] width 620 height 473
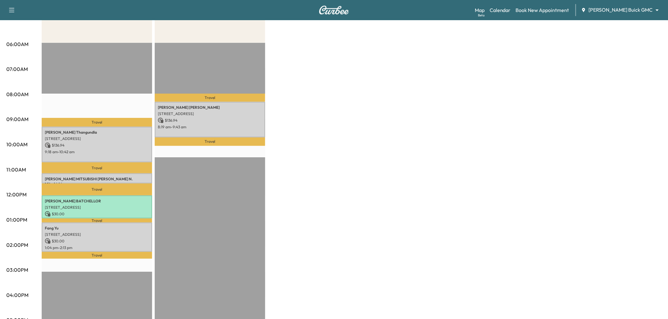
scroll to position [0, 0]
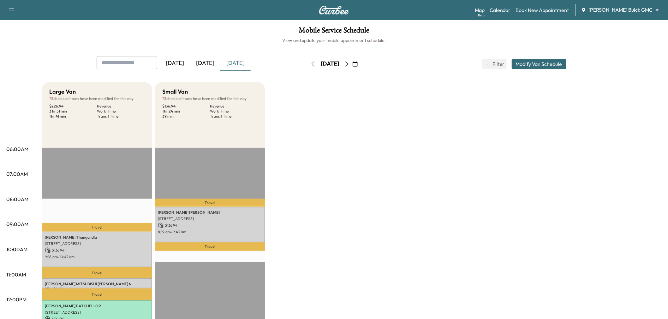
click at [213, 66] on div "[DATE]" at bounding box center [205, 63] width 30 height 15
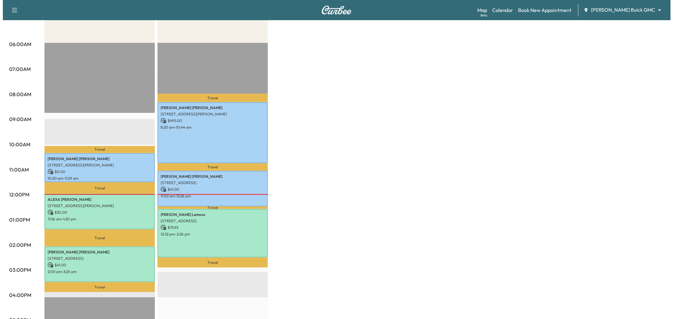
scroll to position [140, 0]
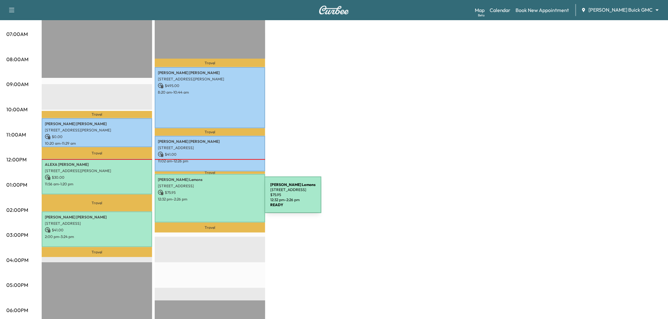
click at [217, 199] on p "12:32 pm - 2:26 pm" at bounding box center [210, 199] width 104 height 5
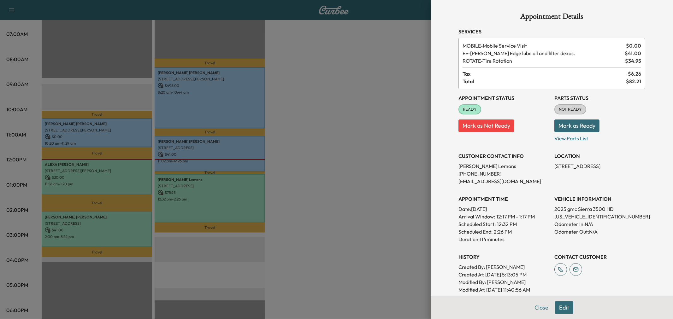
scroll to position [114, 0]
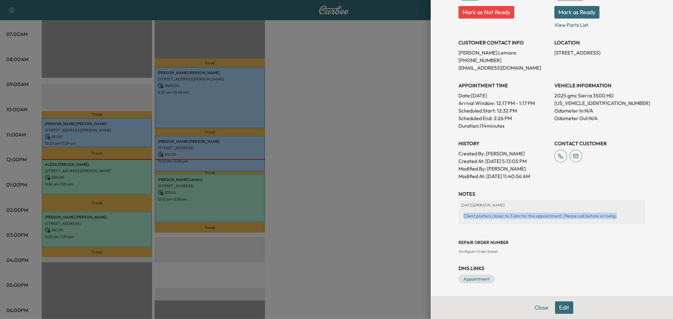
drag, startPoint x: 456, startPoint y: 215, endPoint x: 616, endPoint y: 228, distance: 160.1
click at [616, 228] on div "2025-08-22 | Jacob Gallo Client prefers closer to 3 pm for this appointment. Pl…" at bounding box center [551, 214] width 187 height 29
click at [582, 233] on div "Repair Order number No Repair Order linked" at bounding box center [551, 241] width 187 height 25
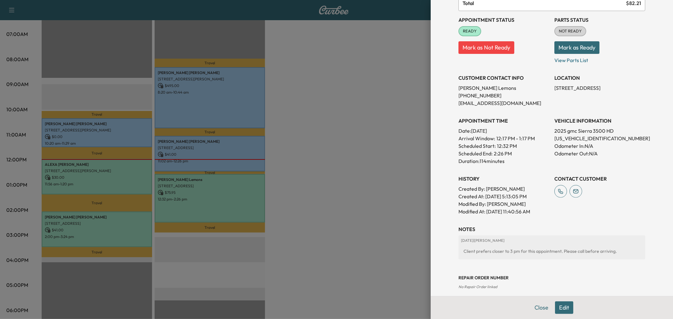
click at [353, 204] on div at bounding box center [336, 159] width 673 height 319
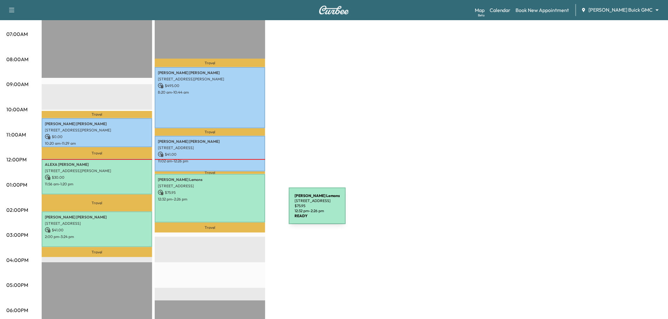
click at [241, 210] on div "Nathan Lemons 1404 Stone Mountain Pkwy, Krugerville, TX 76227, United States of…" at bounding box center [210, 198] width 110 height 48
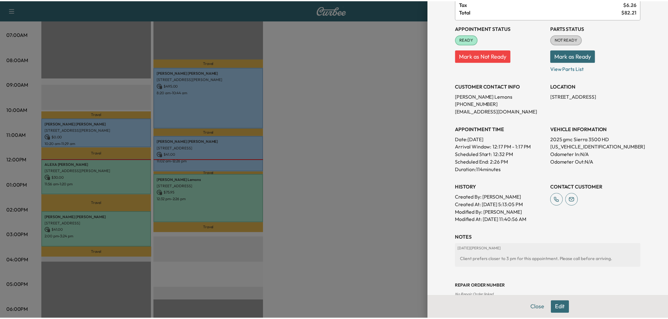
scroll to position [105, 0]
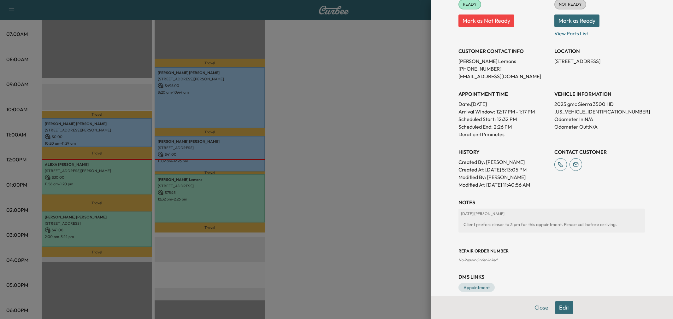
click at [358, 226] on div at bounding box center [336, 159] width 673 height 319
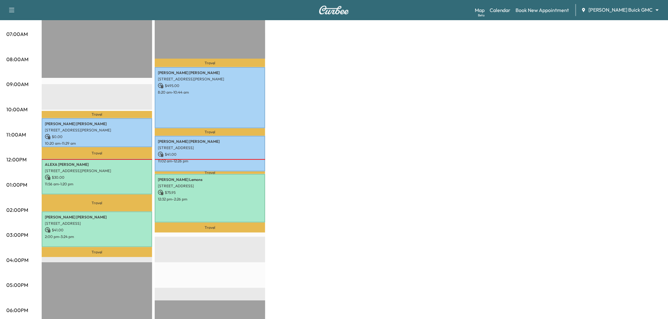
scroll to position [0, 0]
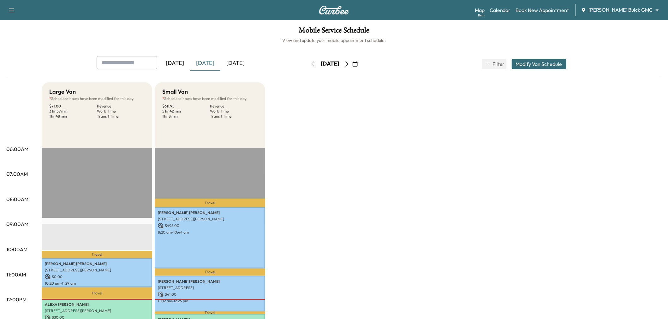
click at [360, 62] on button "button" at bounding box center [355, 64] width 11 height 10
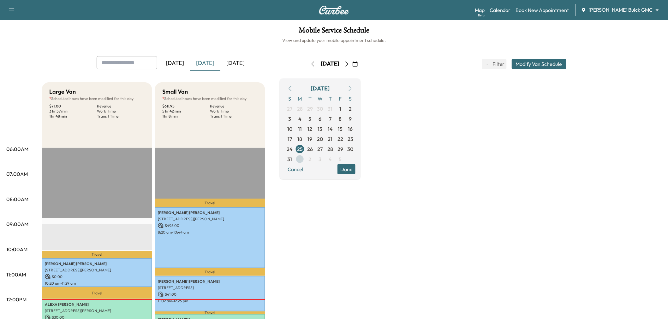
click at [301, 159] on span "1" at bounding box center [300, 159] width 2 height 8
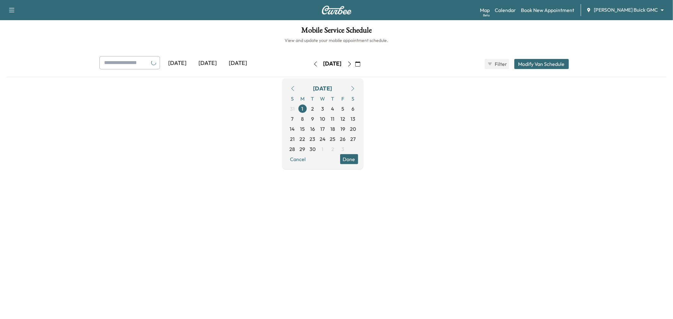
click at [358, 160] on button "Done" at bounding box center [349, 159] width 18 height 10
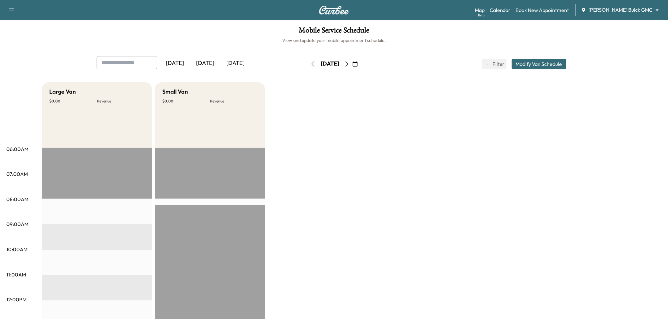
click at [547, 61] on button "Modify Van Schedule" at bounding box center [538, 64] width 55 height 10
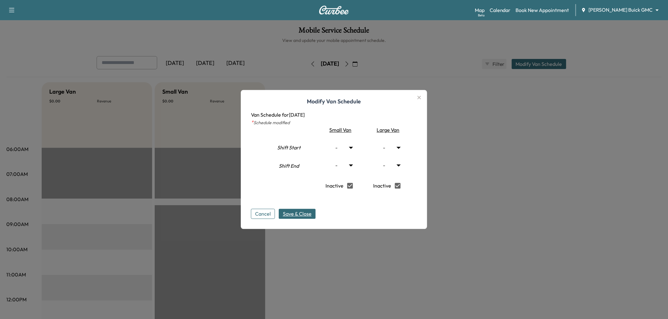
click at [306, 212] on span "Save & Close" at bounding box center [297, 214] width 29 height 8
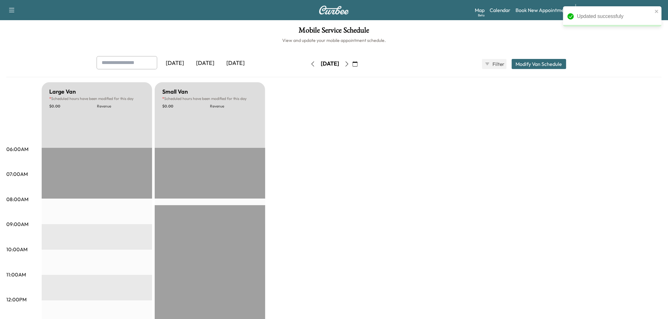
click at [396, 219] on div "Large Van * Scheduled hours have been modified for this day $ 0.00 Revenue EST …" at bounding box center [352, 318] width 620 height 473
click at [236, 58] on div "[DATE]" at bounding box center [235, 63] width 30 height 15
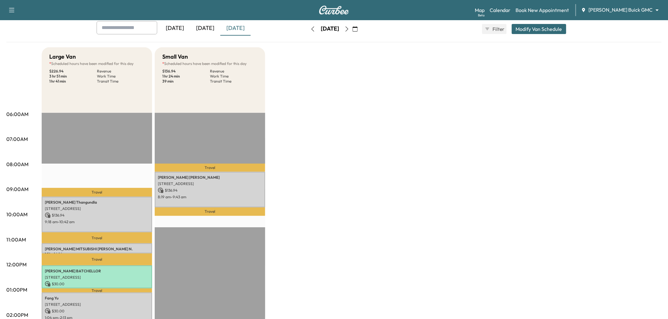
scroll to position [105, 0]
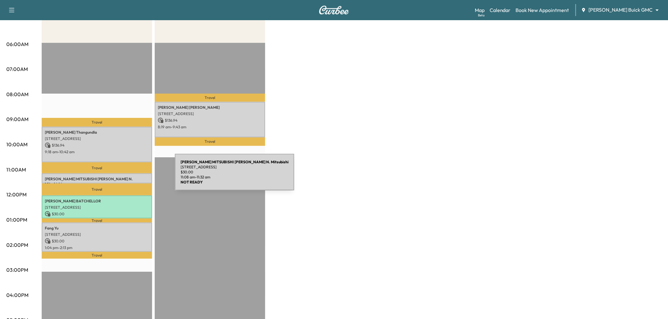
click at [127, 177] on p "DON HERRING N. MITSUBISHI Don Herring N. Mitsubishi" at bounding box center [97, 182] width 104 height 10
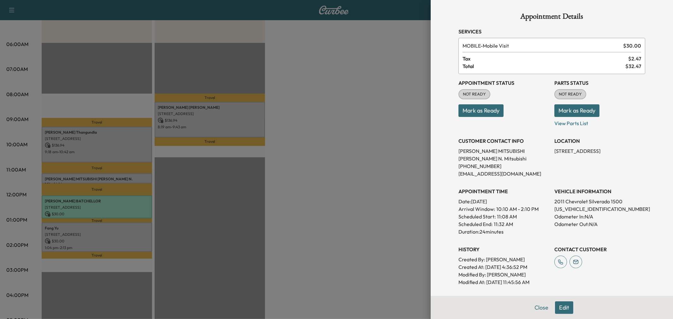
click at [325, 171] on div at bounding box center [336, 159] width 673 height 319
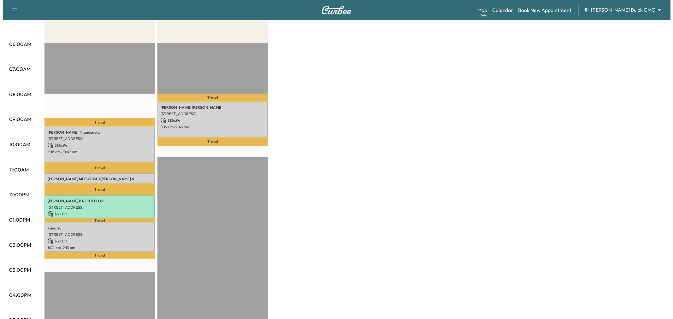
scroll to position [35, 0]
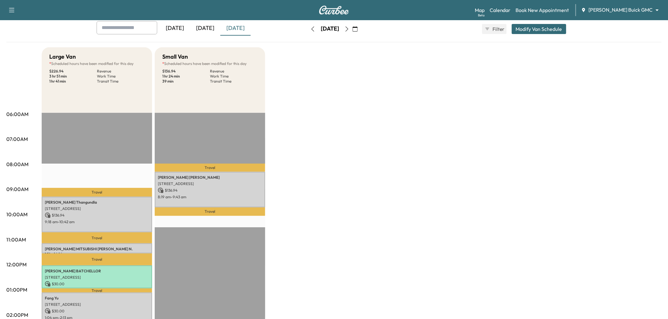
click at [517, 29] on button "Modify Van Schedule" at bounding box center [538, 29] width 55 height 10
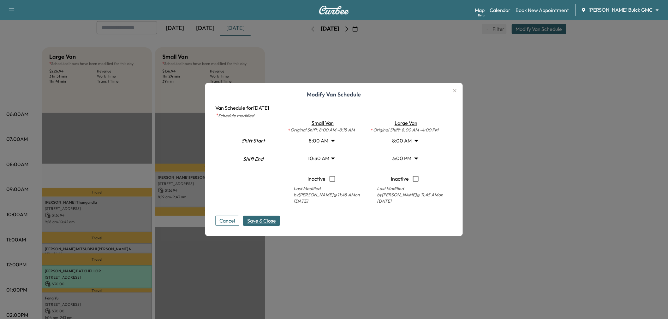
click at [404, 159] on body "Support Log Out Map Beta Calendar Book New Appointment Ewing Buick GMC ********…" at bounding box center [334, 124] width 668 height 319
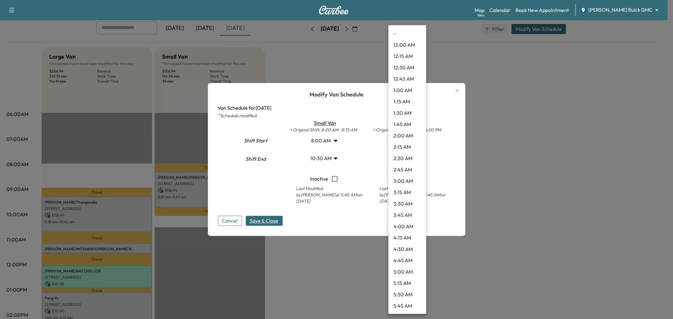
scroll to position [556, 0]
click at [342, 209] on div at bounding box center [336, 159] width 673 height 319
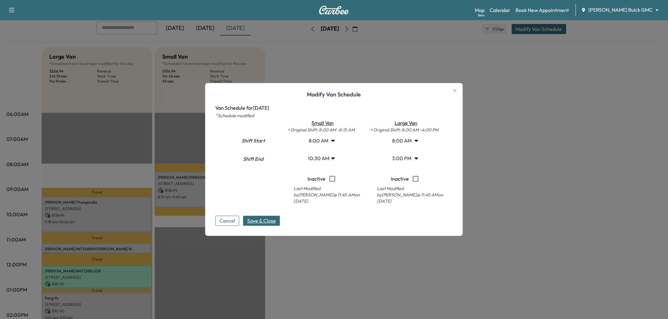
click at [410, 160] on body "Support Log Out Map Beta Calendar Book New Appointment Ewing Buick GMC ********…" at bounding box center [334, 124] width 668 height 319
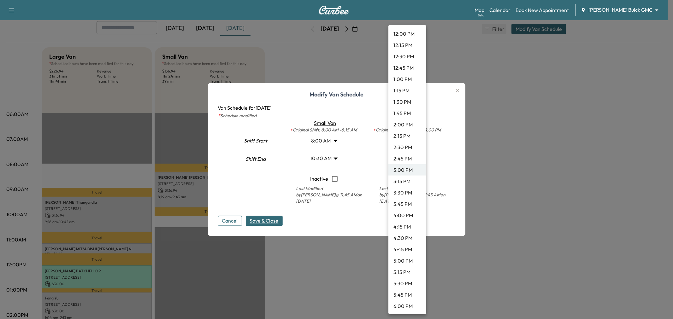
click at [402, 215] on li "4:00 PM" at bounding box center [407, 215] width 38 height 11
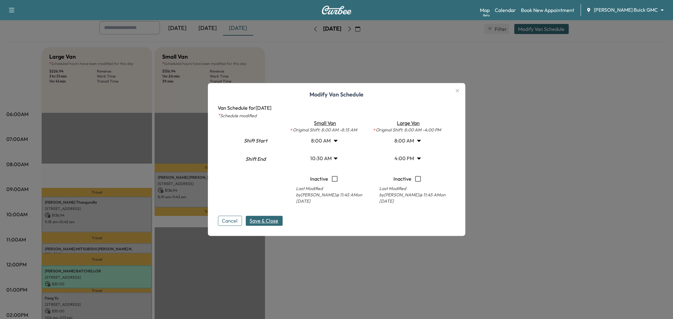
type input "**"
click at [343, 221] on div "- 12:00 AM 12:15 AM 12:30 AM 12:45 AM 1:00 AM 1:15 AM 1:30 AM 1:45 AM 2:00 AM 2…" at bounding box center [334, 159] width 668 height 319
click at [272, 221] on span "Save & Close" at bounding box center [261, 221] width 29 height 8
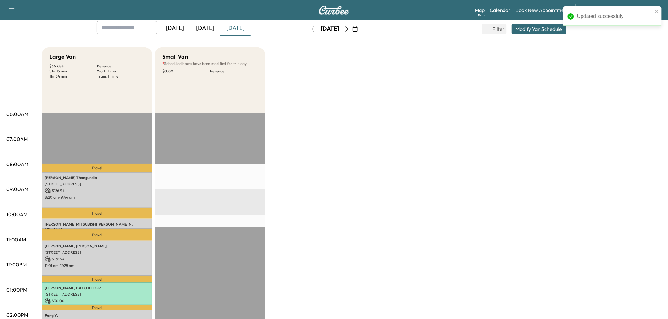
click at [339, 216] on div "Large Van $ 363.88 Revenue 5 hr 15 min Work Time 1 hr 54 min Transit Time Trave…" at bounding box center [352, 283] width 620 height 473
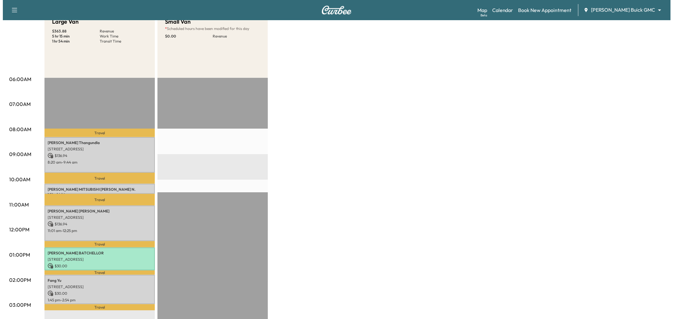
scroll to position [0, 0]
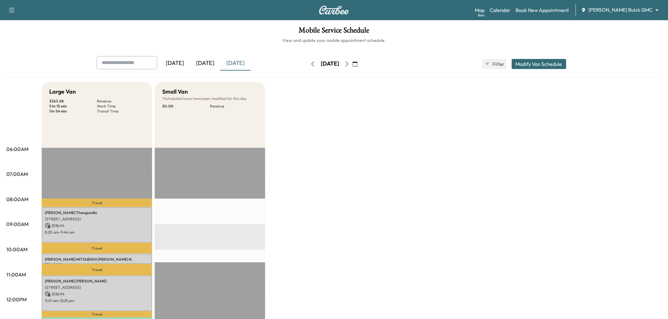
click at [528, 71] on div "Yesterday Today Tomorrow Tuesday, August 26 August 2025 S M T W T F S 27 28 29 …" at bounding box center [333, 64] width 485 height 16
click at [531, 67] on button "Modify Van Schedule" at bounding box center [538, 64] width 55 height 10
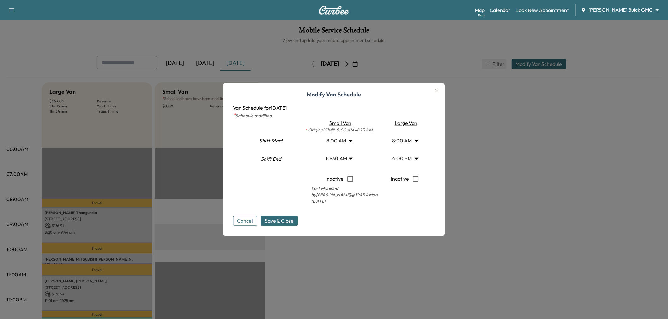
click at [341, 159] on body "Support Log Out Map Beta Calendar Book New Appointment Ewing Buick GMC ********…" at bounding box center [334, 159] width 668 height 319
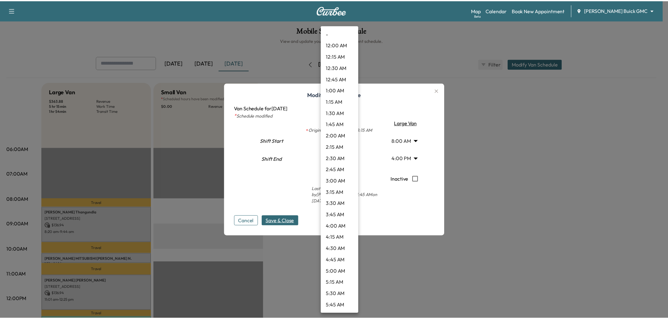
scroll to position [352, 0]
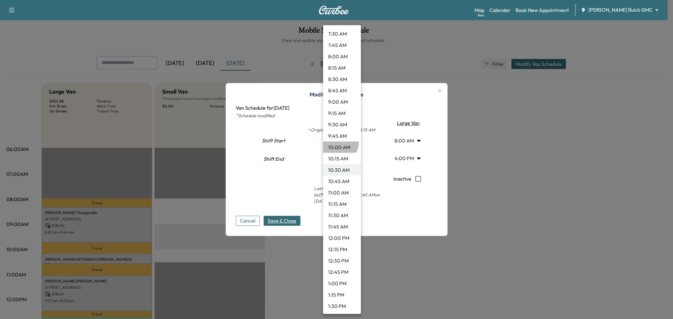
click at [336, 142] on li "10:00 AM" at bounding box center [342, 147] width 38 height 11
type input "**"
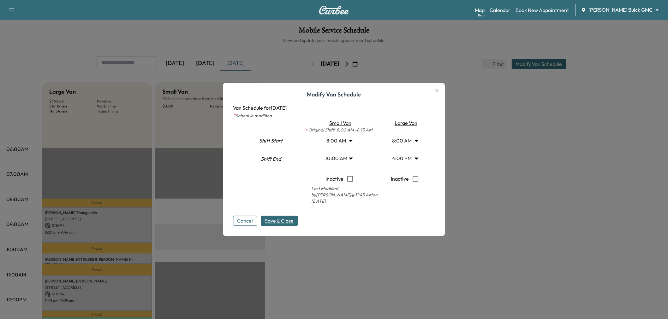
click at [283, 221] on span "Save & Close" at bounding box center [279, 221] width 29 height 8
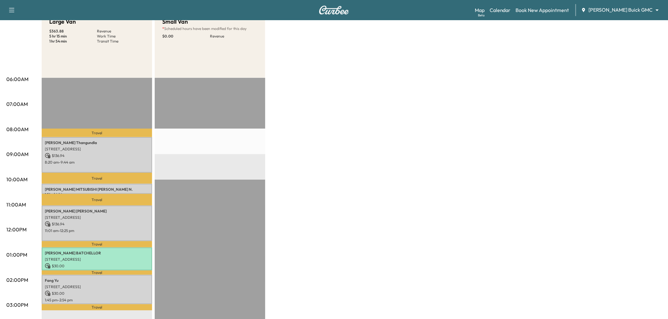
scroll to position [0, 0]
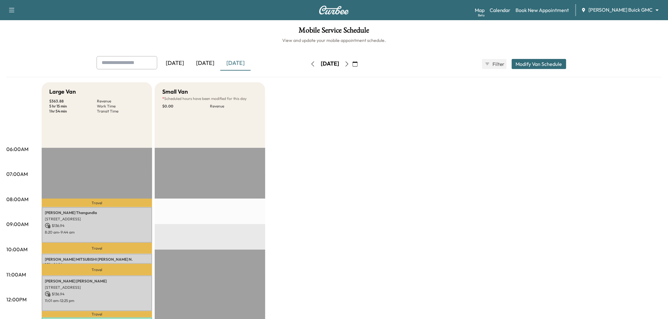
click at [210, 62] on div "[DATE]" at bounding box center [205, 63] width 30 height 15
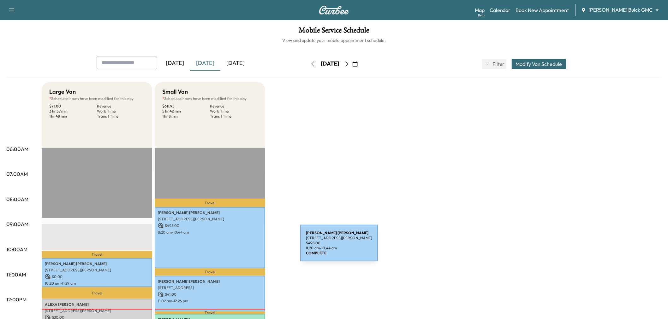
scroll to position [105, 0]
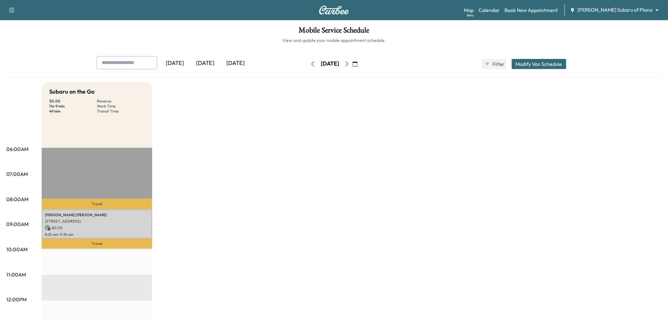
click at [360, 67] on button "button" at bounding box center [355, 64] width 11 height 10
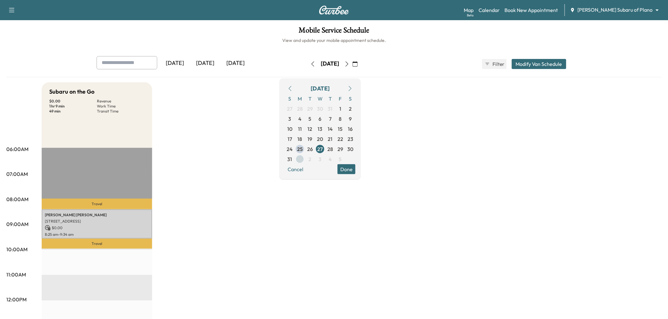
click at [305, 160] on span "1" at bounding box center [300, 159] width 10 height 10
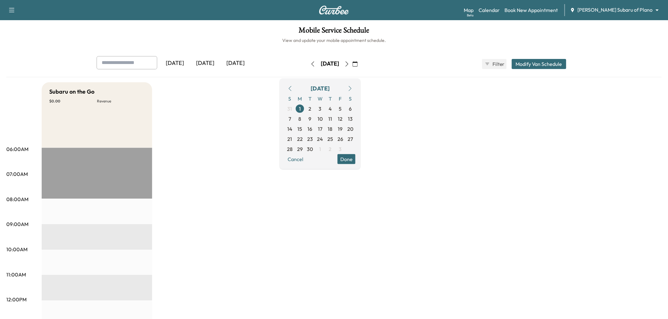
click at [553, 71] on div "Yesterday Today Tomorrow Monday, September 1 September 2025 S M T W T F S 31 1 …" at bounding box center [333, 64] width 485 height 16
click at [549, 65] on button "Modify Van Schedule" at bounding box center [538, 64] width 55 height 10
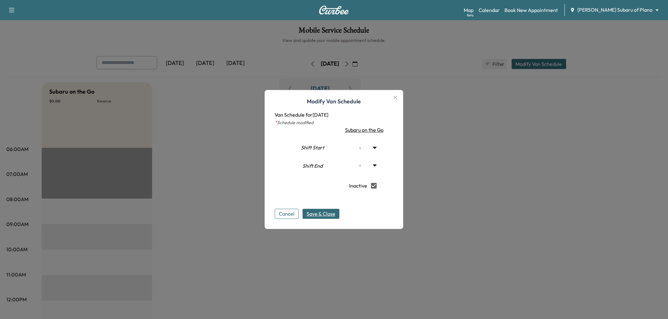
click at [316, 212] on span "Save & Close" at bounding box center [321, 214] width 29 height 8
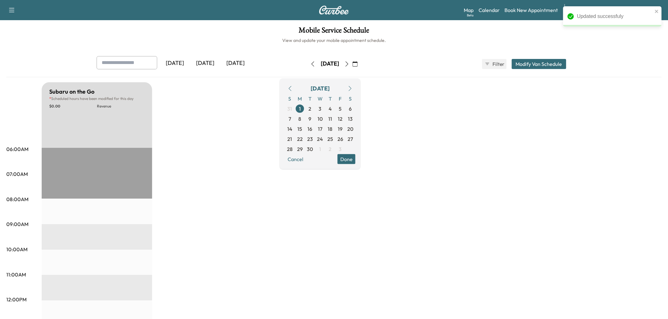
click at [209, 67] on div "[DATE]" at bounding box center [205, 63] width 30 height 15
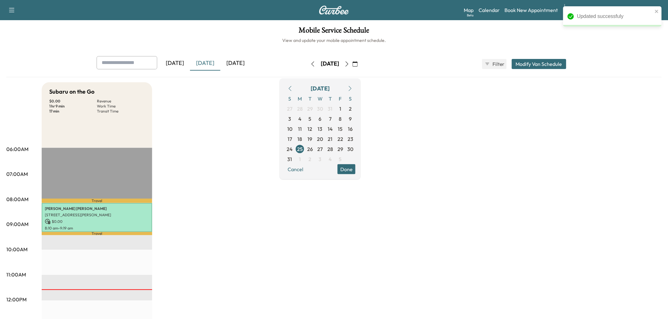
click at [228, 64] on div "[DATE]" at bounding box center [235, 63] width 30 height 15
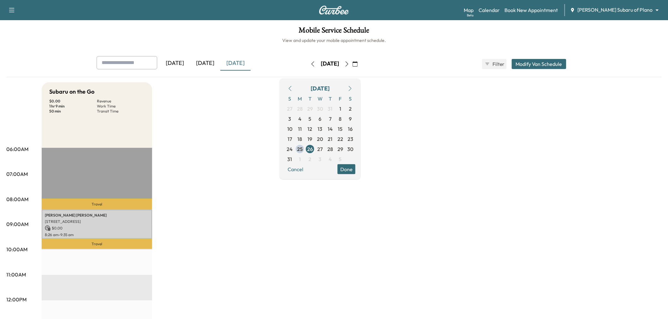
click at [223, 152] on div "Subaru on the Go $ 0.00 Revenue 1 hr 9 min Work Time 50 min Transit Time Travel…" at bounding box center [352, 318] width 620 height 473
click at [349, 63] on icon "button" at bounding box center [346, 64] width 5 height 5
click at [307, 59] on button "button" at bounding box center [312, 64] width 11 height 10
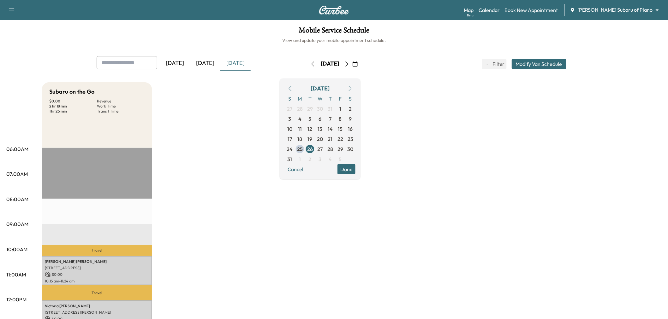
click at [186, 165] on div "Subaru on the Go $ 0.00 Revenue 2 hr 18 min Work Time 1 hr 25 min Transit Time …" at bounding box center [352, 318] width 620 height 473
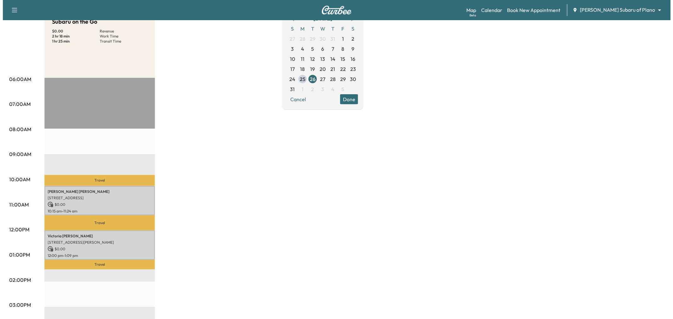
scroll to position [35, 0]
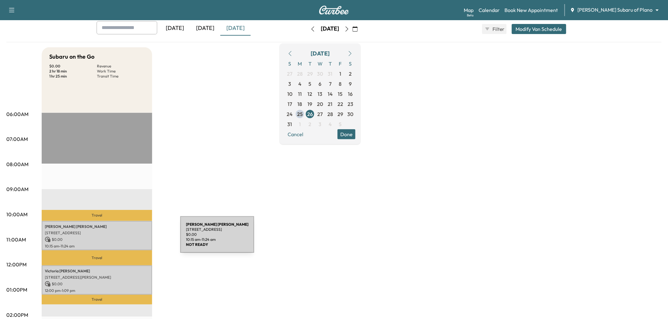
click at [133, 238] on p "$ 0.00" at bounding box center [97, 240] width 104 height 6
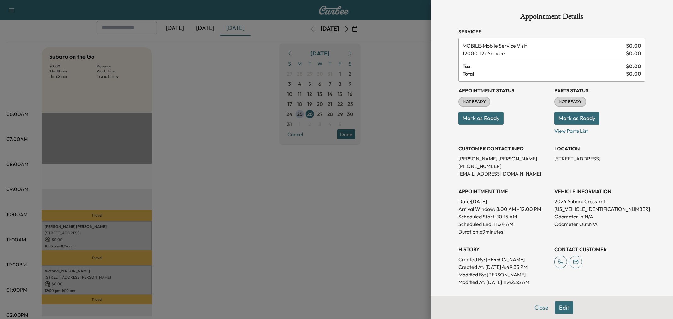
click at [132, 238] on div at bounding box center [336, 159] width 673 height 319
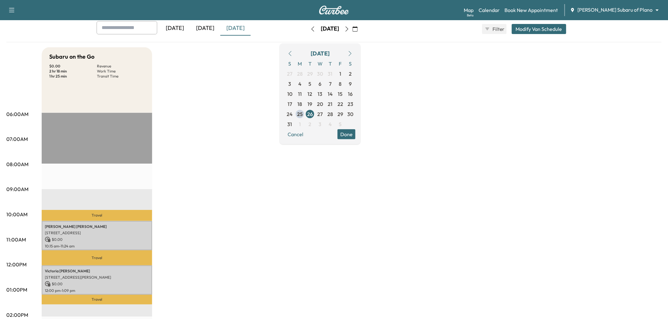
click at [208, 201] on div "Subaru on the Go $ 0.00 Revenue 2 hr 18 min Work Time 1 hr 25 min Transit Time …" at bounding box center [352, 283] width 620 height 473
click at [528, 27] on button "Modify Van Schedule" at bounding box center [538, 29] width 55 height 10
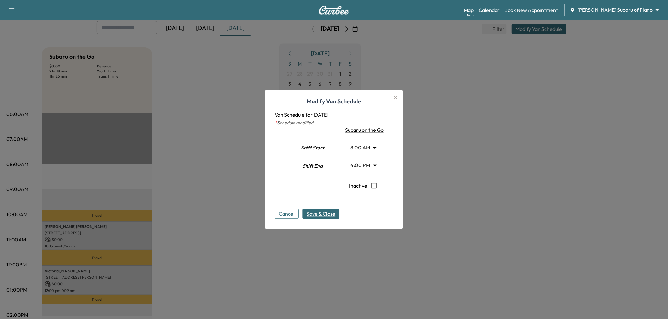
click at [364, 164] on body "Support Log Out Map Beta Calendar Book New Appointment Ewing Subaru of Plano **…" at bounding box center [334, 124] width 668 height 319
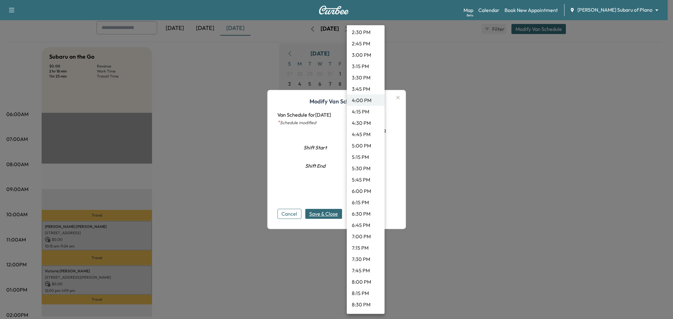
scroll to position [531, 0]
click at [338, 191] on div at bounding box center [336, 159] width 673 height 319
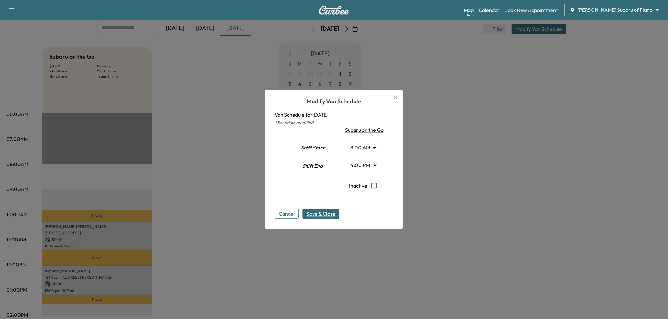
click at [368, 145] on body "Support Log Out Map Beta Calendar Book New Appointment Ewing Subaru of Plano **…" at bounding box center [334, 124] width 668 height 319
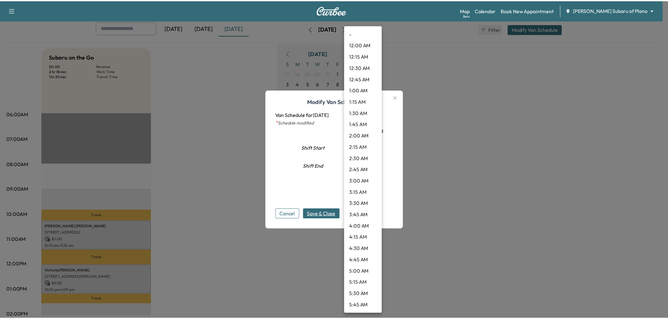
scroll to position [238, 0]
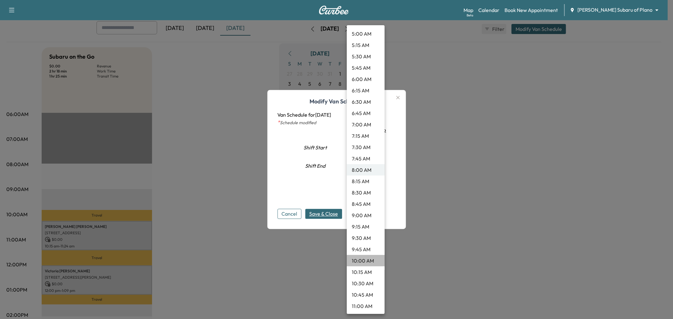
click at [370, 262] on li "10:00 AM" at bounding box center [366, 260] width 38 height 11
type input "**"
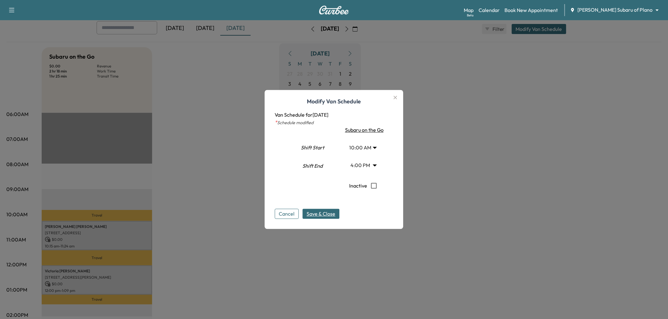
click at [324, 216] on span "Save & Close" at bounding box center [321, 214] width 29 height 8
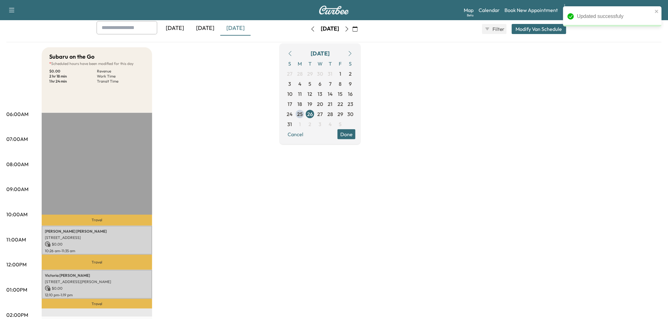
click at [328, 221] on div "Subaru on the Go * Scheduled hours have been modified for this day $ 0.00 Reven…" at bounding box center [352, 283] width 620 height 473
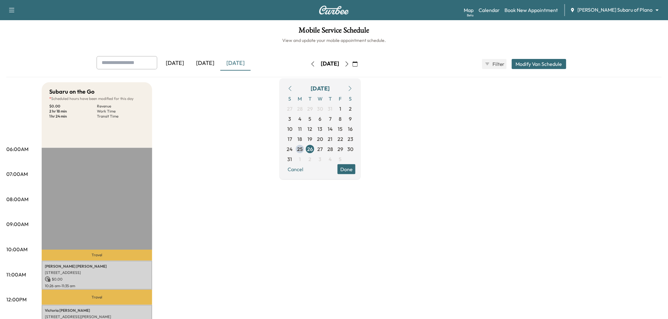
click at [254, 169] on div "Subaru on the Go * Scheduled hours have been modified for this day $ 0.00 Reven…" at bounding box center [352, 318] width 620 height 473
click at [266, 192] on div "Subaru on the Go * Scheduled hours have been modified for this day $ 0.00 Reven…" at bounding box center [352, 318] width 620 height 473
click at [244, 262] on div "Subaru on the Go * Scheduled hours have been modified for this day $ 0.00 Reven…" at bounding box center [352, 318] width 620 height 473
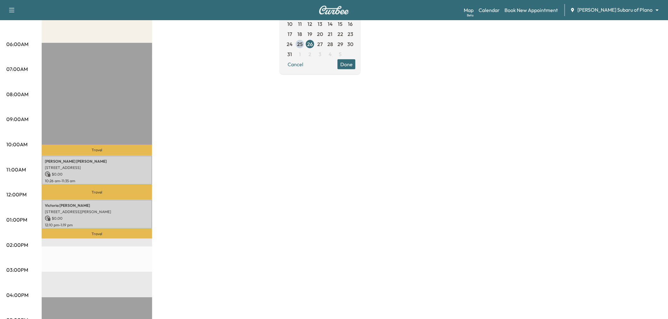
scroll to position [35, 0]
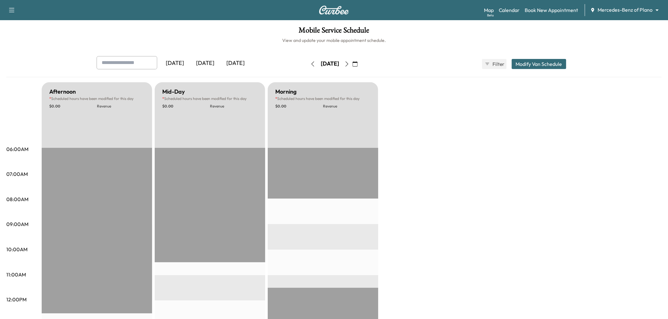
click at [540, 62] on button "Modify Van Schedule" at bounding box center [538, 64] width 55 height 10
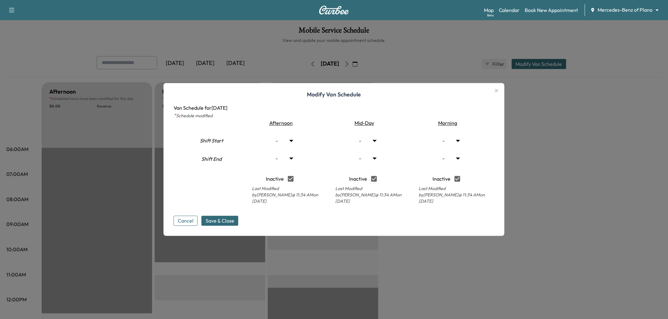
click at [548, 133] on div at bounding box center [334, 159] width 668 height 319
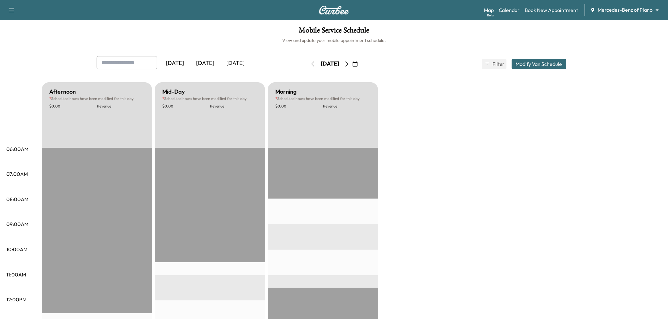
click at [227, 52] on div "Mobile Service Schedule View and update your mobile appointment schedule. Yeste…" at bounding box center [334, 291] width 668 height 542
click at [236, 59] on div "[DATE]" at bounding box center [235, 63] width 30 height 15
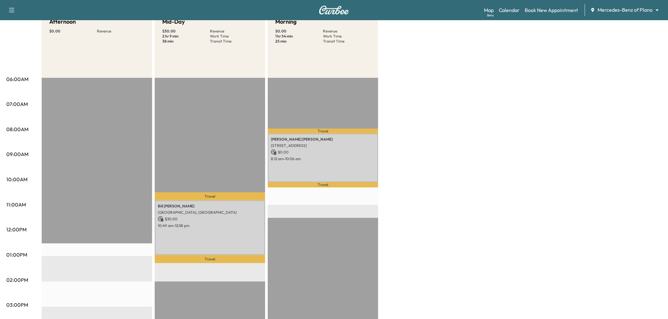
scroll to position [105, 0]
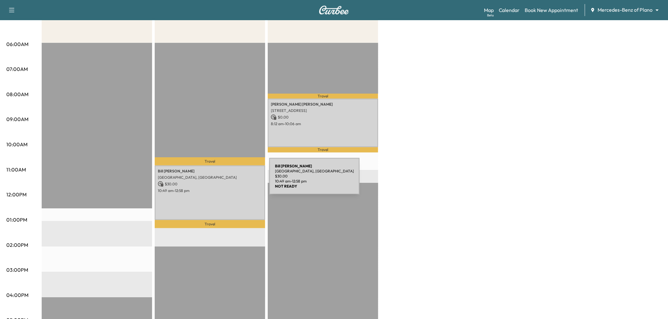
click at [221, 181] on p "$ 30.00" at bounding box center [210, 184] width 104 height 6
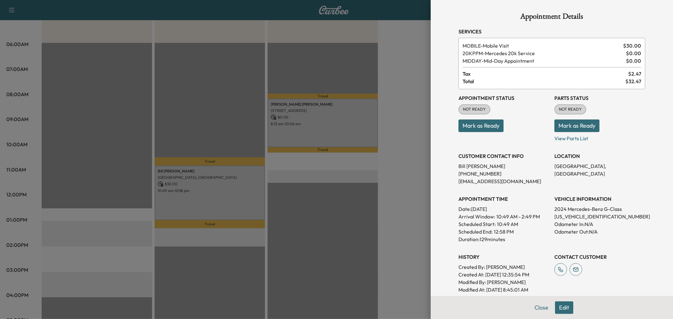
click at [345, 127] on div at bounding box center [336, 159] width 673 height 319
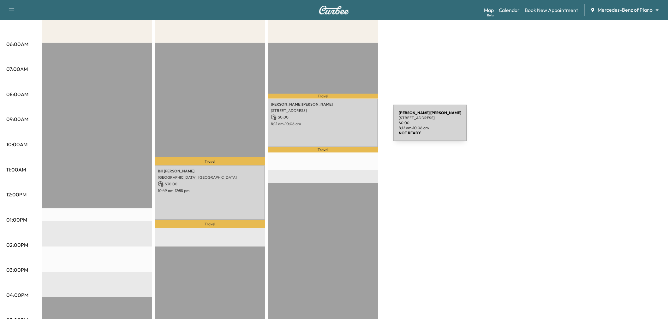
click at [345, 127] on div "Elizabeth Bowman 17020 Club Hill Dr, Dallas, TX 75248, USA $ 0.00 8:12 am - 10:…" at bounding box center [323, 123] width 110 height 48
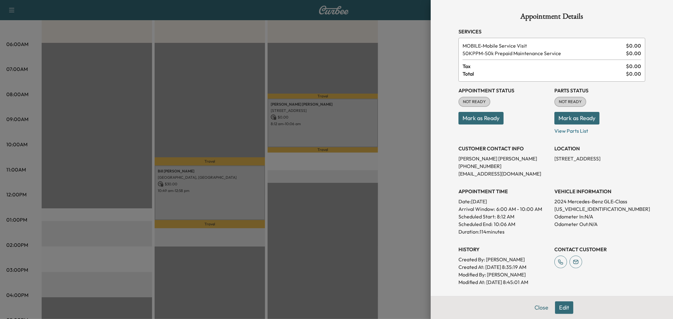
click at [345, 127] on div at bounding box center [336, 159] width 673 height 319
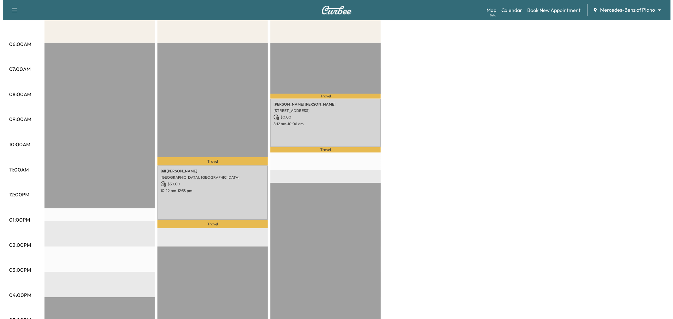
scroll to position [35, 0]
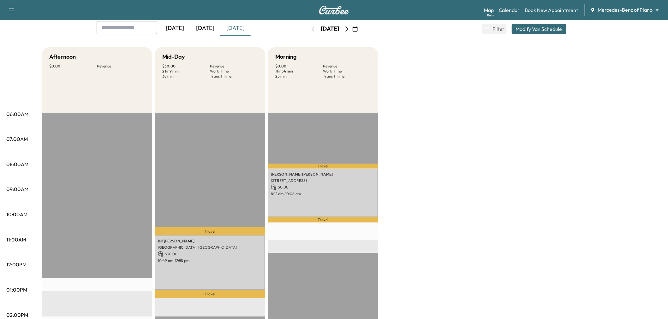
click at [538, 31] on button "Modify Van Schedule" at bounding box center [538, 29] width 55 height 10
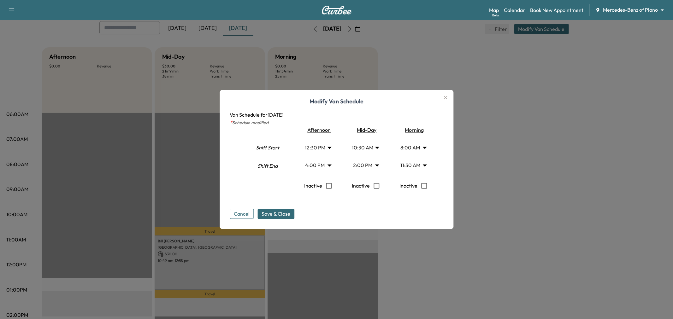
click at [404, 163] on body "Support Log Out Map Beta Calendar Book New Appointment Mercedes-Benz of Plano *…" at bounding box center [336, 124] width 673 height 319
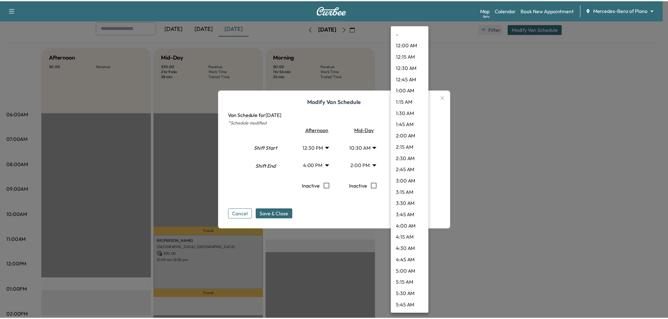
scroll to position [397, 0]
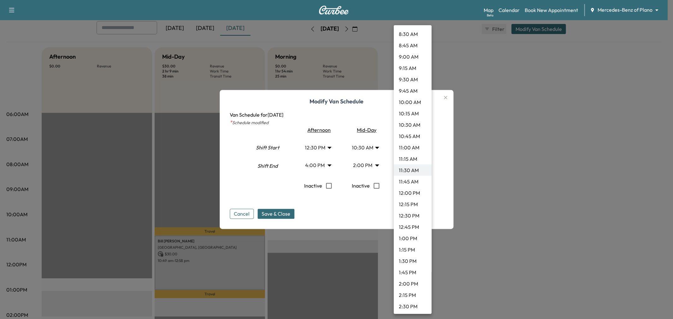
click at [408, 133] on li "10:45 AM" at bounding box center [413, 136] width 38 height 11
type input "*****"
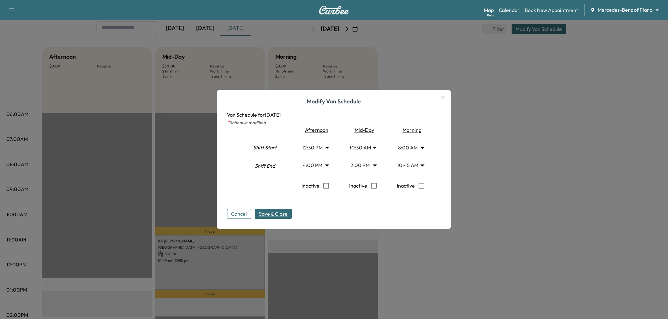
click at [283, 212] on span "Save & Close" at bounding box center [273, 214] width 29 height 8
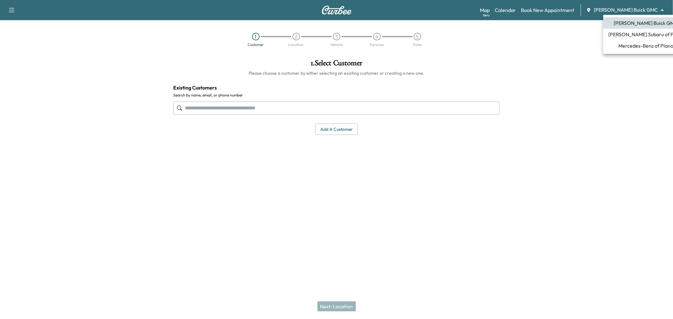
click at [629, 9] on body "Support Log Out Map Beta Calendar Book New Appointment Ewing Buick GMC ********…" at bounding box center [336, 159] width 673 height 319
click at [635, 45] on span "Mercedes-Benz of Plano" at bounding box center [645, 46] width 55 height 8
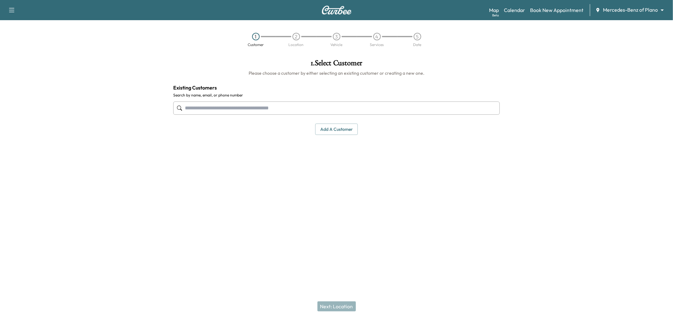
click at [626, 7] on body "Support Log Out Map Beta Calendar Book New Appointment Mercedes-Benz of Plano *…" at bounding box center [336, 159] width 673 height 319
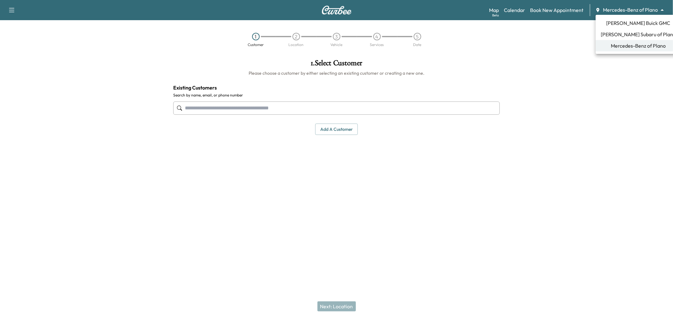
click at [627, 31] on span "[PERSON_NAME] Subaru of Plano" at bounding box center [638, 35] width 75 height 8
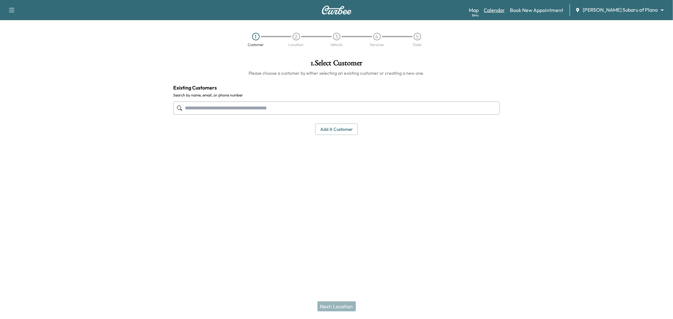
click at [505, 9] on link "Calendar" at bounding box center [494, 10] width 21 height 8
click at [516, 9] on link "Calendar" at bounding box center [505, 10] width 21 height 8
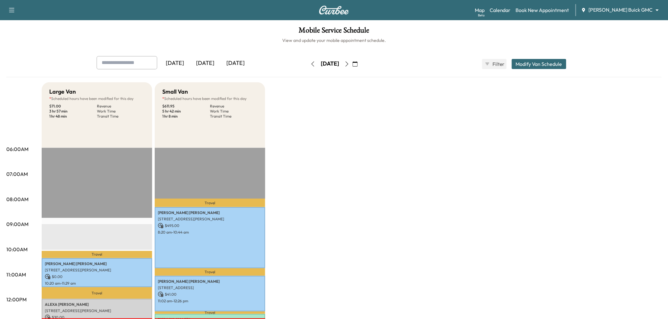
scroll to position [70, 0]
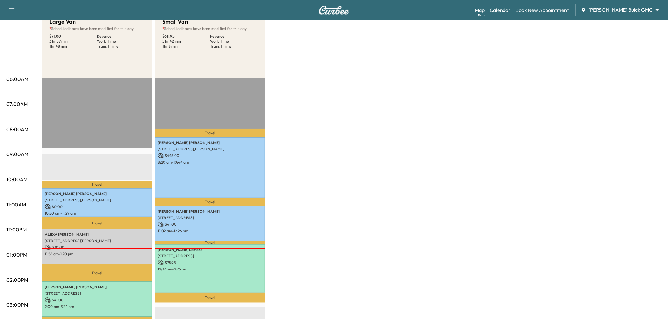
click at [338, 154] on div "Large Van * Scheduled hours have been modified for this day $ 71.00 Revenue 3 h…" at bounding box center [352, 248] width 620 height 473
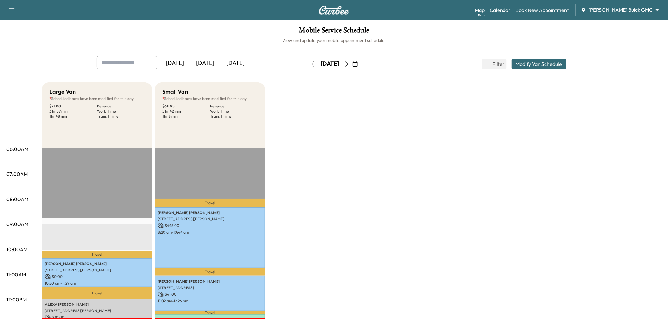
click at [234, 63] on div "[DATE]" at bounding box center [235, 63] width 30 height 15
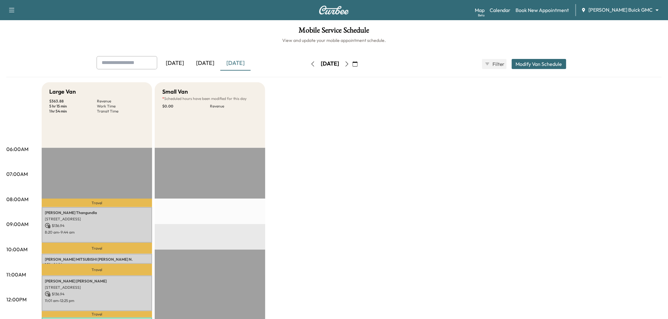
click at [349, 62] on icon "button" at bounding box center [346, 64] width 5 height 5
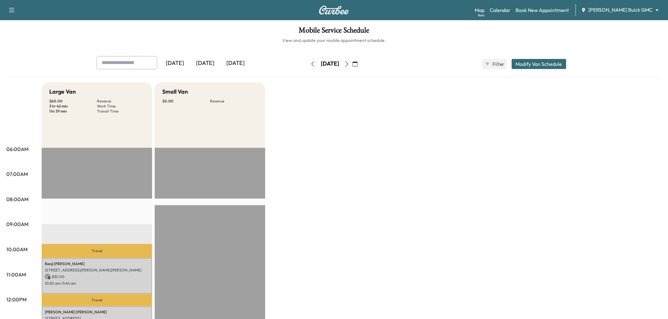
click at [233, 62] on div "[DATE]" at bounding box center [235, 63] width 30 height 15
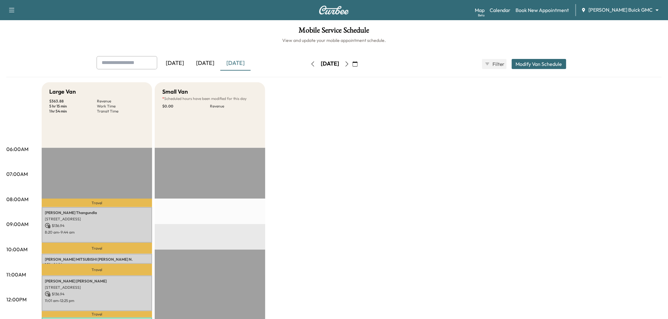
scroll to position [105, 0]
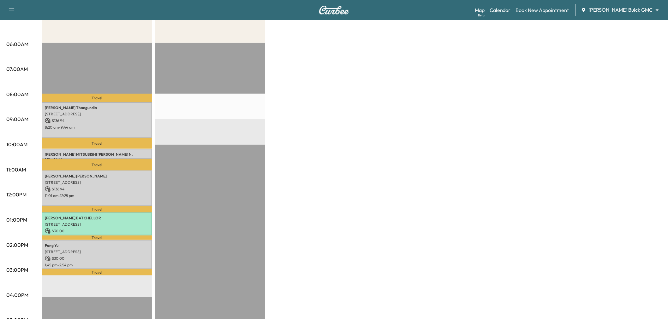
click at [551, 125] on div "Large Van $ 363.88 Revenue 5 hr 15 min Work Time 1 hr 54 min Transit Time Trave…" at bounding box center [352, 213] width 620 height 473
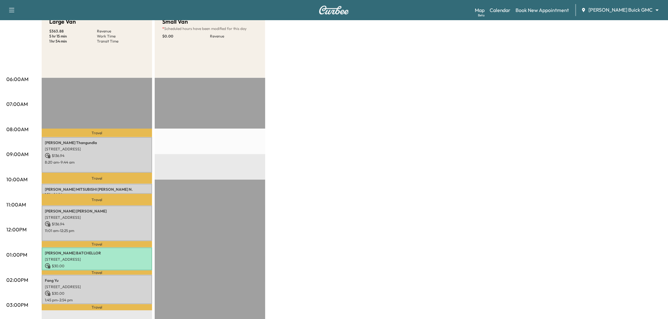
scroll to position [140, 0]
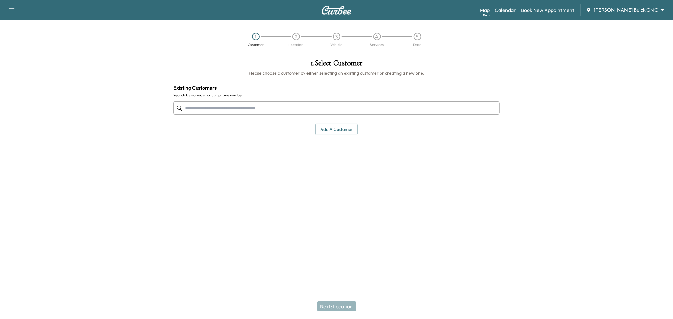
click at [637, 14] on div "Map Beta Calendar Book New Appointment [PERSON_NAME] Buick GMC ******** ​" at bounding box center [574, 10] width 188 height 12
click at [638, 12] on body "Support Log Out Map Beta Calendar Book New Appointment [PERSON_NAME] Buick GMC …" at bounding box center [336, 159] width 673 height 319
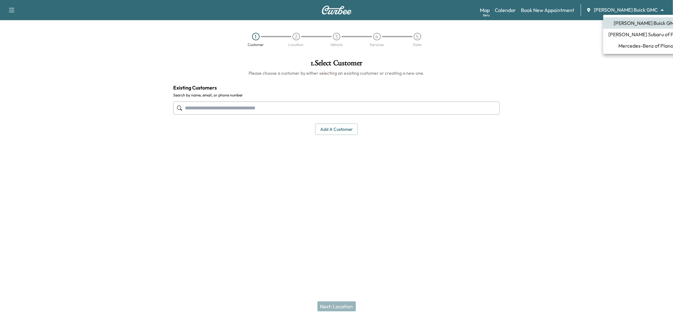
click at [641, 42] on span "Mercedes-Benz of Plano" at bounding box center [645, 46] width 55 height 8
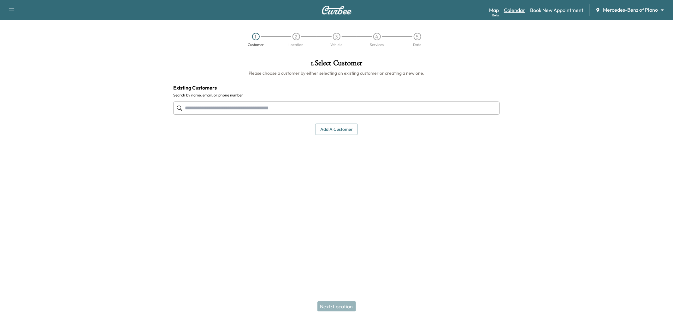
click at [509, 10] on link "Calendar" at bounding box center [514, 10] width 21 height 8
